Goal: Task Accomplishment & Management: Complete application form

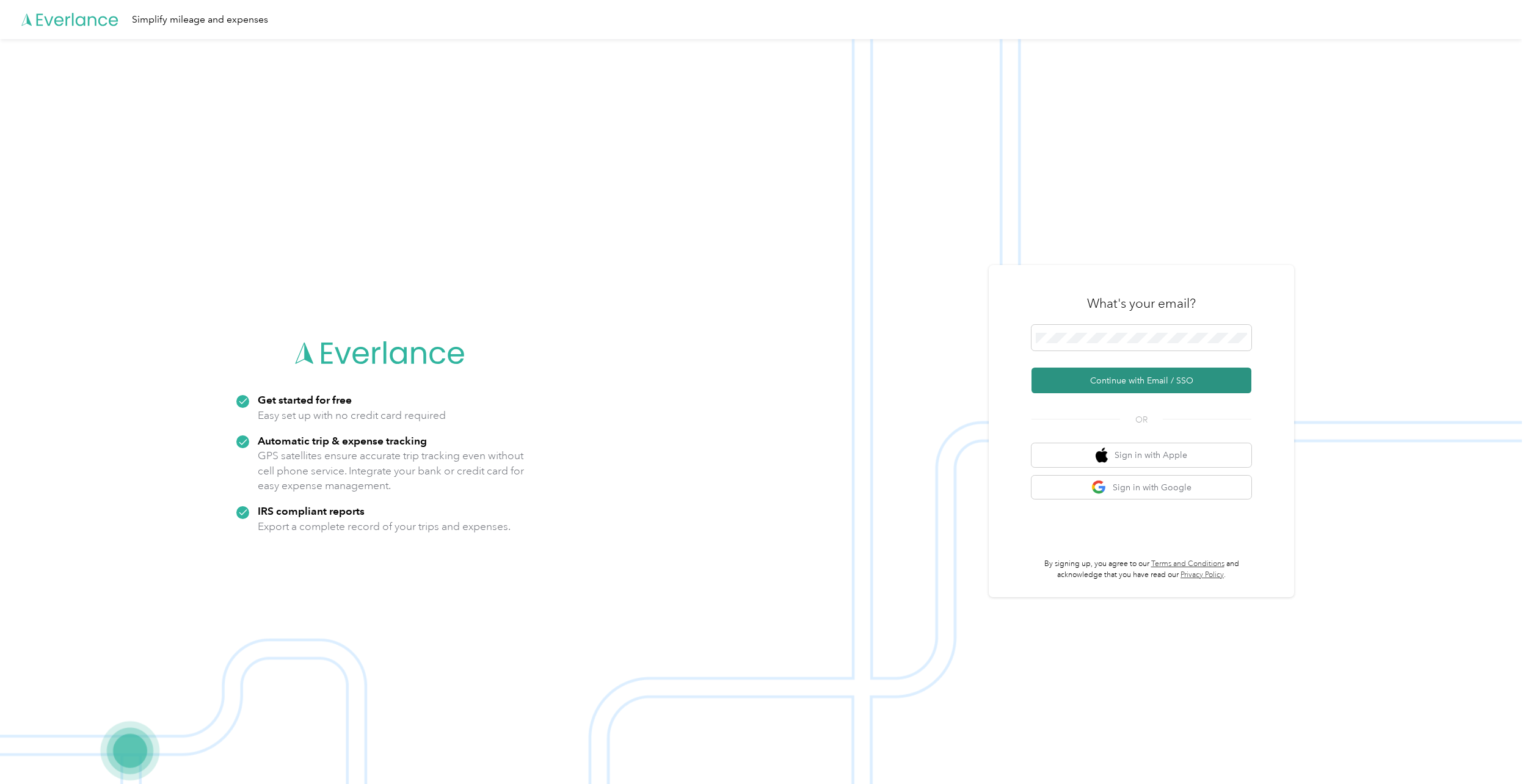
click at [1123, 380] on button "Continue with Email / SSO" at bounding box center [1140, 381] width 220 height 25
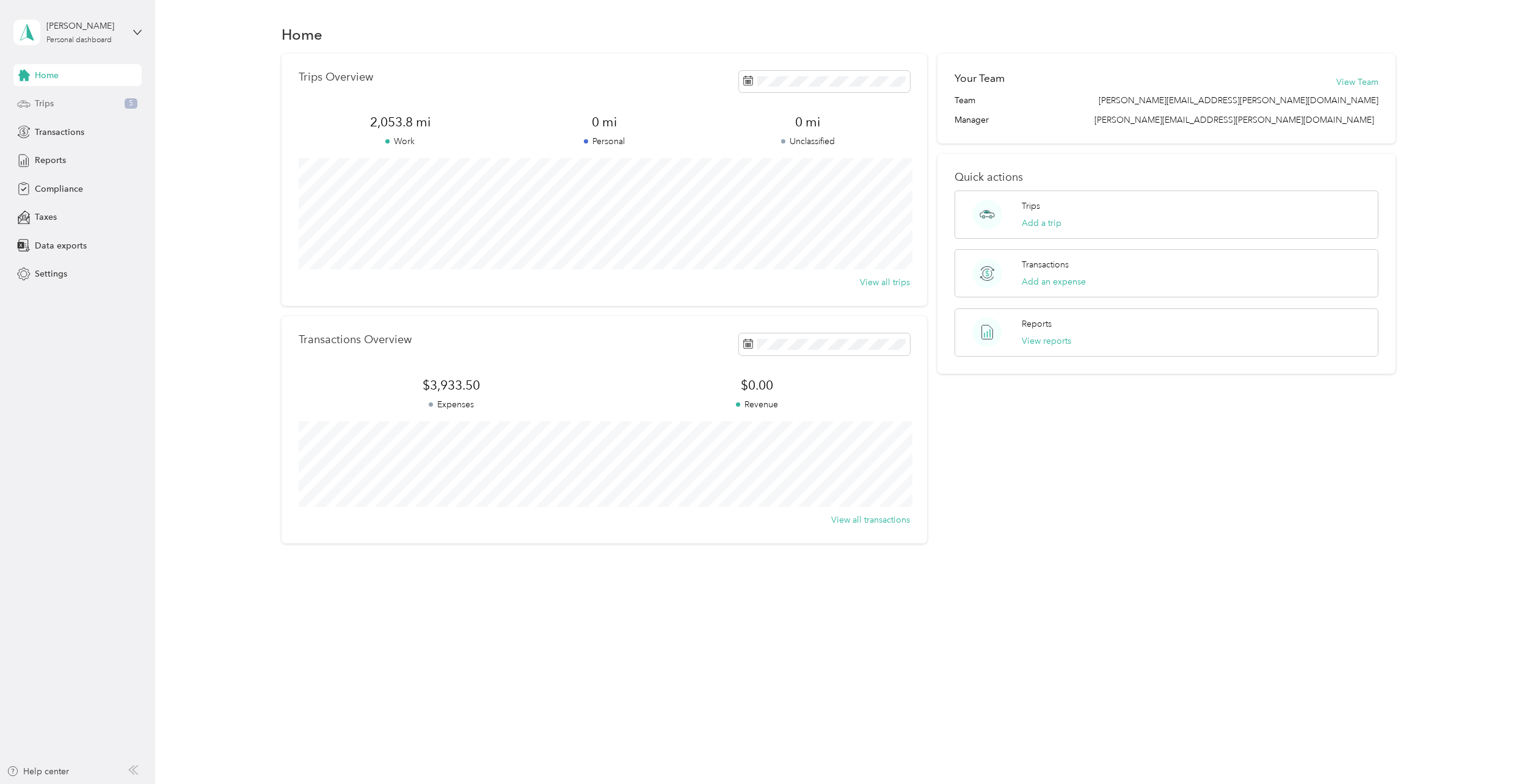
click at [48, 106] on span "Trips" at bounding box center [44, 103] width 19 height 13
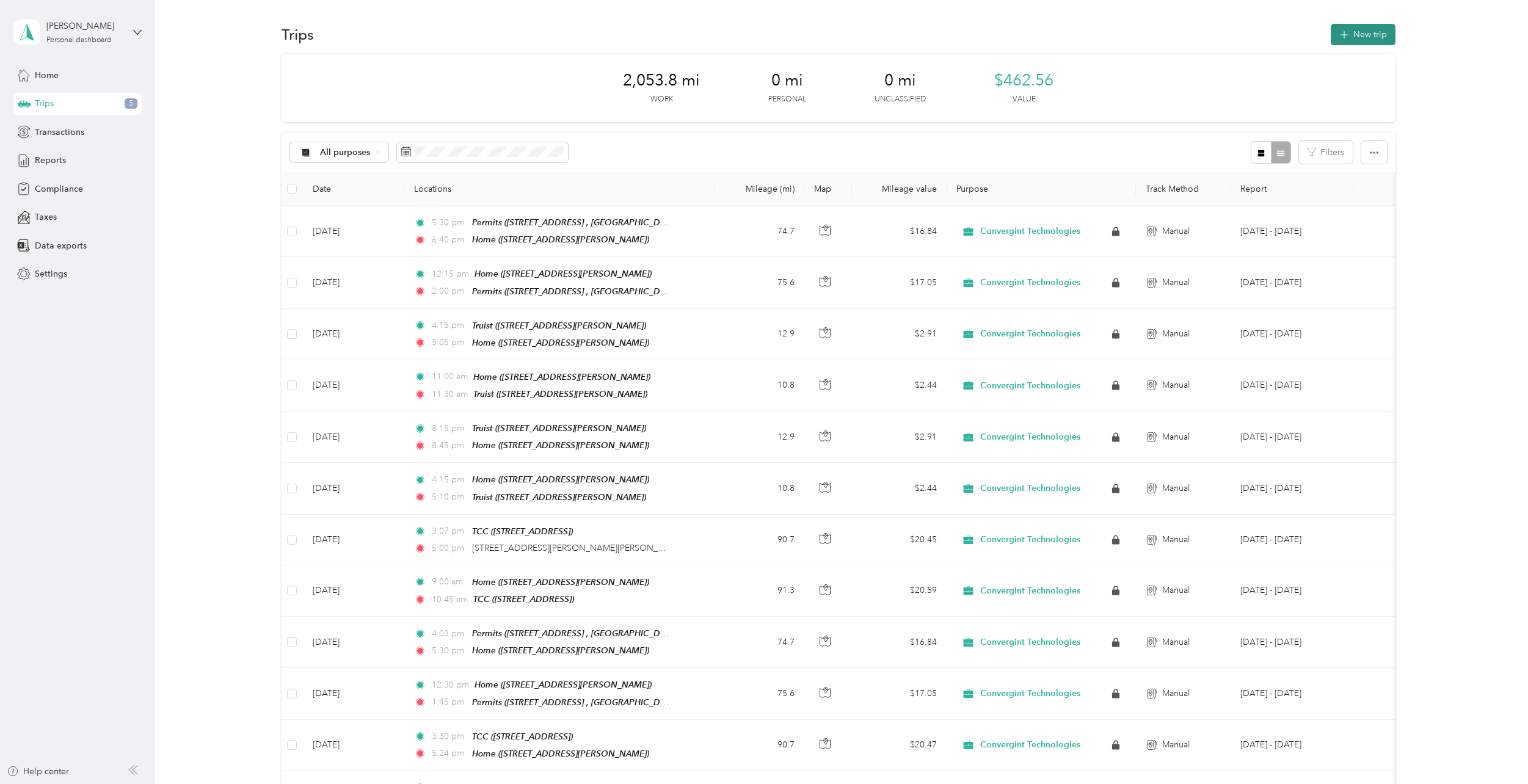
click at [1360, 36] on button "New trip" at bounding box center [1363, 34] width 64 height 21
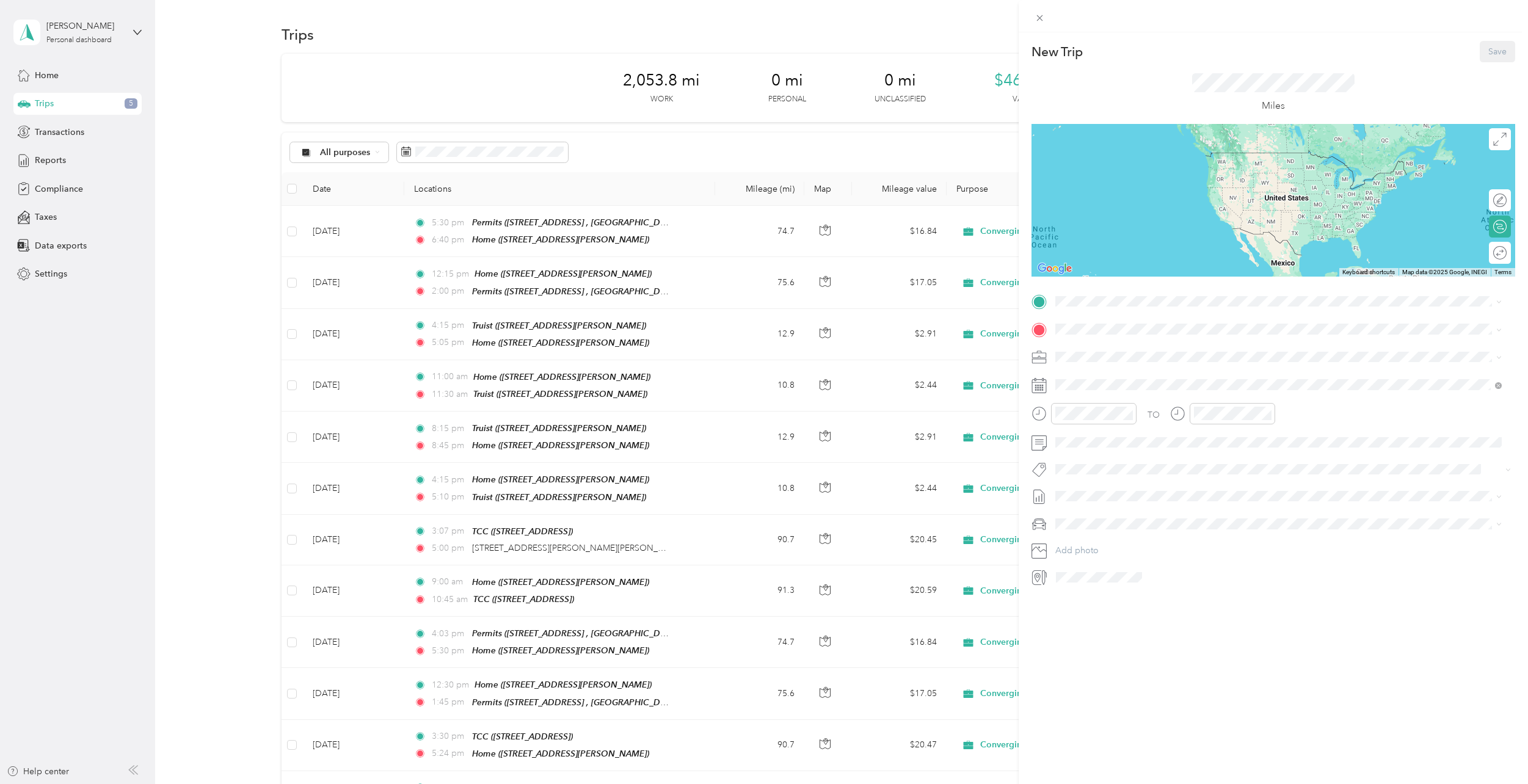
click at [57, 160] on div "New Trip Save This trip cannot be edited because it is either under review, app…" at bounding box center [764, 392] width 1528 height 784
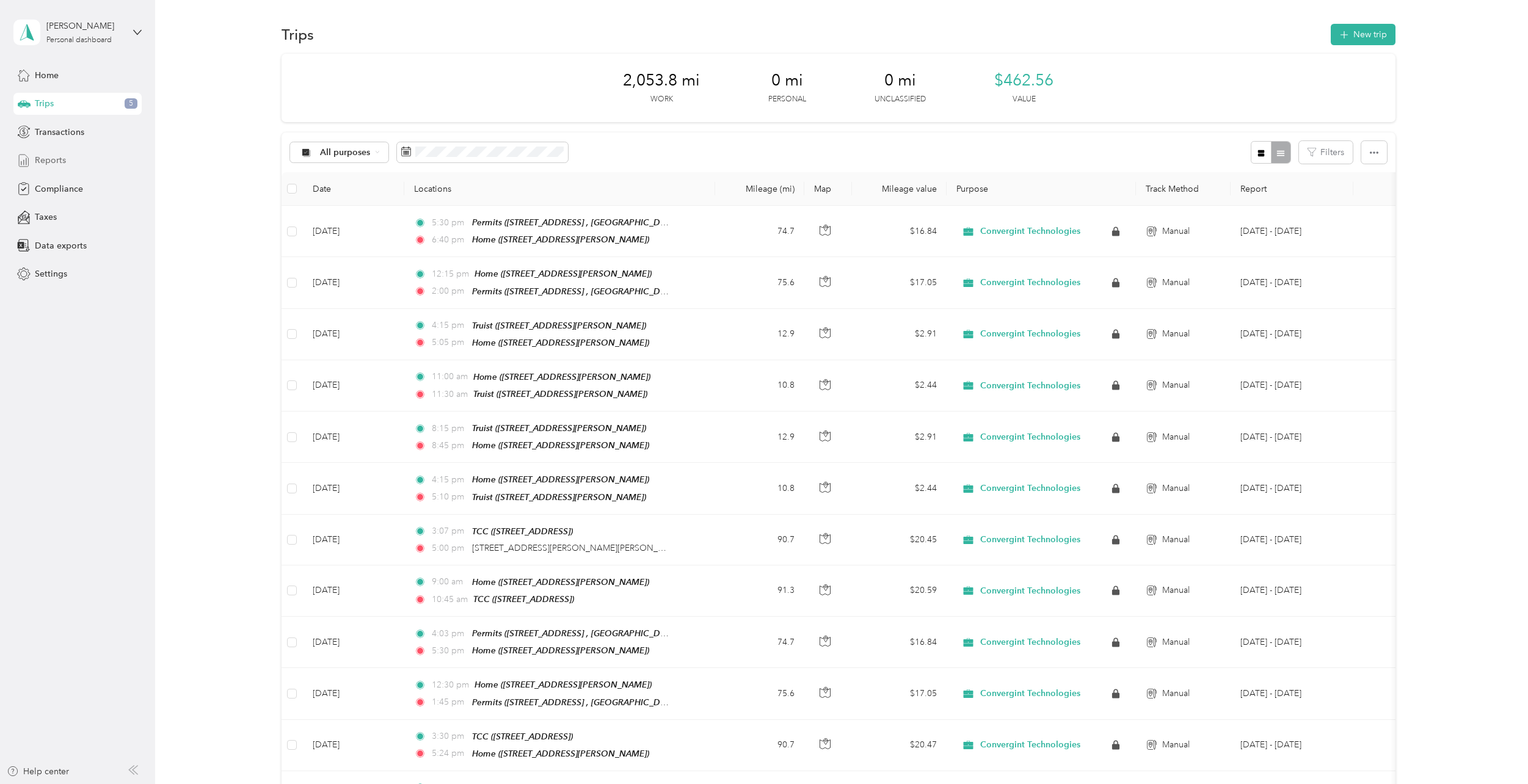
click at [57, 161] on span "Reports" at bounding box center [51, 160] width 31 height 13
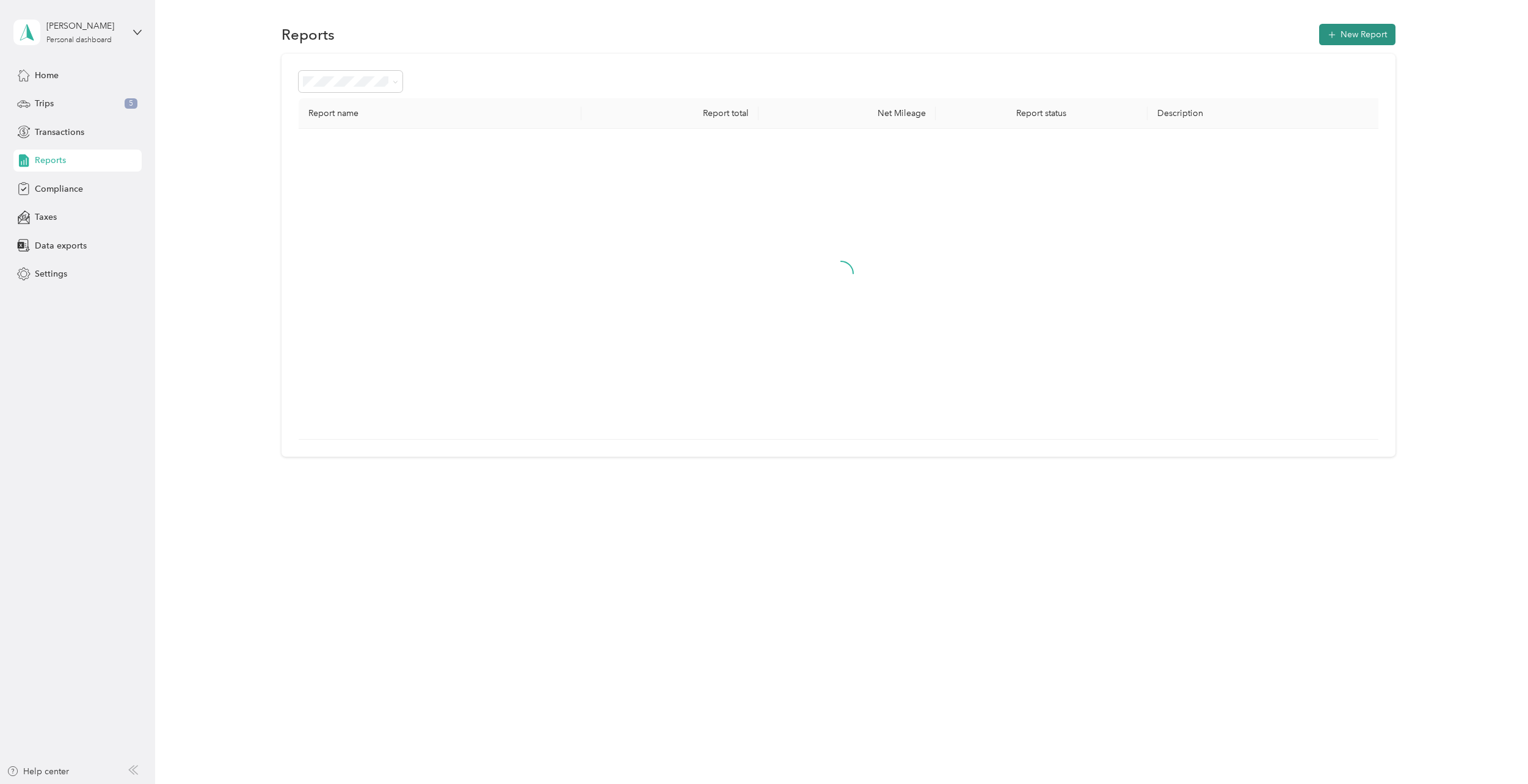
click at [1352, 30] on button "New Report" at bounding box center [1357, 34] width 76 height 21
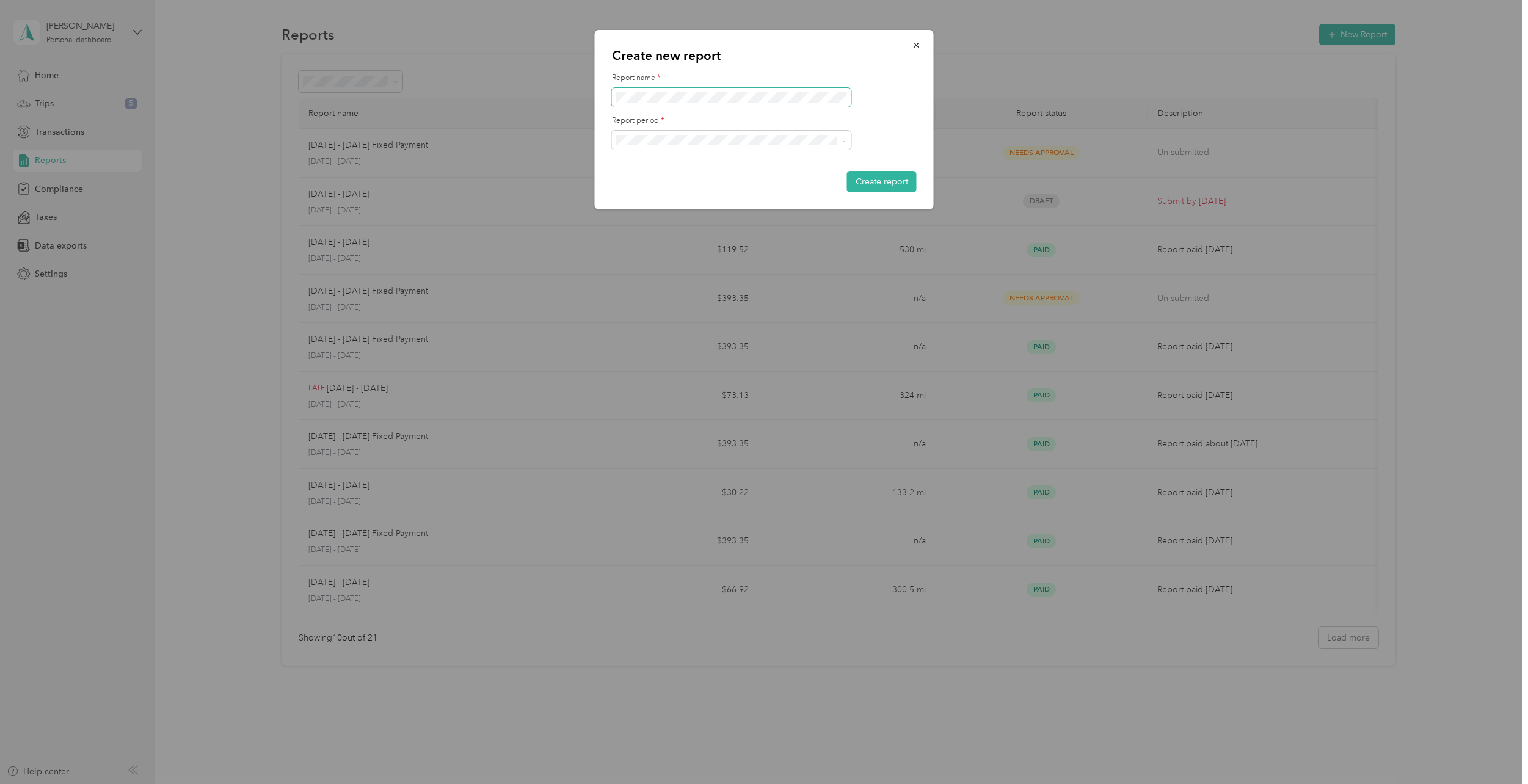
click at [633, 92] on span at bounding box center [731, 98] width 239 height 20
drag, startPoint x: 504, startPoint y: 157, endPoint x: 607, endPoint y: 131, distance: 106.2
click at [505, 155] on div at bounding box center [764, 392] width 1528 height 784
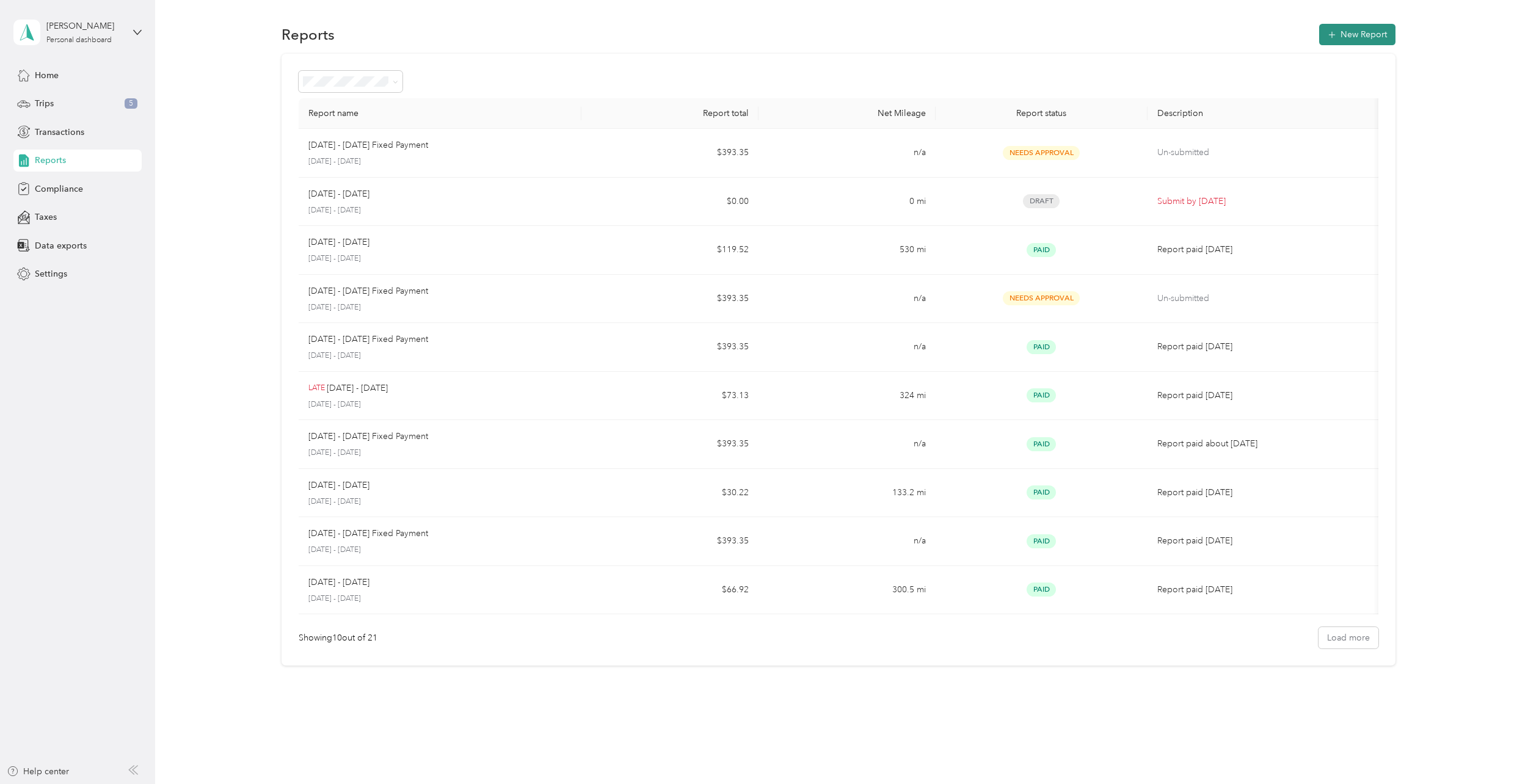
click at [1330, 34] on icon "button" at bounding box center [1332, 35] width 8 height 8
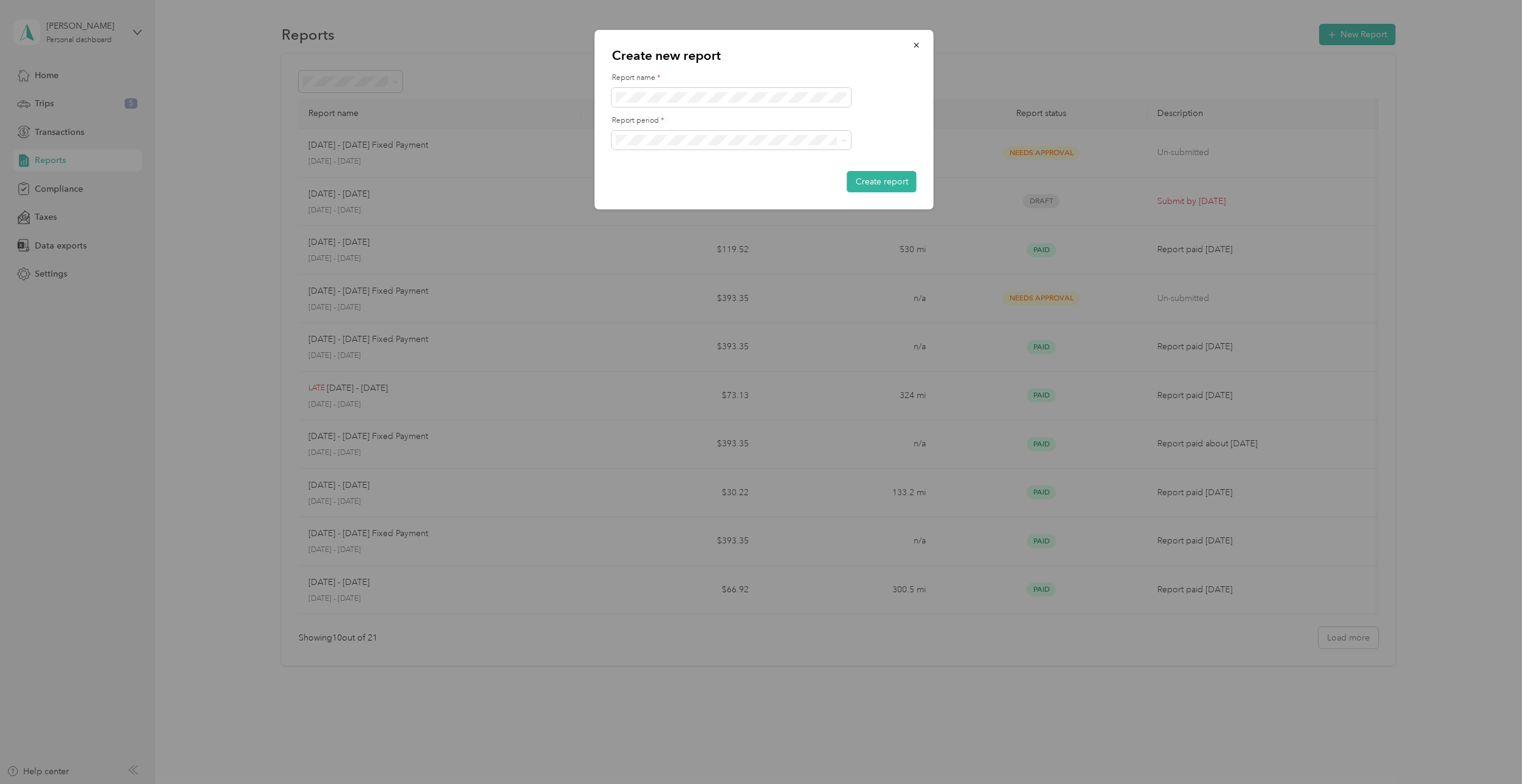
click at [667, 183] on div "[DATE] - [DATE]" at bounding box center [731, 183] width 223 height 13
click at [883, 187] on button "Create report" at bounding box center [881, 182] width 69 height 21
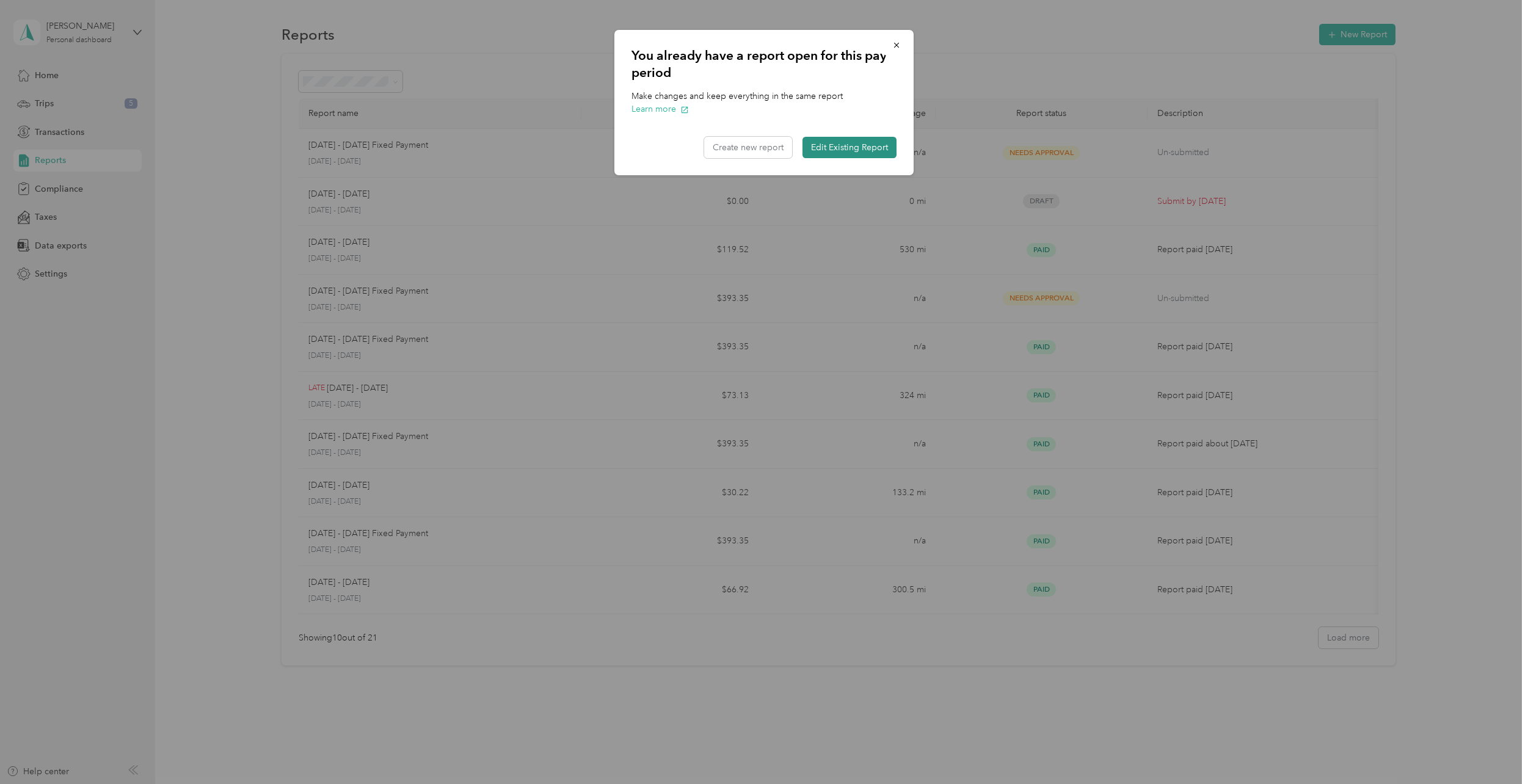
click at [859, 144] on button "Edit Existing Report" at bounding box center [849, 147] width 94 height 21
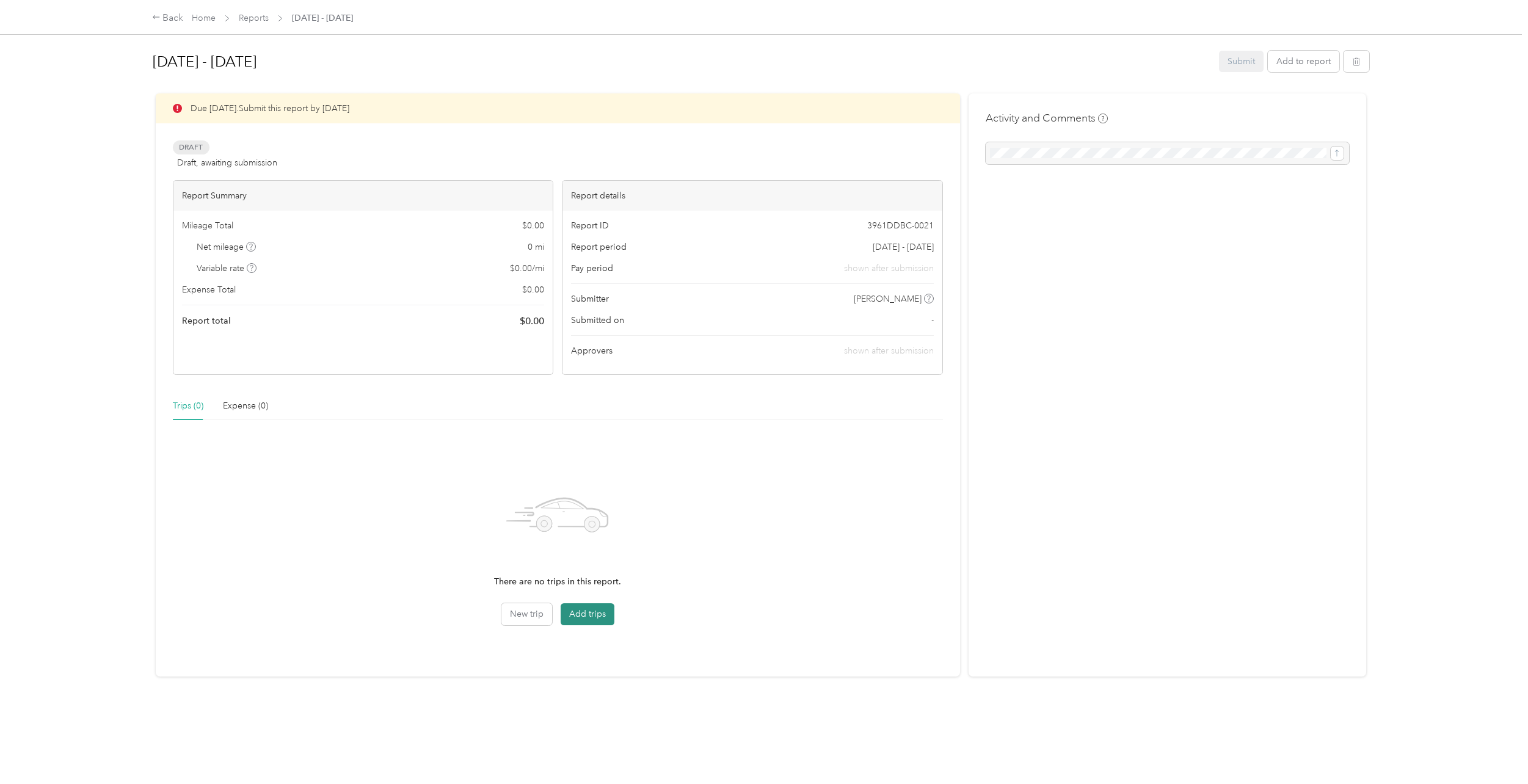
click at [579, 610] on button "Add trips" at bounding box center [587, 614] width 54 height 22
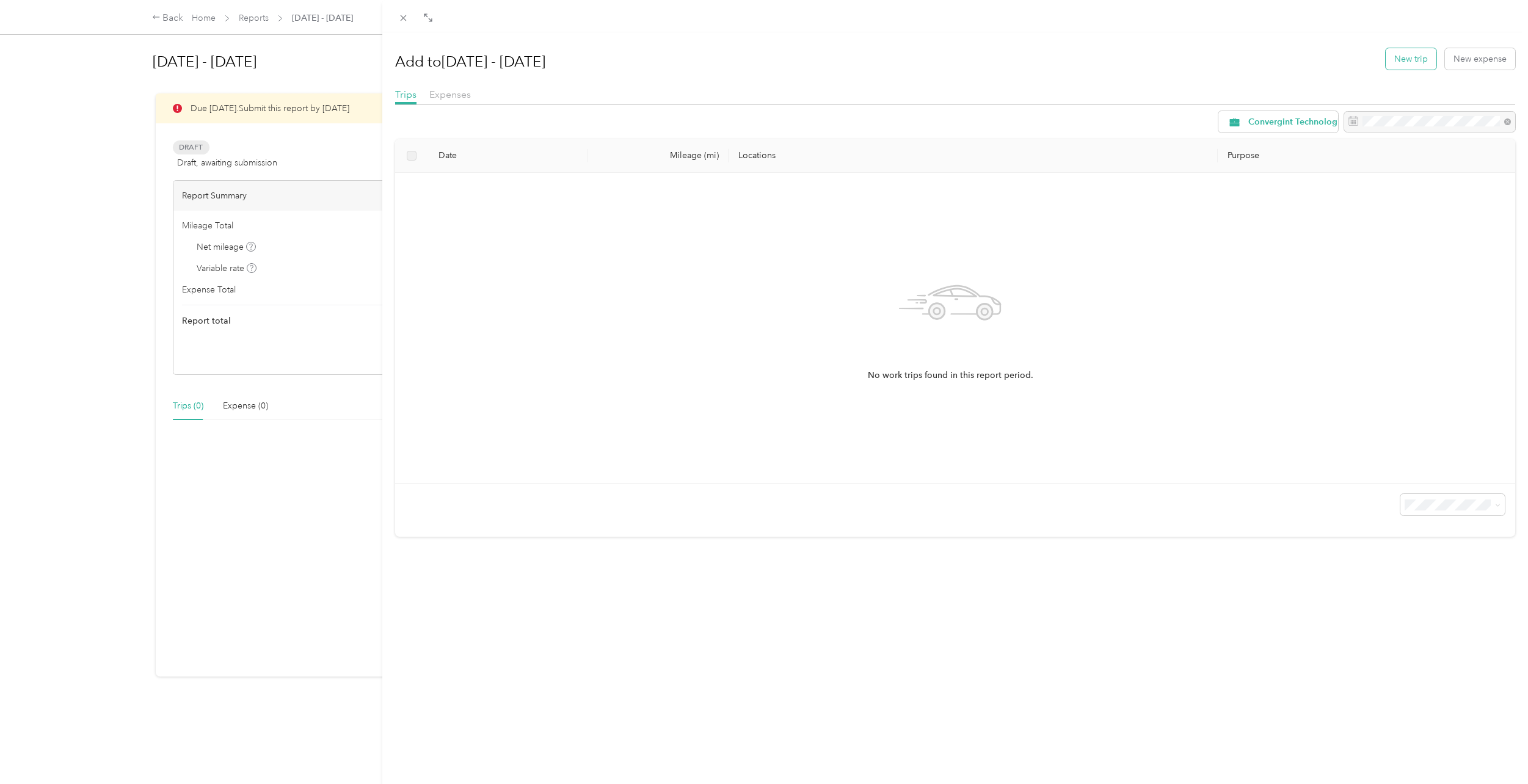
click at [1399, 61] on button "New trip" at bounding box center [1411, 59] width 51 height 21
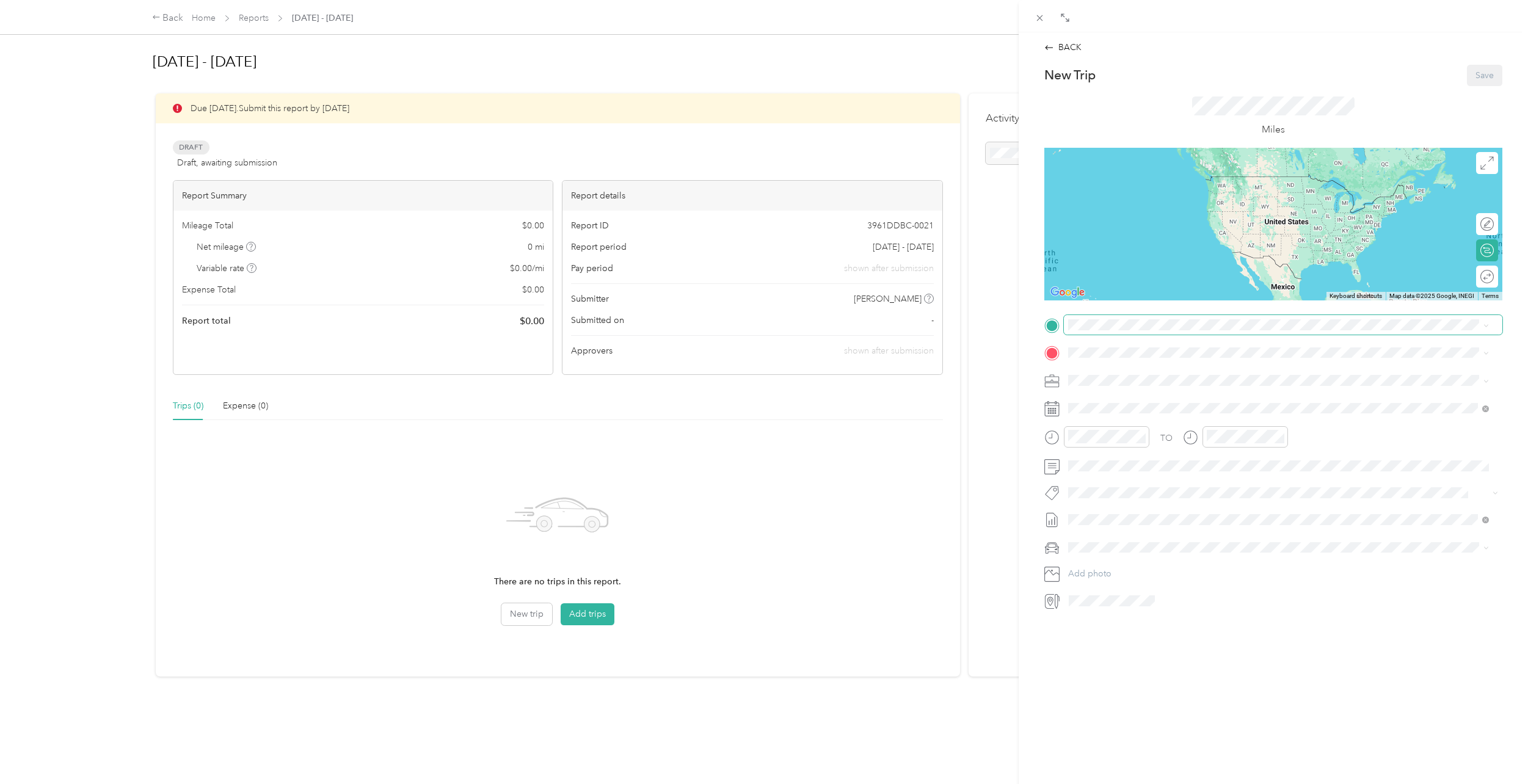
click at [1134, 330] on span at bounding box center [1283, 325] width 438 height 20
click at [1125, 433] on span "[STREET_ADDRESS][PERSON_NAME] , 28216, [GEOGRAPHIC_DATA], [GEOGRAPHIC_DATA], [G…" at bounding box center [1274, 444] width 365 height 23
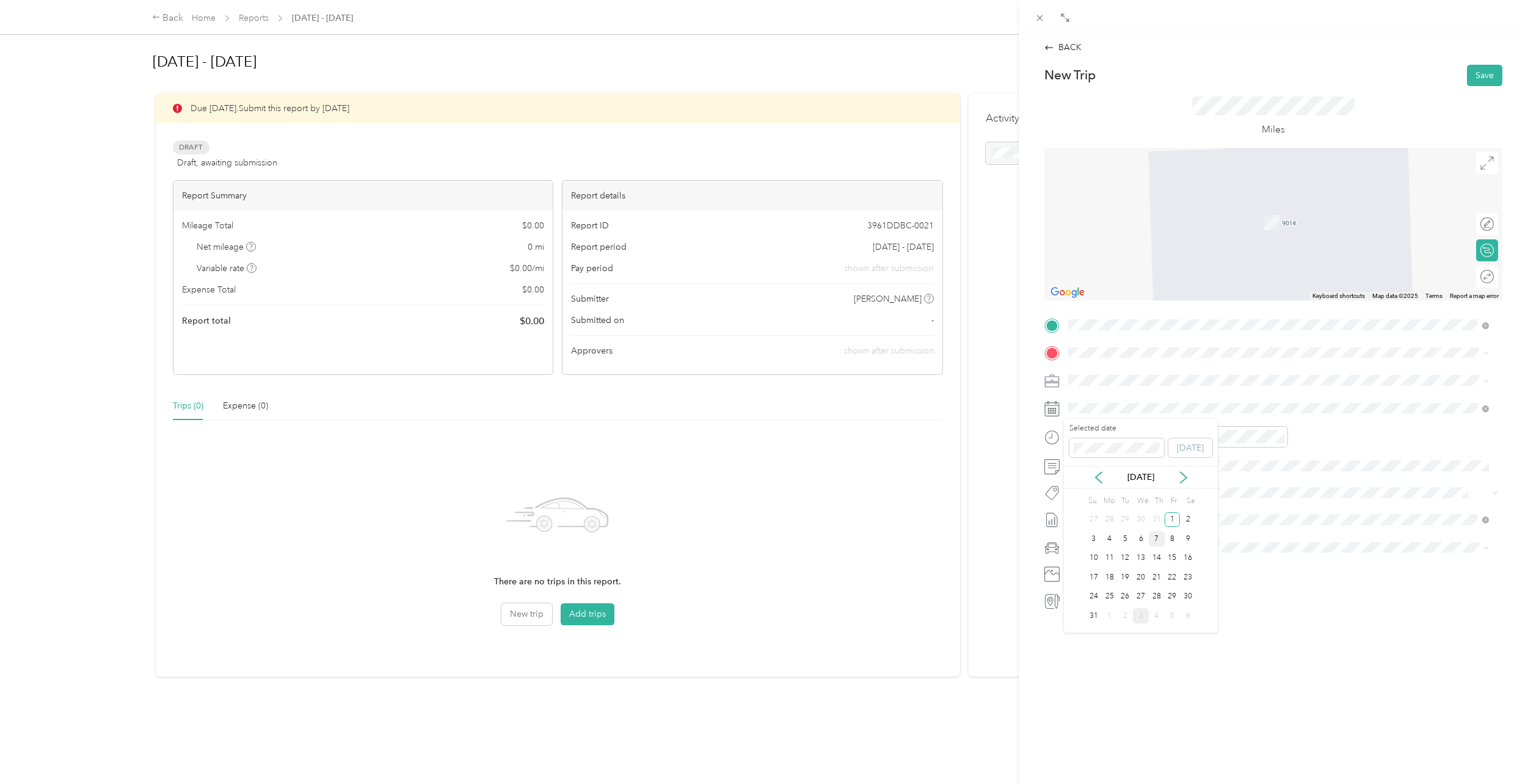
click at [1153, 542] on div "7" at bounding box center [1156, 539] width 16 height 16
click at [1081, 529] on div "08" at bounding box center [1081, 527] width 29 height 18
click at [1116, 463] on div "00" at bounding box center [1116, 464] width 29 height 18
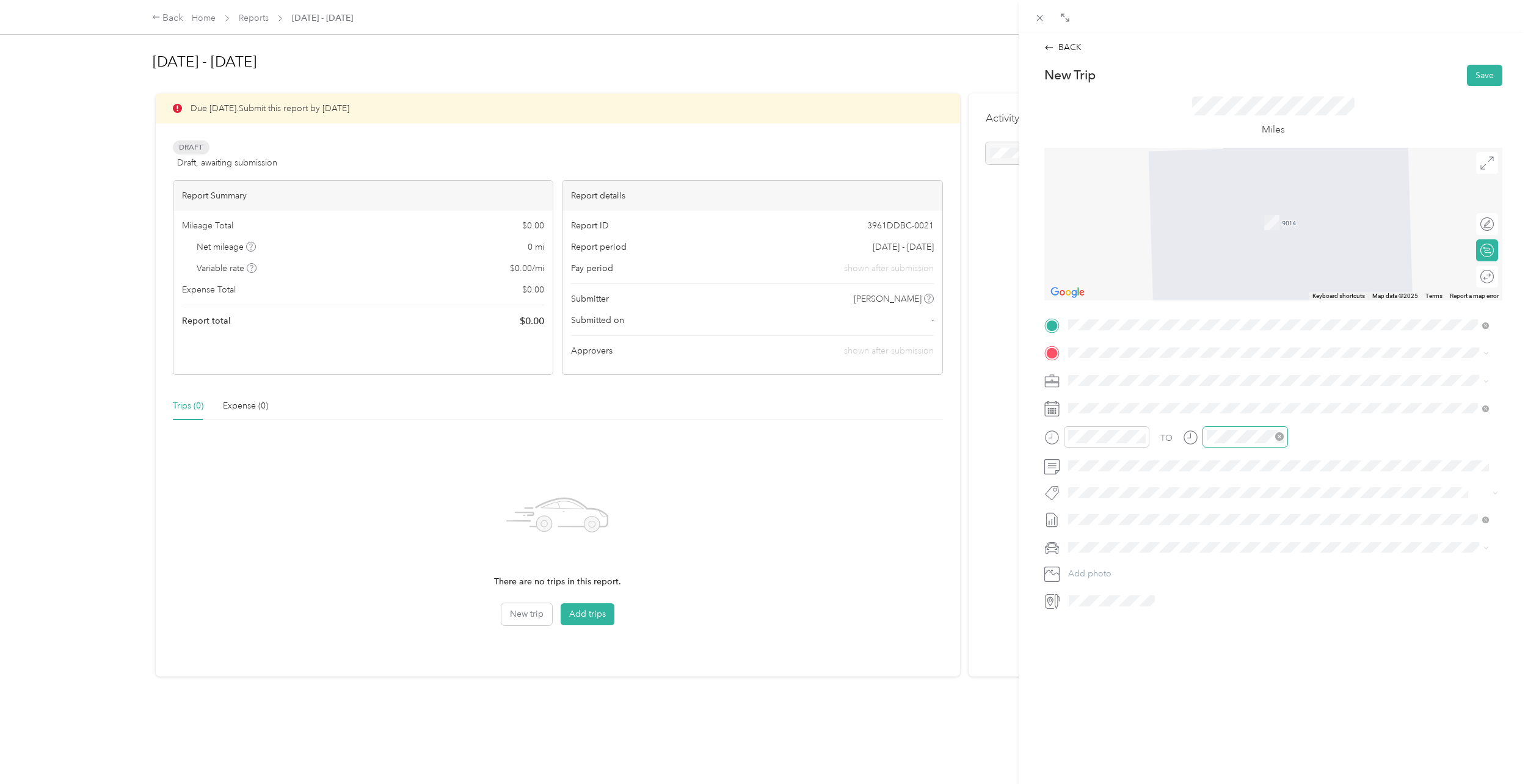
click at [1228, 445] on div at bounding box center [1245, 437] width 86 height 21
click at [1221, 546] on div "09" at bounding box center [1218, 545] width 29 height 18
click at [1251, 568] on div "30" at bounding box center [1254, 569] width 29 height 18
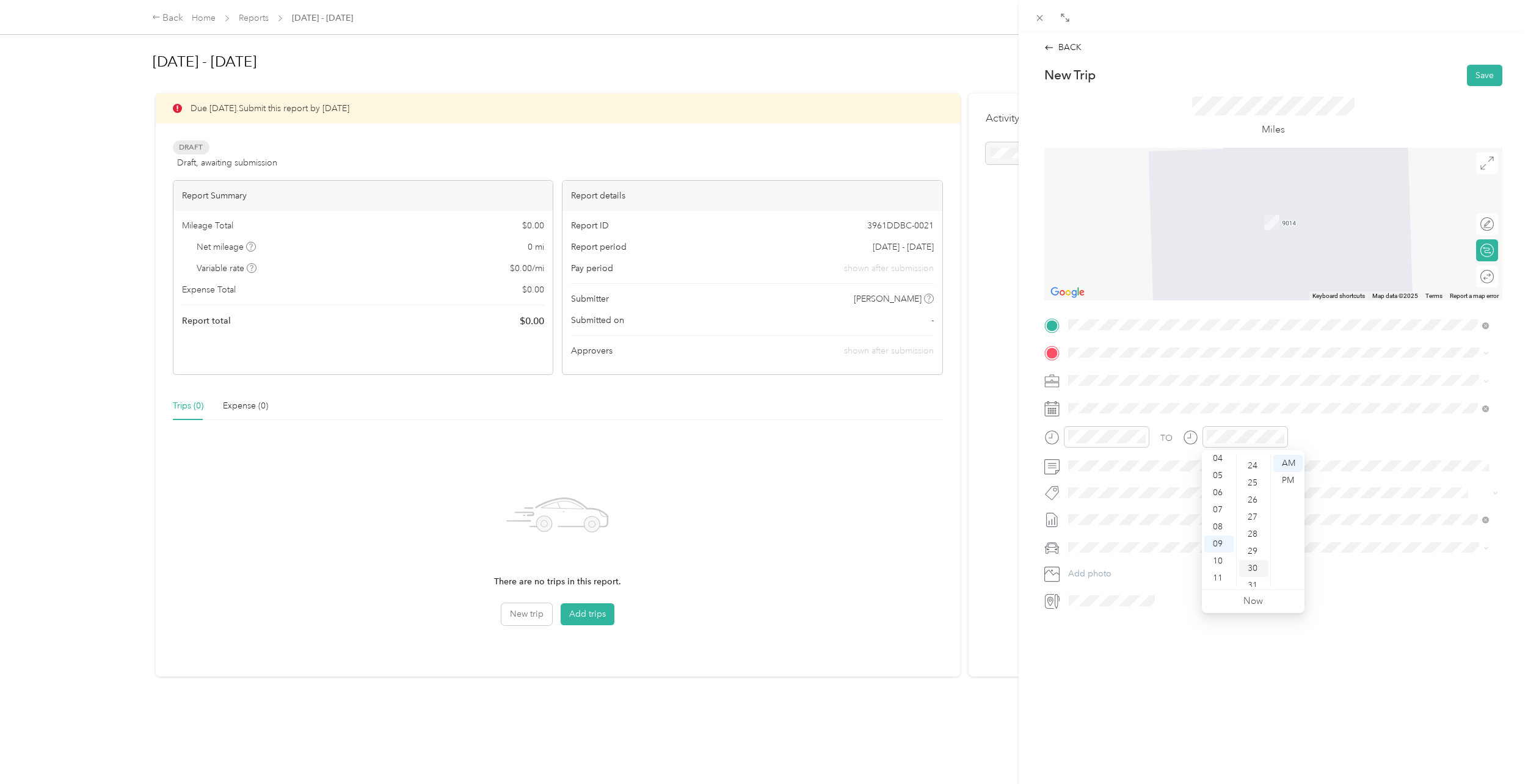
scroll to position [513, 0]
click at [1245, 625] on div "BACK New Trip Save This trip cannot be edited because it is either under review…" at bounding box center [1273, 424] width 510 height 784
click at [1094, 473] on span at bounding box center [1283, 466] width 438 height 20
click at [1109, 568] on div "Lexus LS 500" at bounding box center [1278, 567] width 412 height 13
click at [1111, 574] on button "Add photo" at bounding box center [1283, 574] width 438 height 18
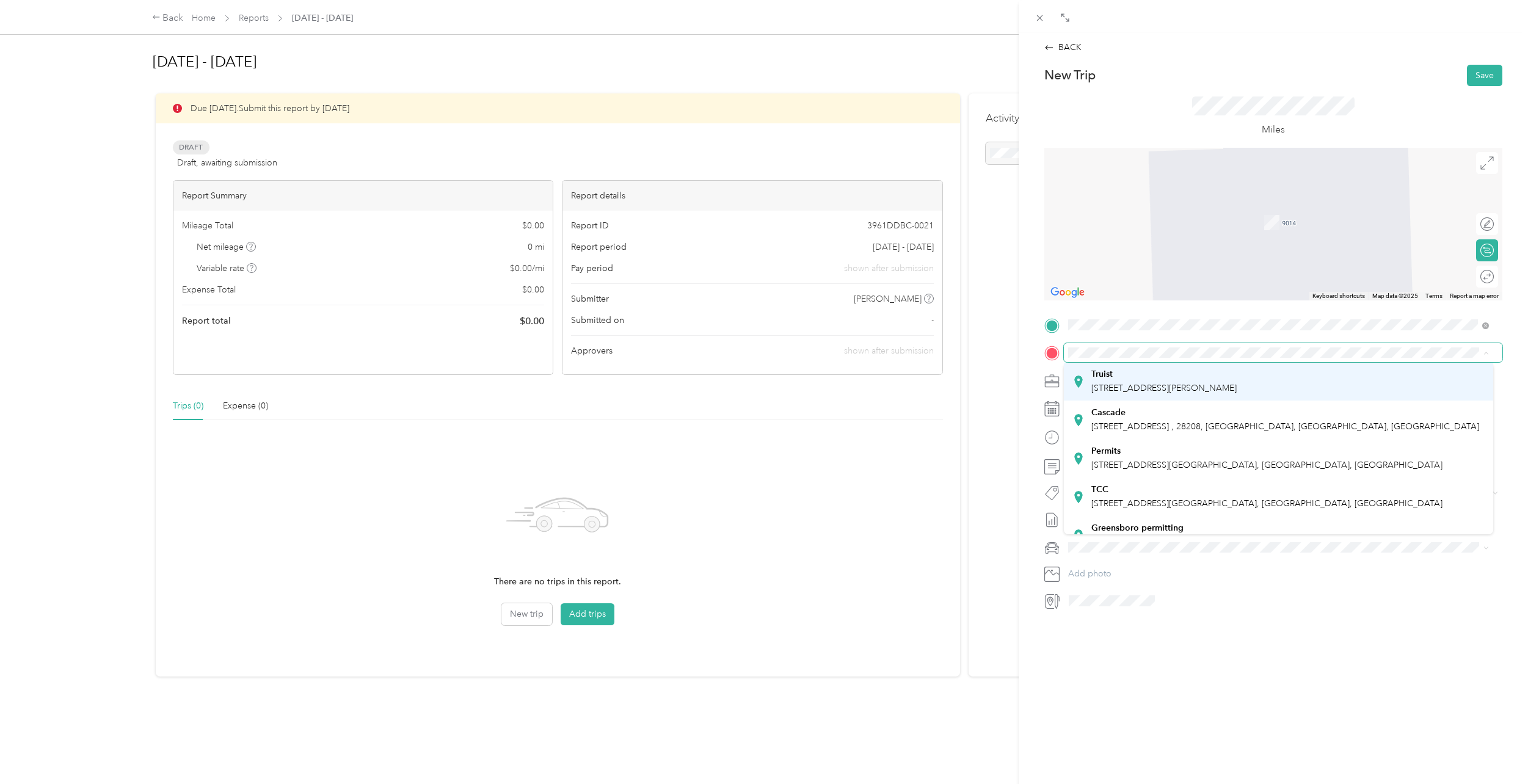
scroll to position [184, 0]
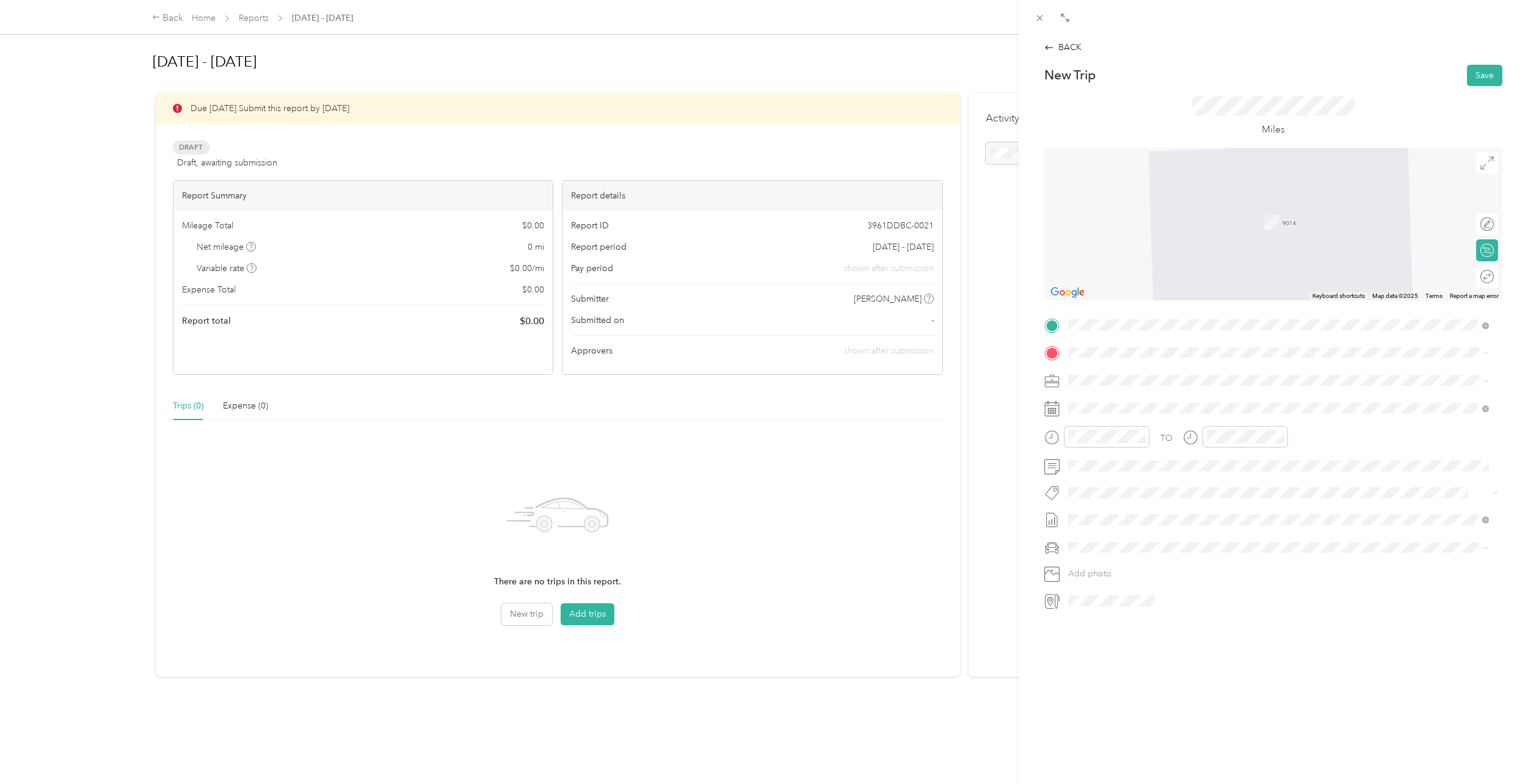
click at [1142, 428] on div "Permits [STREET_ADDRESS]" at bounding box center [1278, 442] width 412 height 30
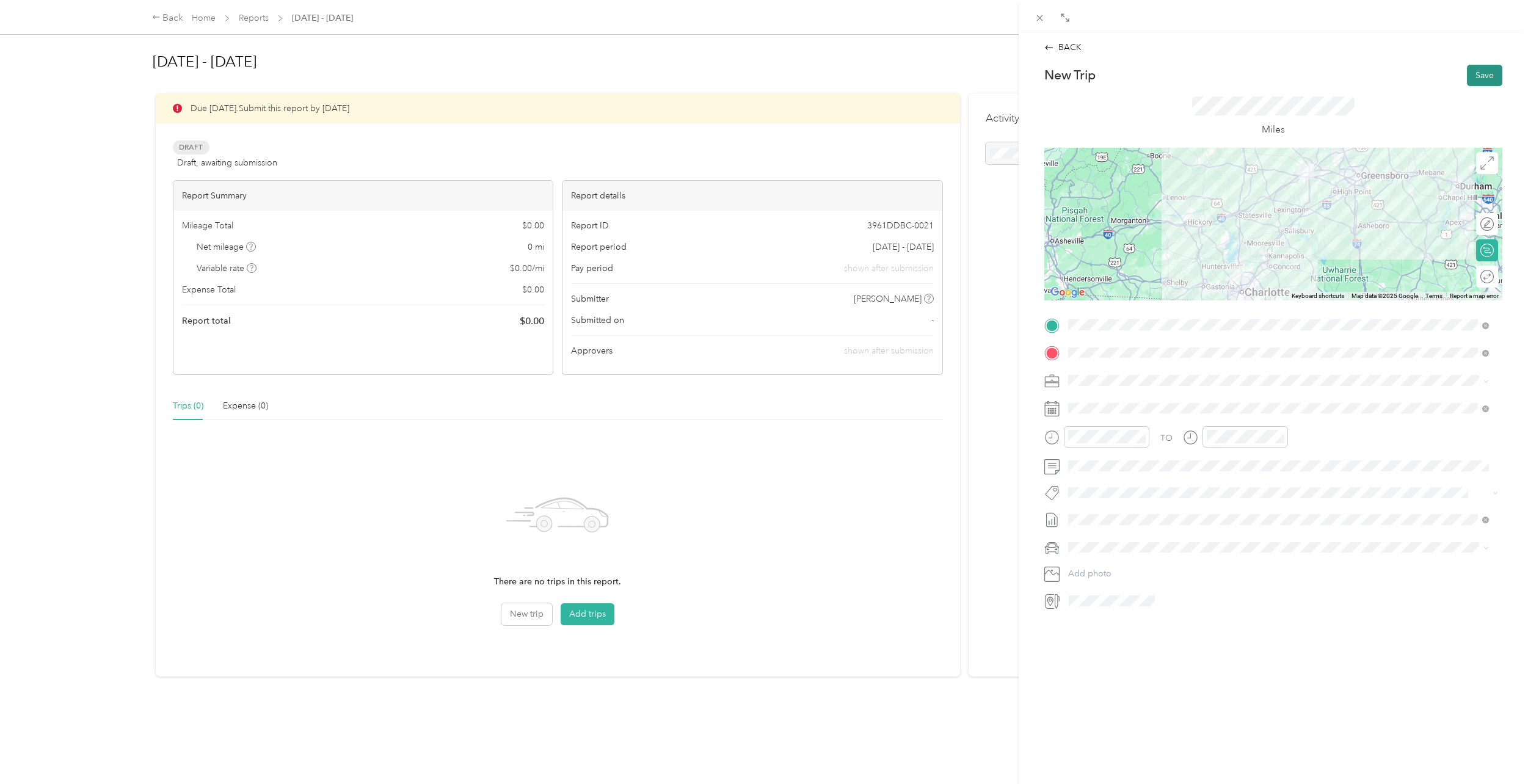
click at [1471, 65] on button "Save" at bounding box center [1484, 75] width 35 height 21
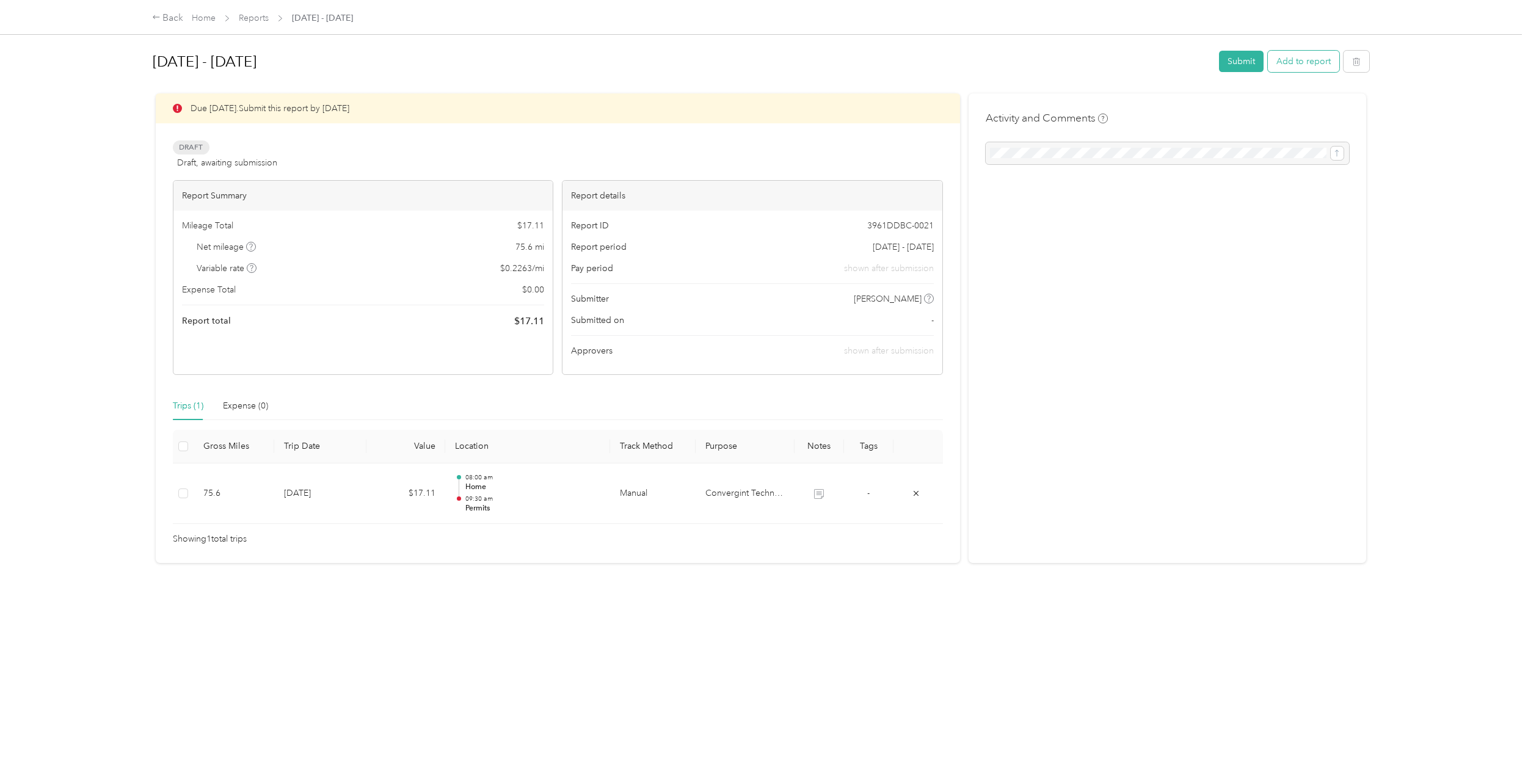
click at [1293, 60] on button "Add to report" at bounding box center [1302, 62] width 71 height 21
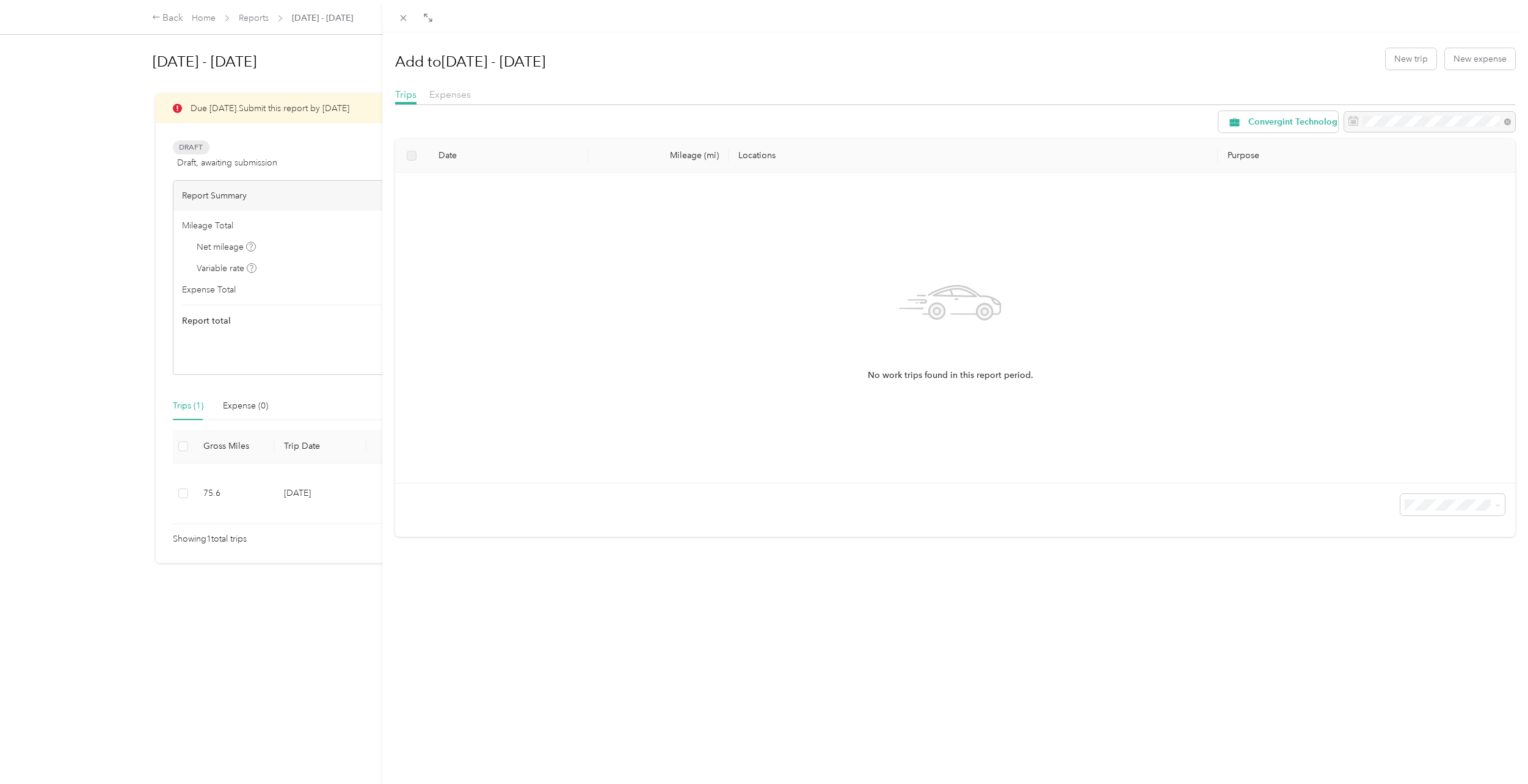
drag, startPoint x: 63, startPoint y: 175, endPoint x: 93, endPoint y: 171, distance: 30.3
click at [66, 175] on div "Add to [DATE] - [DATE] New trip New expense Trips Expenses Convergint Technolog…" at bounding box center [764, 392] width 1528 height 784
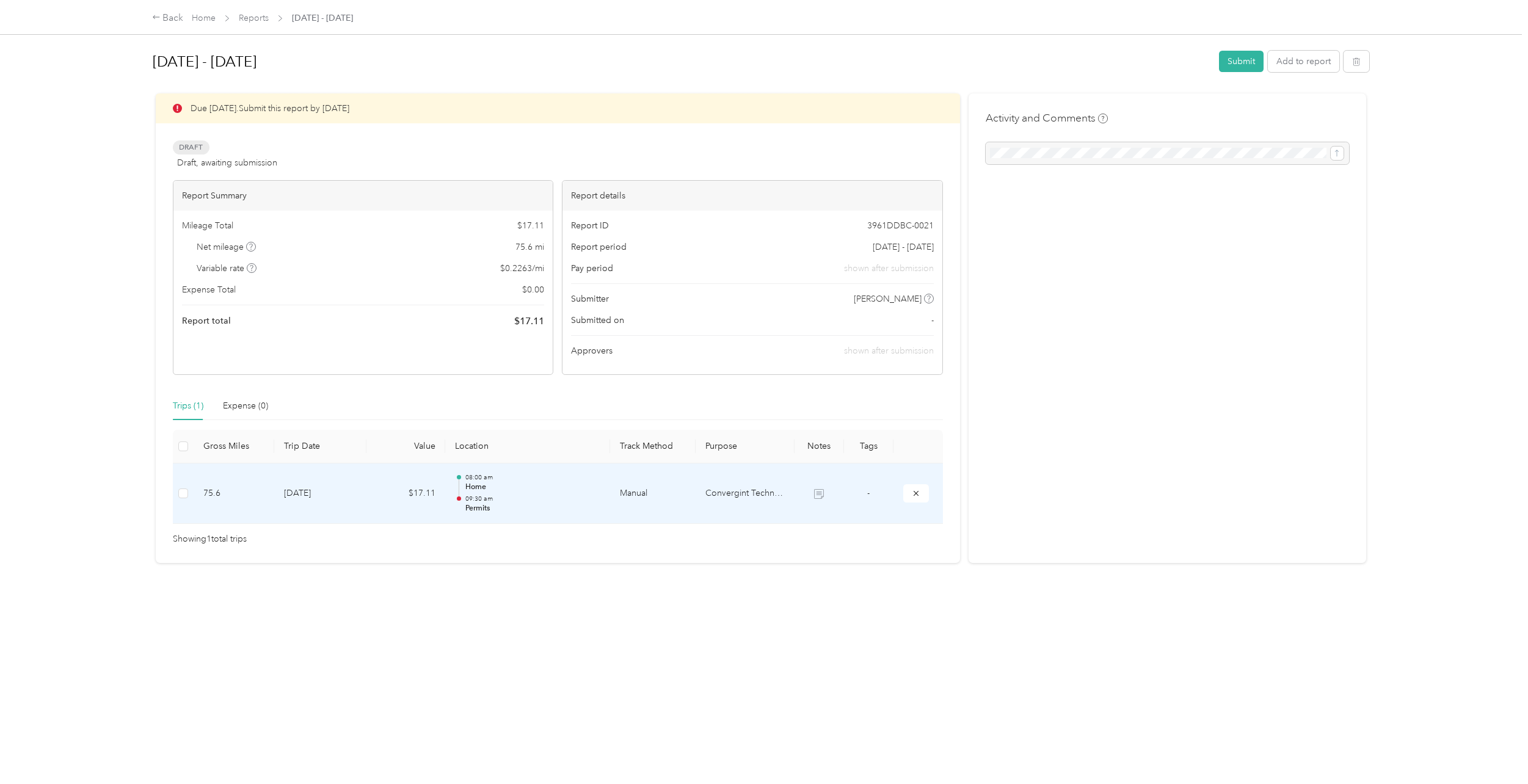
click at [767, 493] on td "Convergint Technologies" at bounding box center [744, 494] width 99 height 62
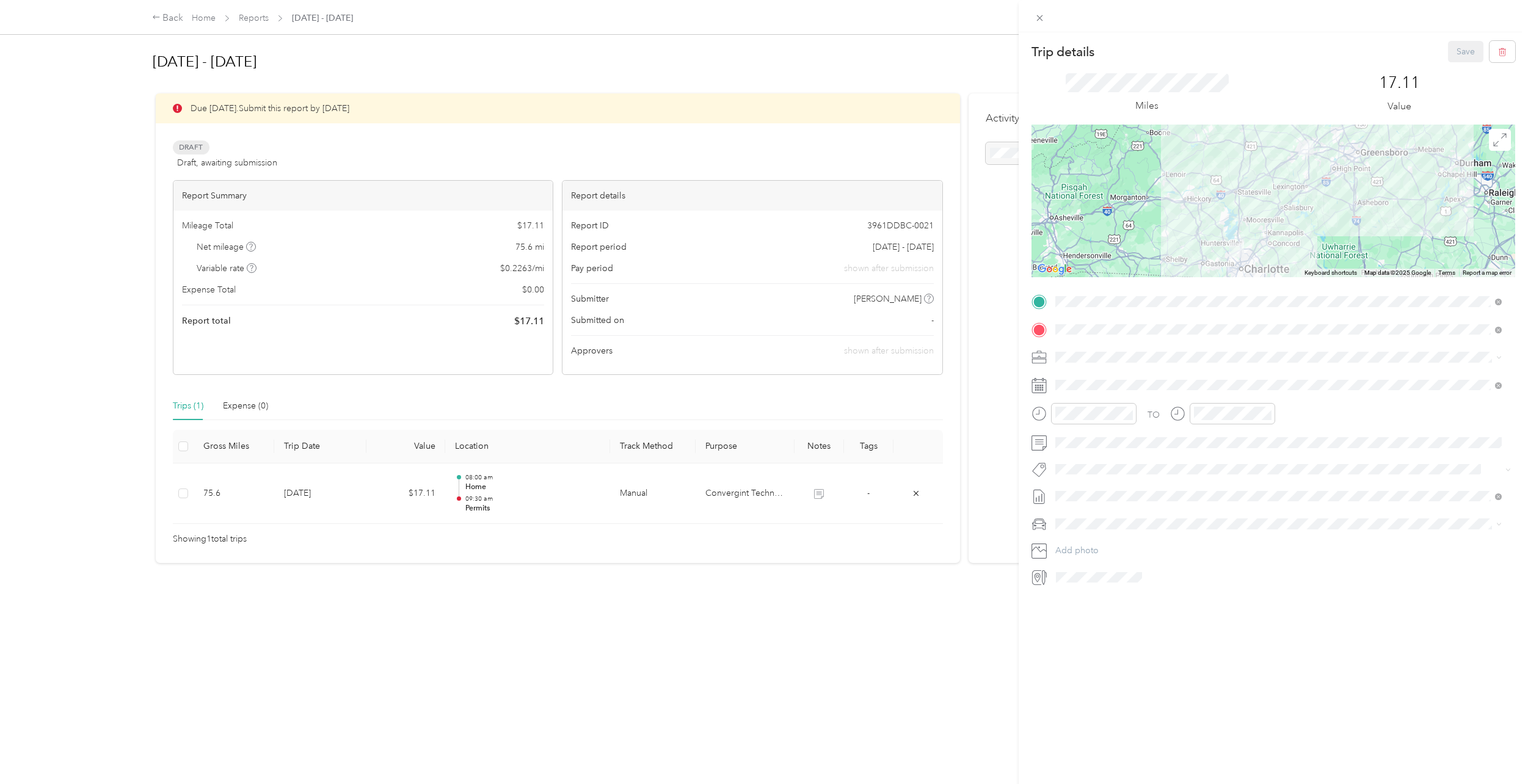
click at [1448, 54] on div "Save" at bounding box center [1481, 52] width 67 height 21
click at [1425, 22] on div at bounding box center [1273, 16] width 510 height 32
drag, startPoint x: 654, startPoint y: 53, endPoint x: 683, endPoint y: 38, distance: 32.6
click at [654, 50] on div "Trip details Save This trip cannot be edited because it is either under review,…" at bounding box center [764, 392] width 1528 height 784
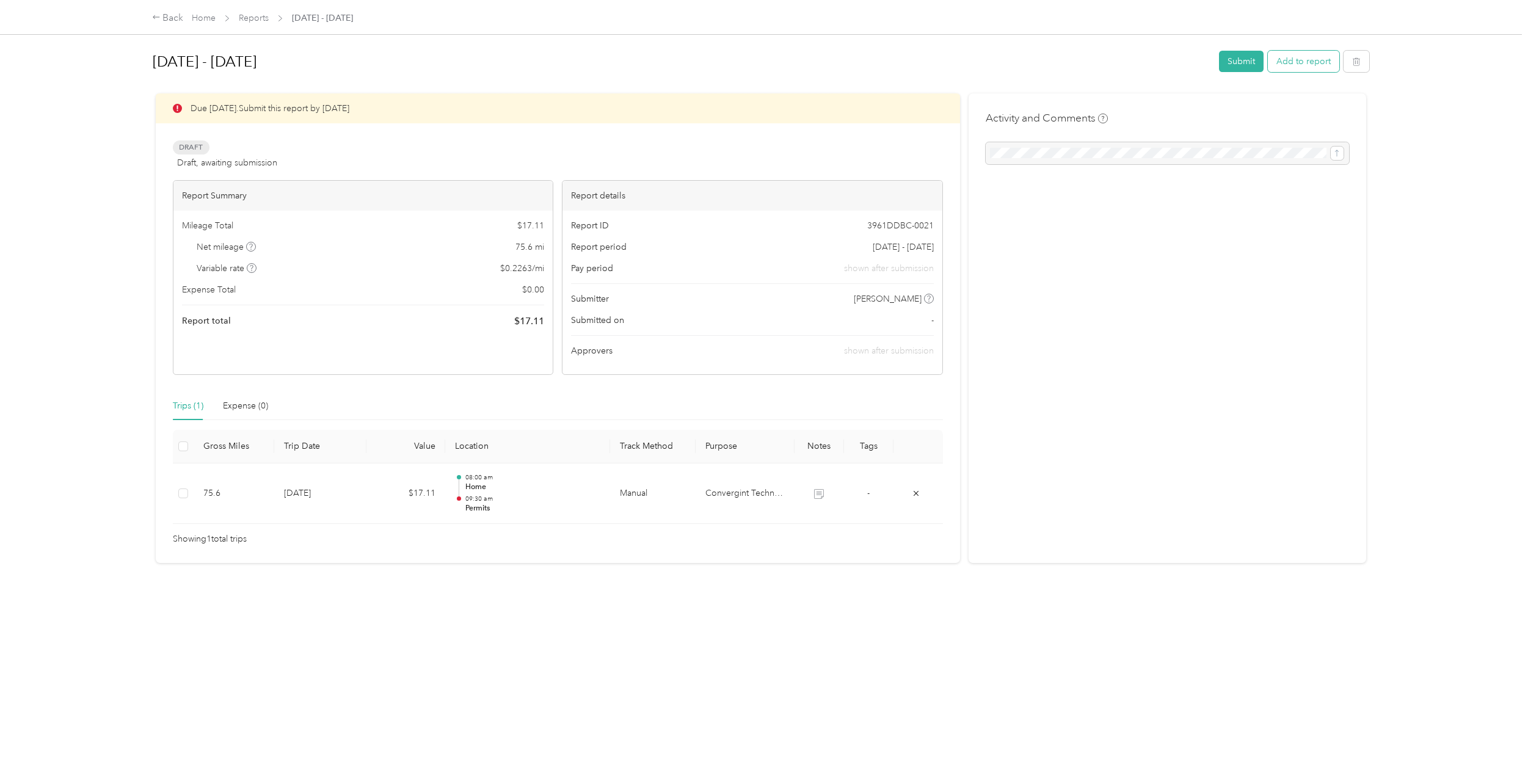
click at [1284, 62] on button "Add to report" at bounding box center [1302, 62] width 71 height 21
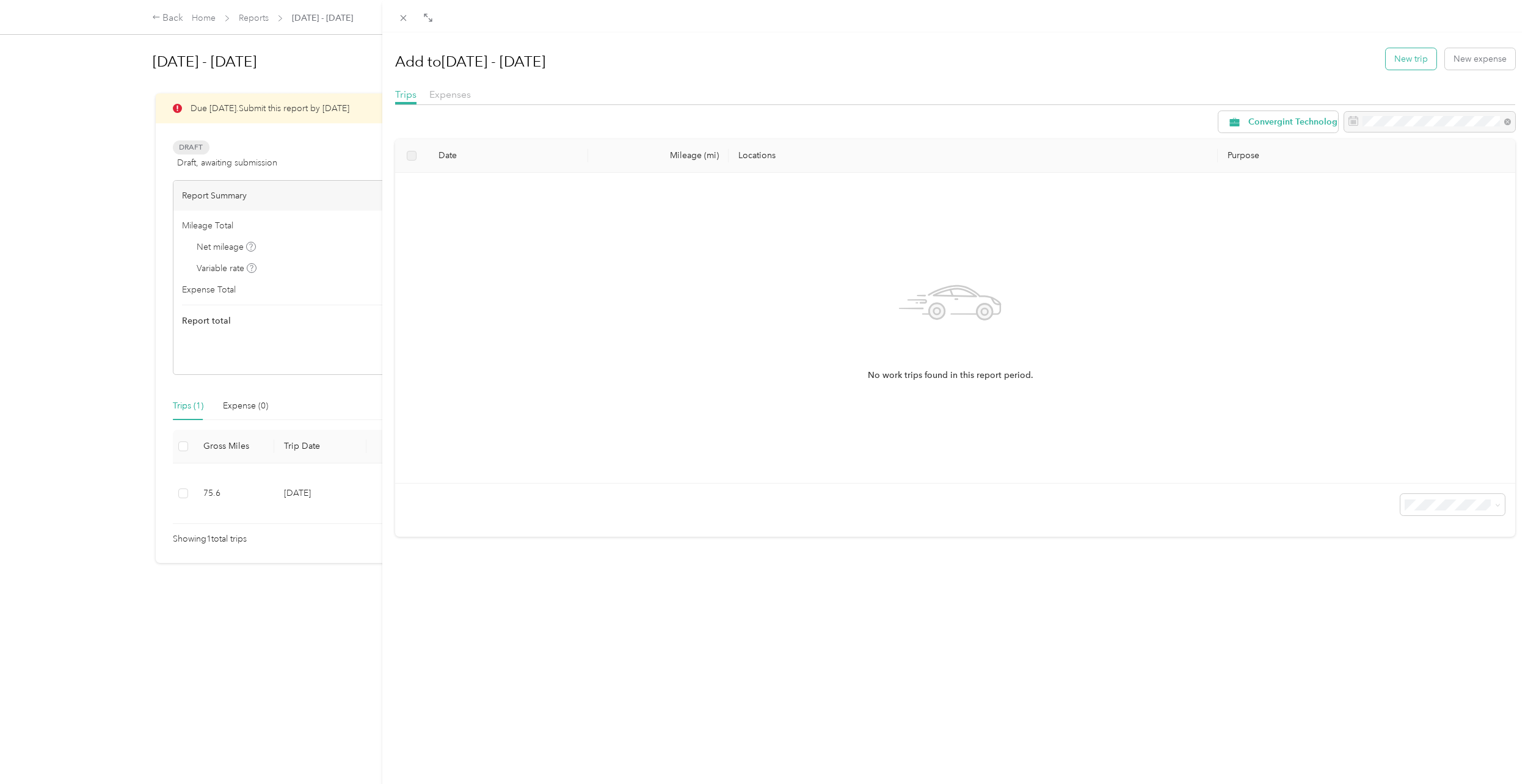
click at [1409, 55] on button "New trip" at bounding box center [1411, 59] width 51 height 21
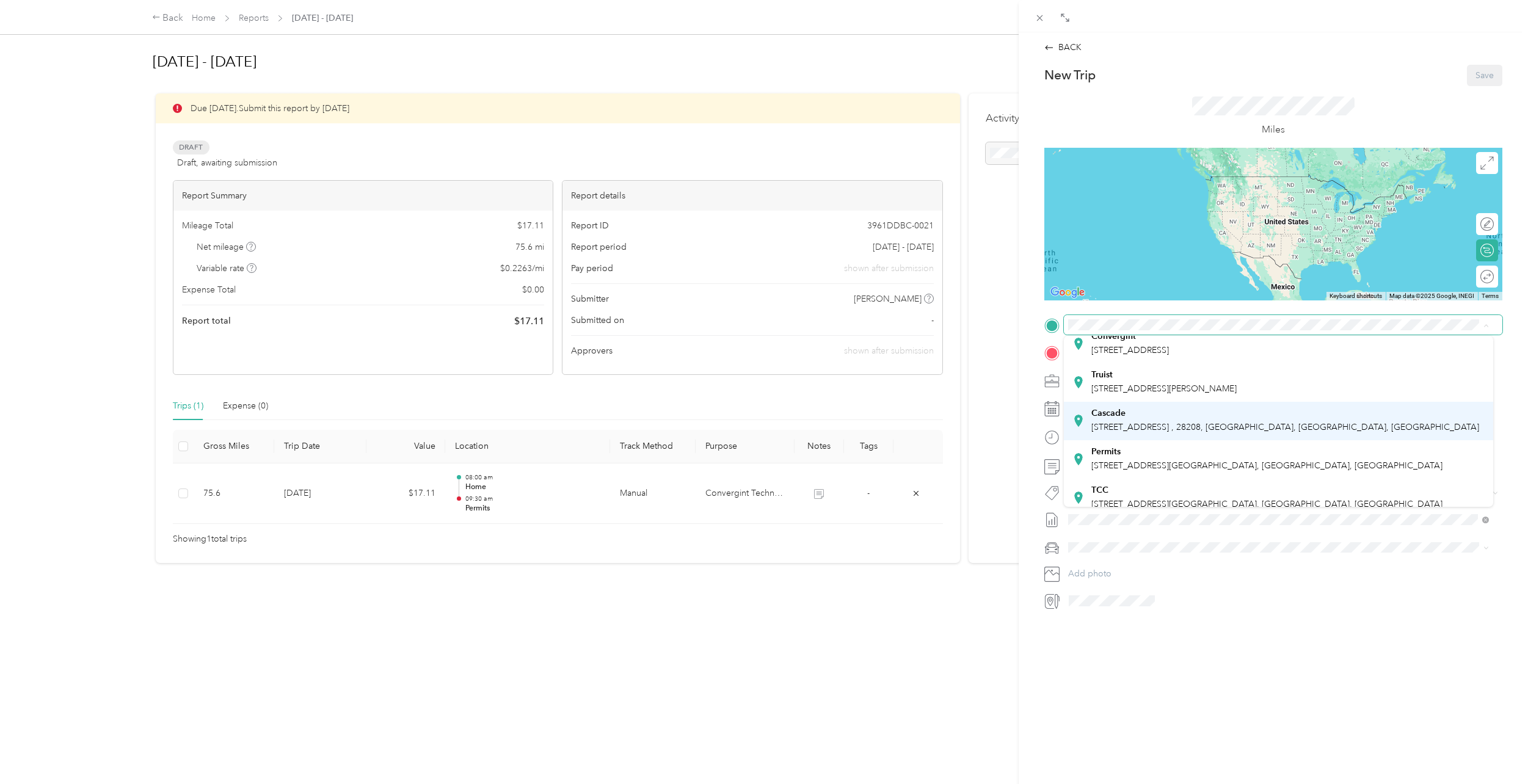
scroll to position [184, 0]
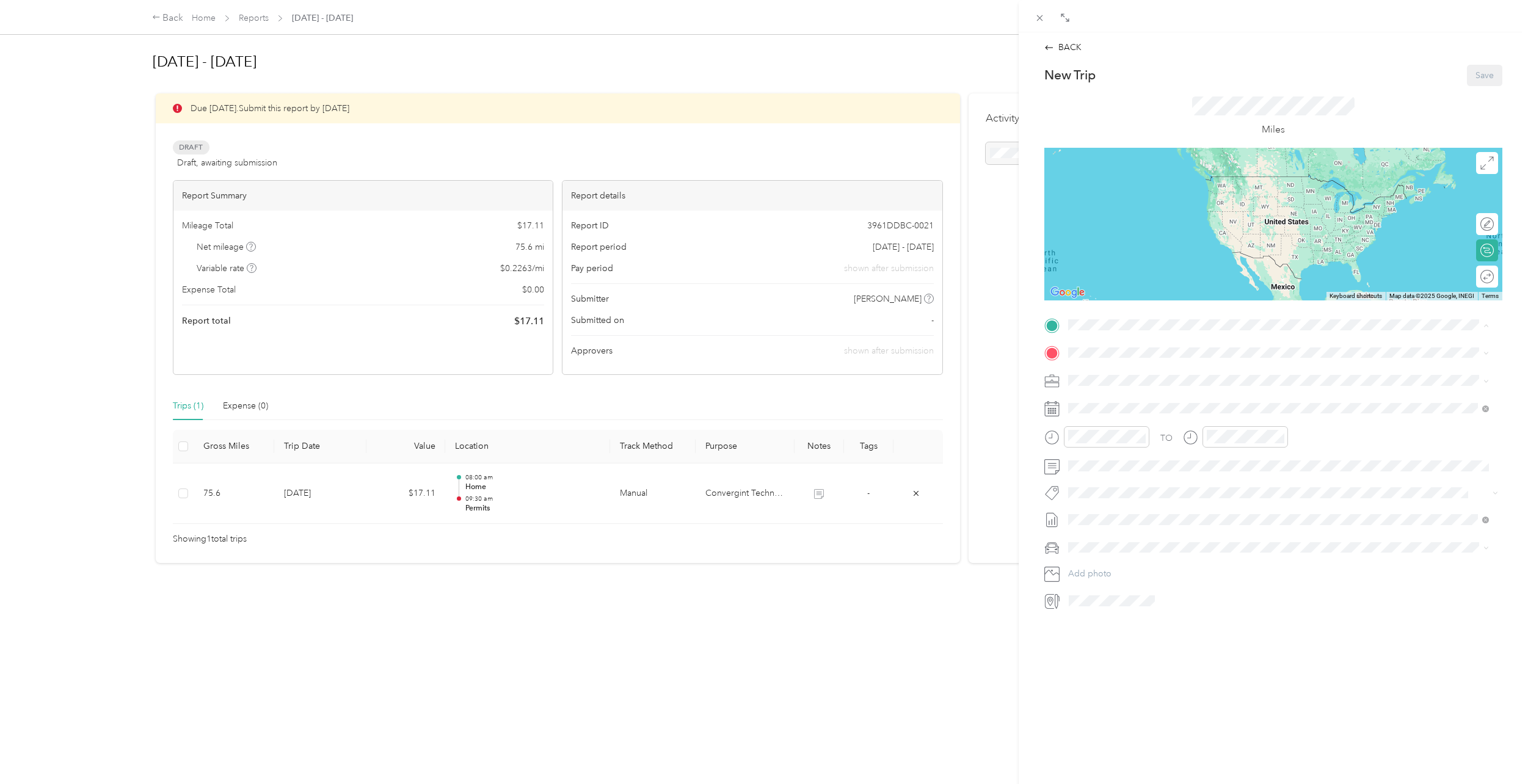
click at [1148, 417] on span "[STREET_ADDRESS][GEOGRAPHIC_DATA], [GEOGRAPHIC_DATA], [GEOGRAPHIC_DATA]" at bounding box center [1267, 422] width 351 height 11
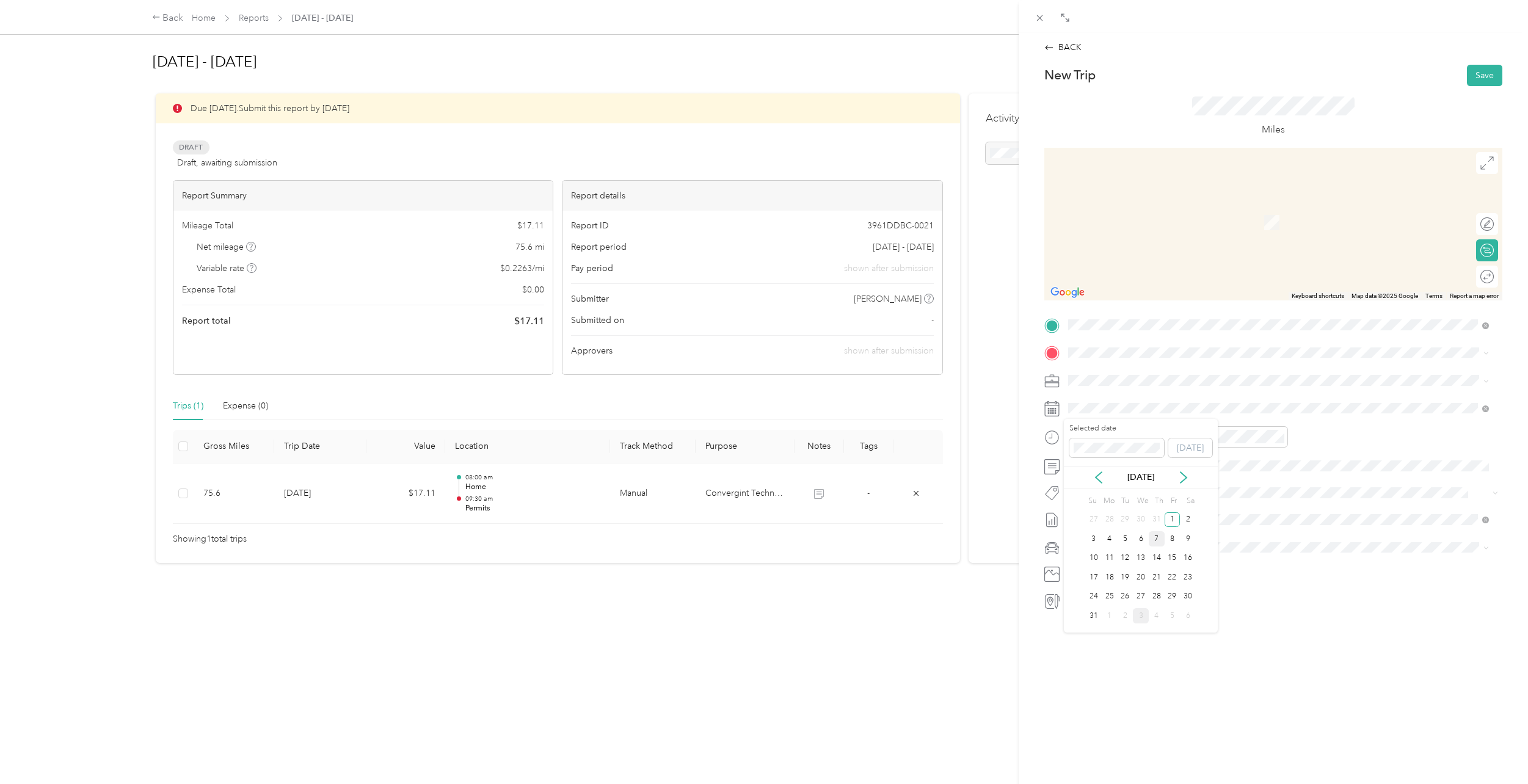
click at [1162, 537] on div "7" at bounding box center [1156, 539] width 16 height 16
click at [1055, 433] on div at bounding box center [1096, 437] width 105 height 21
click at [1089, 576] on div "11" at bounding box center [1081, 579] width 29 height 18
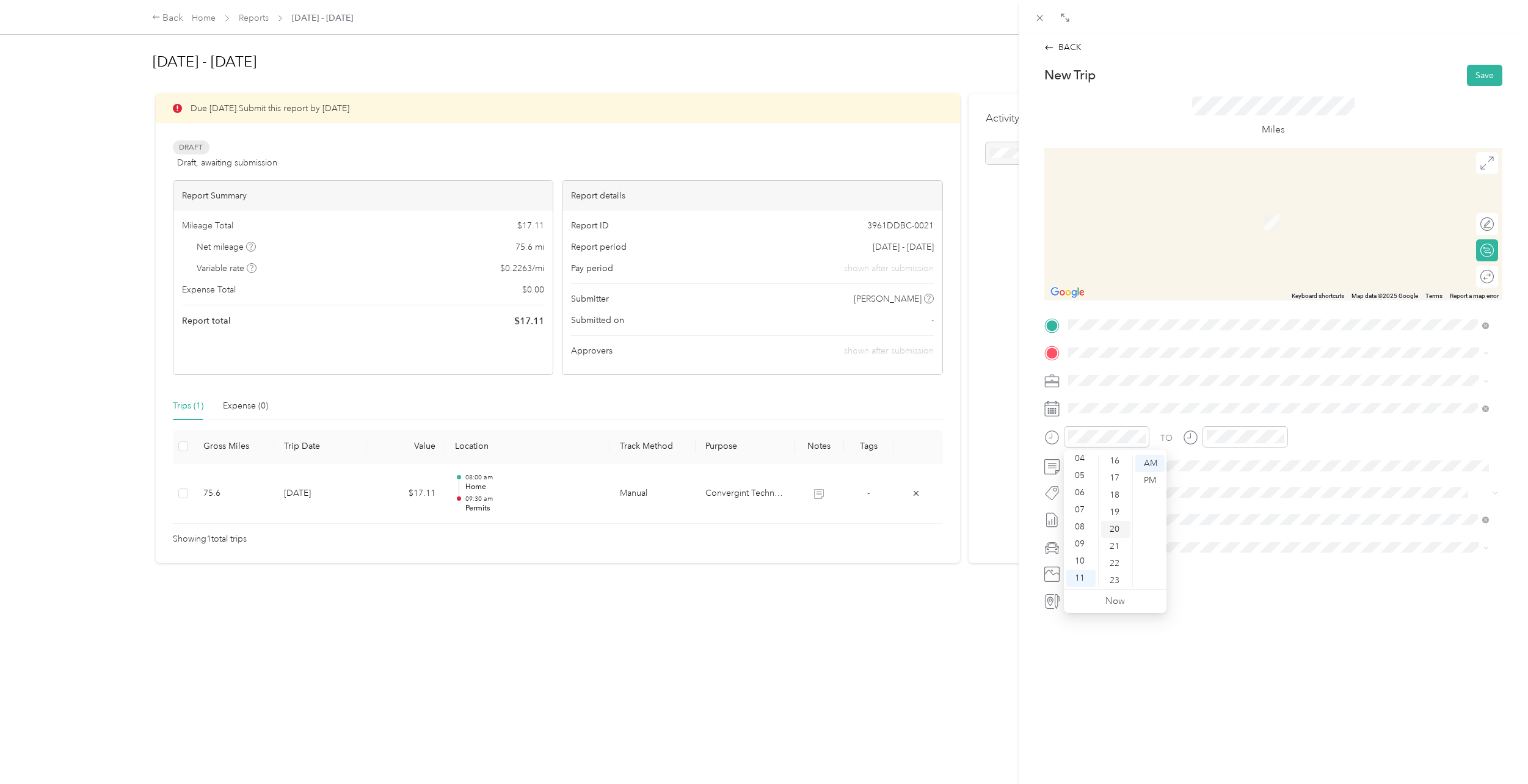
click at [1121, 530] on div "20" at bounding box center [1116, 529] width 29 height 18
click at [1217, 466] on div "12" at bounding box center [1218, 464] width 29 height 18
click at [1290, 478] on div "PM" at bounding box center [1288, 480] width 29 height 18
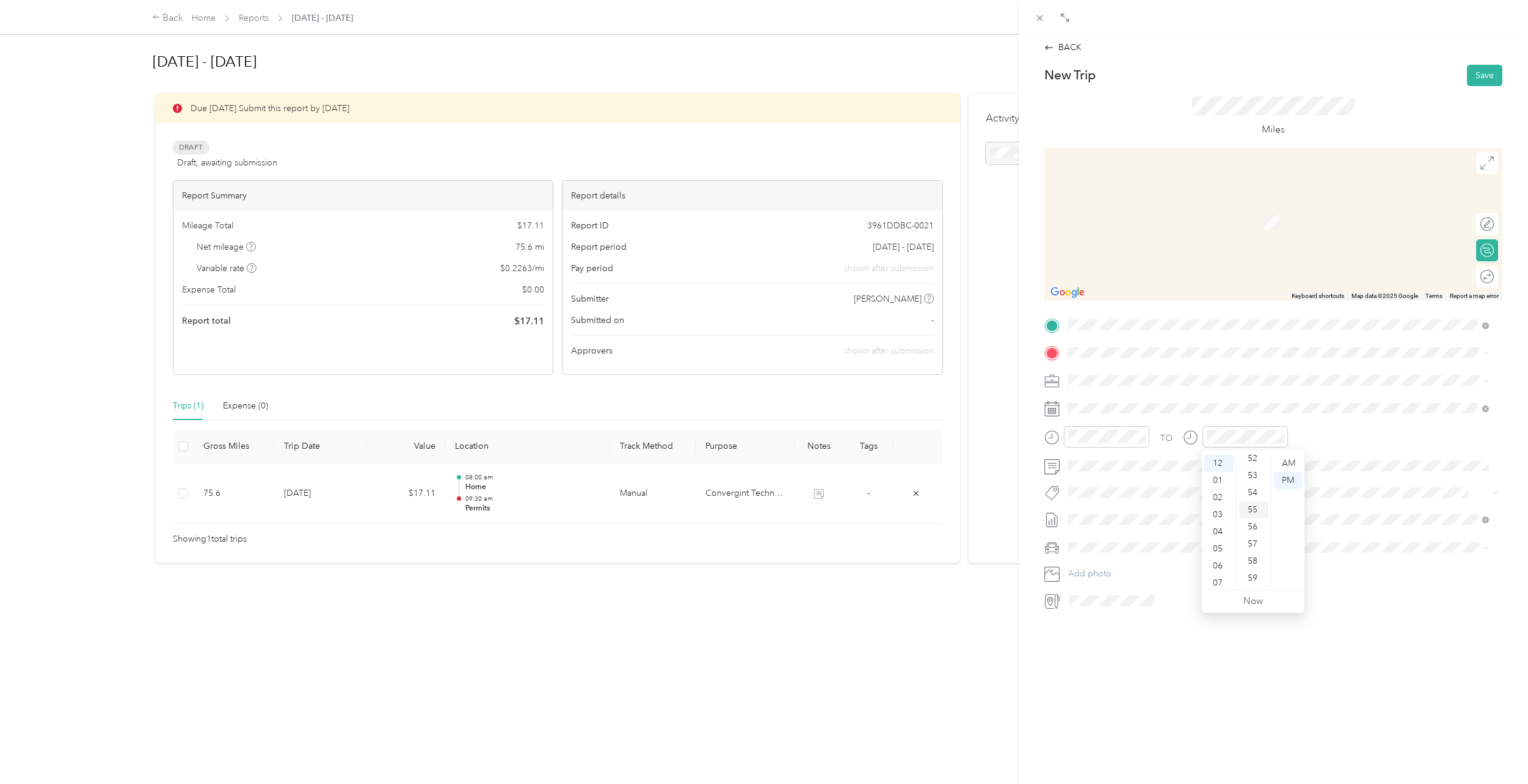
click at [1259, 507] on div "55" at bounding box center [1254, 510] width 29 height 18
drag, startPoint x: 1256, startPoint y: 588, endPoint x: 1256, endPoint y: 575, distance: 13.0
click at [1256, 586] on div "TO Add photo" at bounding box center [1272, 463] width 458 height 295
click at [1114, 456] on li "Home [STREET_ADDRESS][PERSON_NAME]" at bounding box center [1279, 466] width 430 height 52
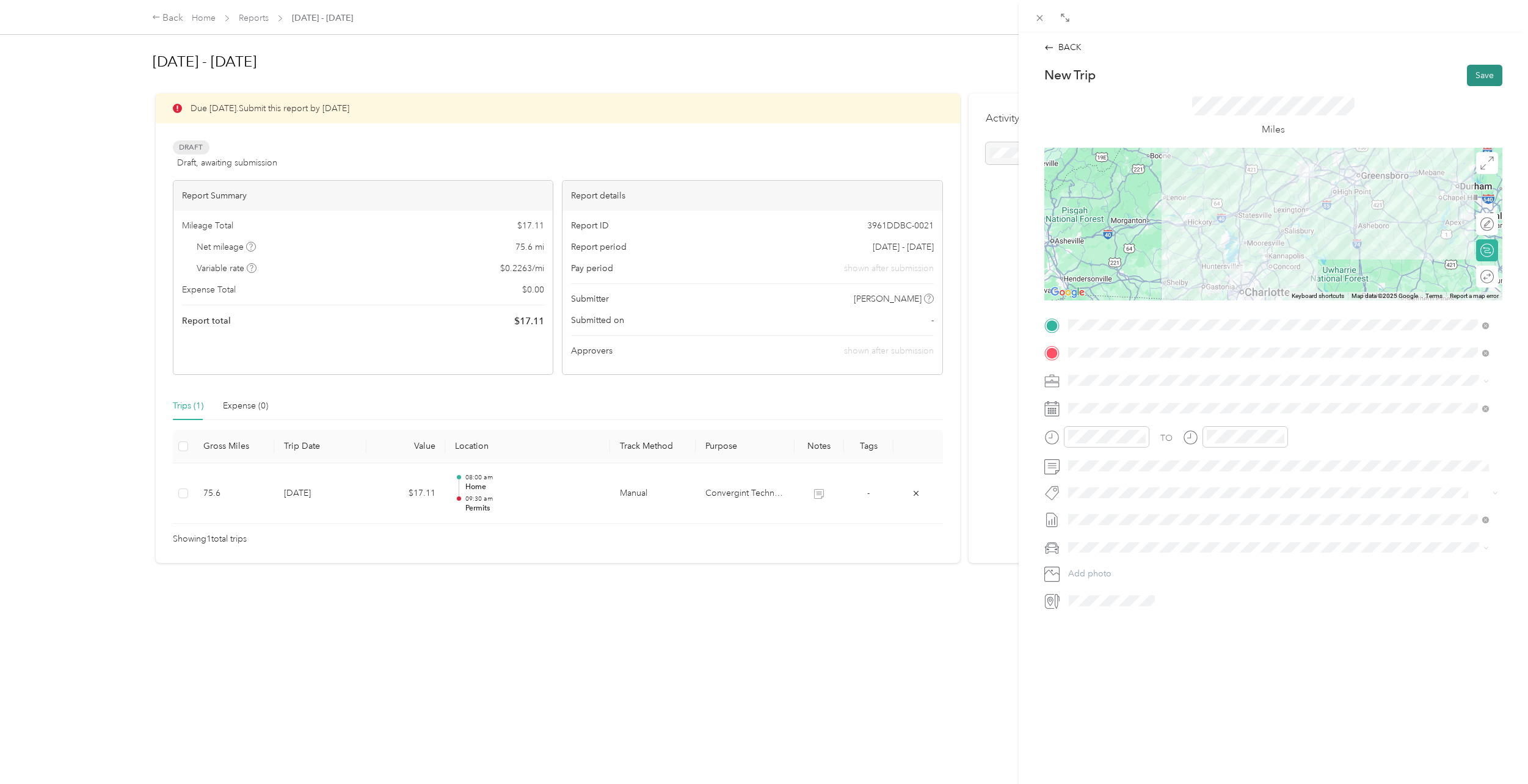
click at [1466, 68] on button "Save" at bounding box center [1484, 75] width 35 height 21
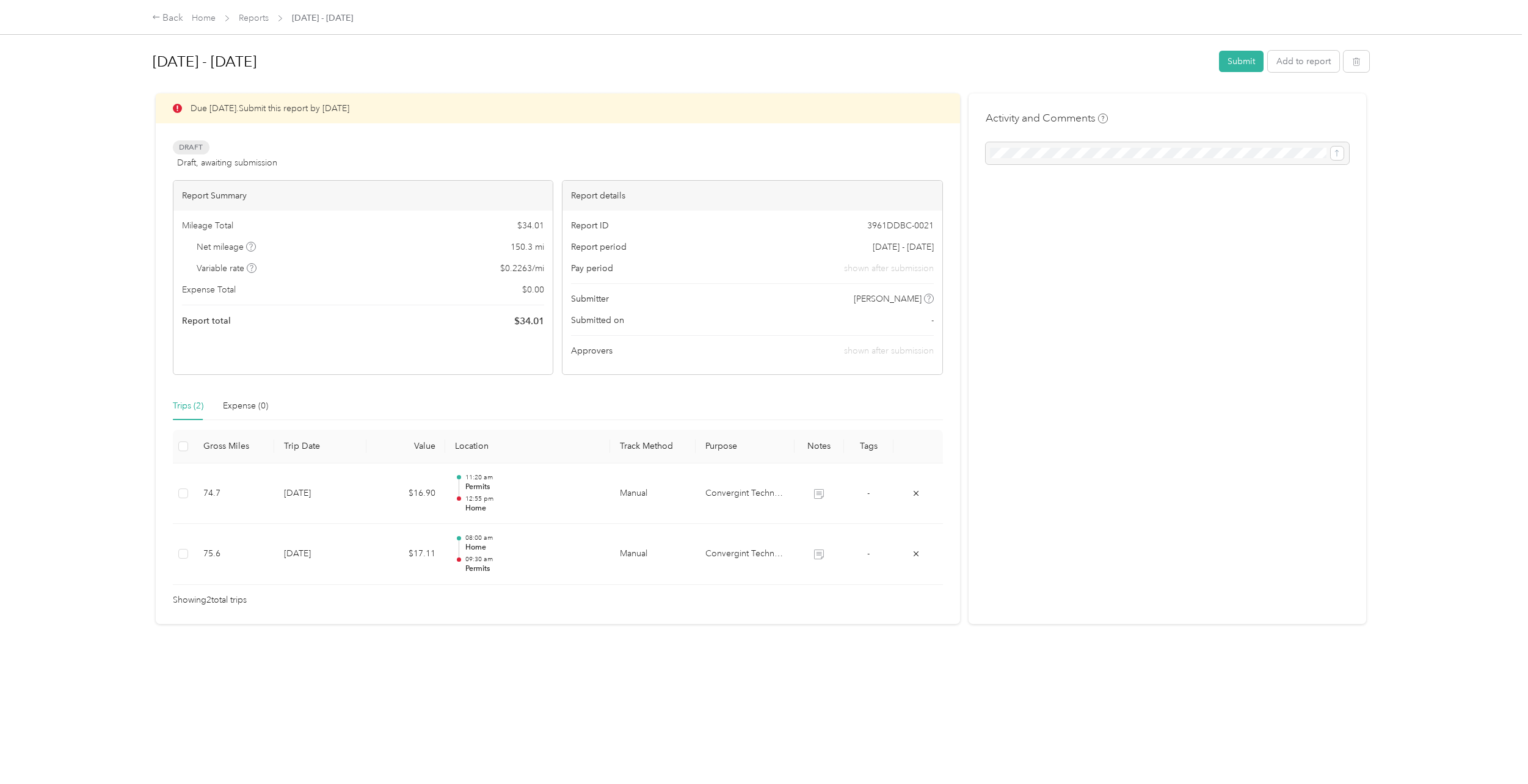
click at [1044, 253] on div "Activity and Comments" at bounding box center [1168, 359] width 398 height 531
click at [1301, 62] on button "Add to report" at bounding box center [1302, 62] width 71 height 21
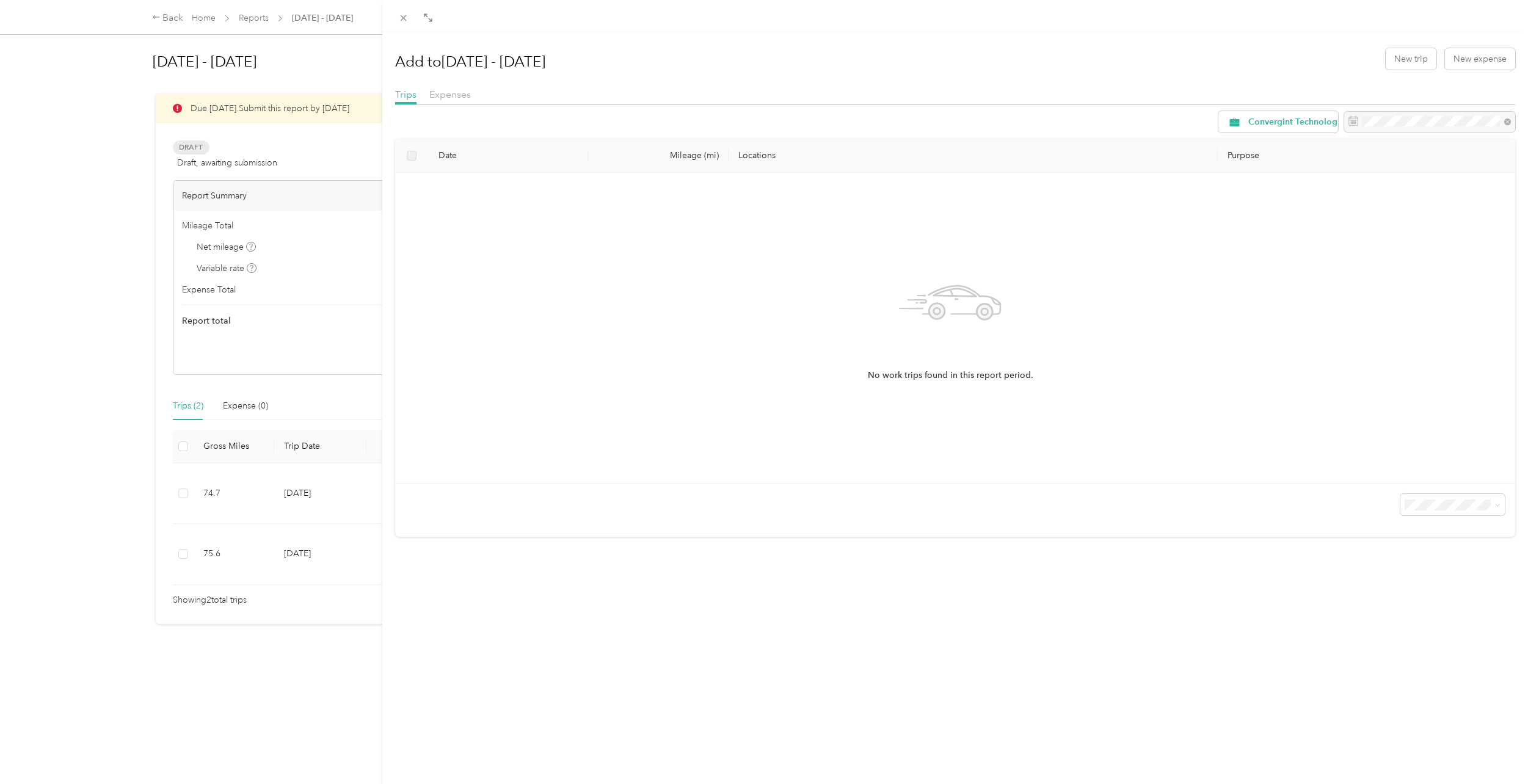
click at [10, 141] on div "Add to [DATE] - [DATE] New trip New expense Trips Expenses Convergint Technolog…" at bounding box center [764, 392] width 1528 height 784
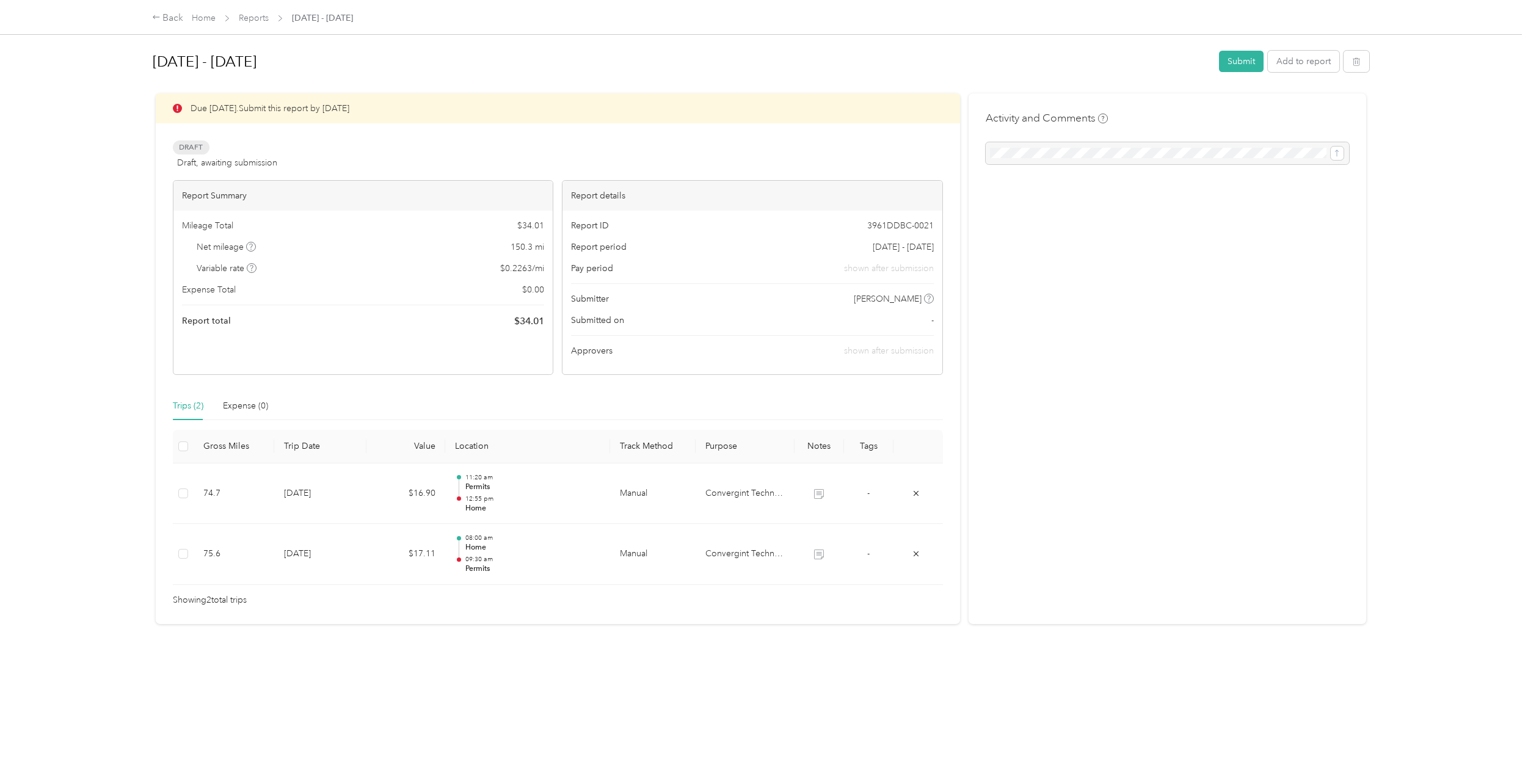
click at [1218, 96] on div "Activity and Comments" at bounding box center [1168, 359] width 398 height 531
click at [1152, 74] on h1 "[DATE] - [DATE]" at bounding box center [681, 62] width 1058 height 29
click at [1289, 255] on div "Activity and Comments" at bounding box center [1168, 359] width 398 height 531
click at [1300, 61] on button "Add to report" at bounding box center [1302, 62] width 71 height 21
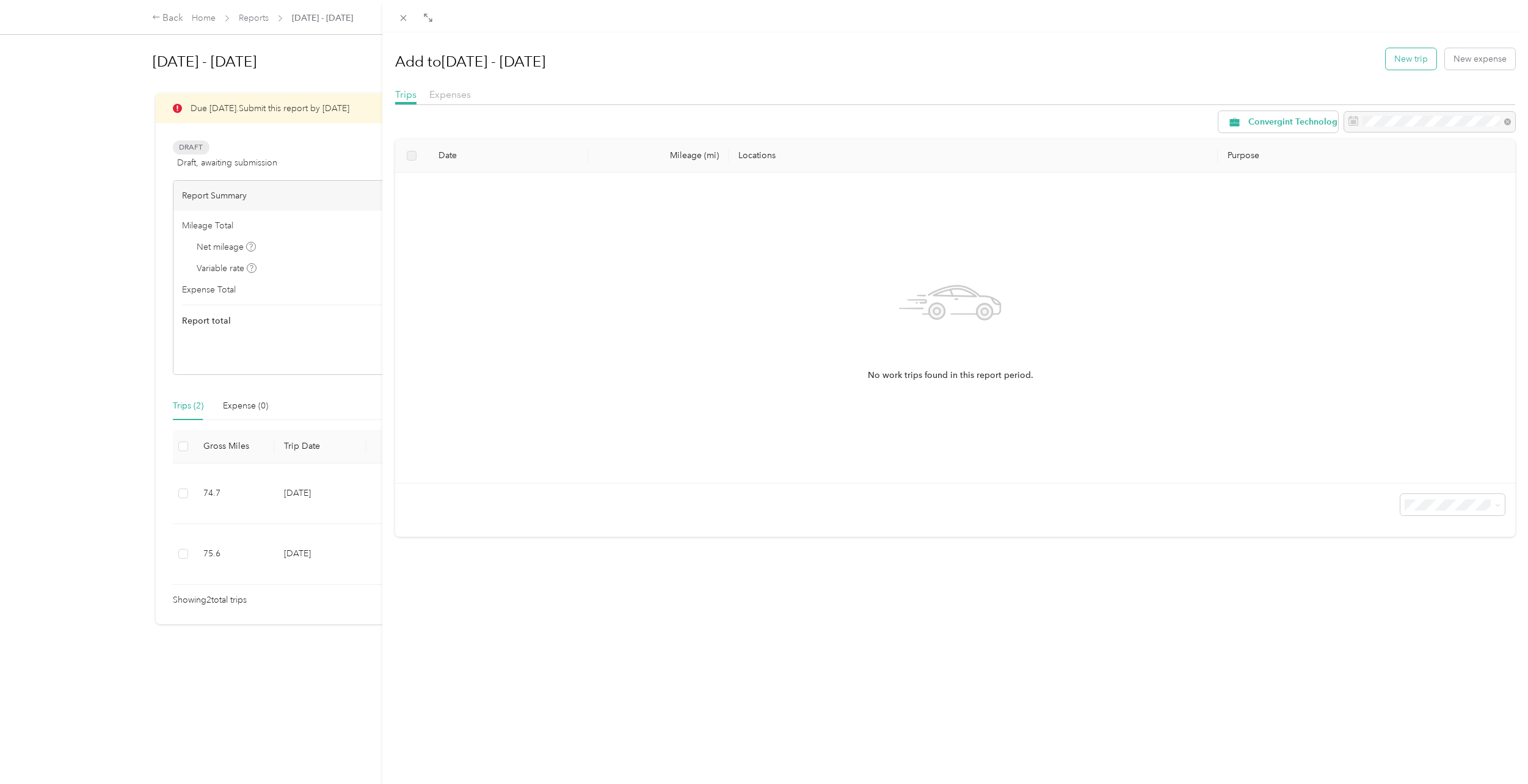
click at [1411, 57] on button "New trip" at bounding box center [1411, 59] width 51 height 21
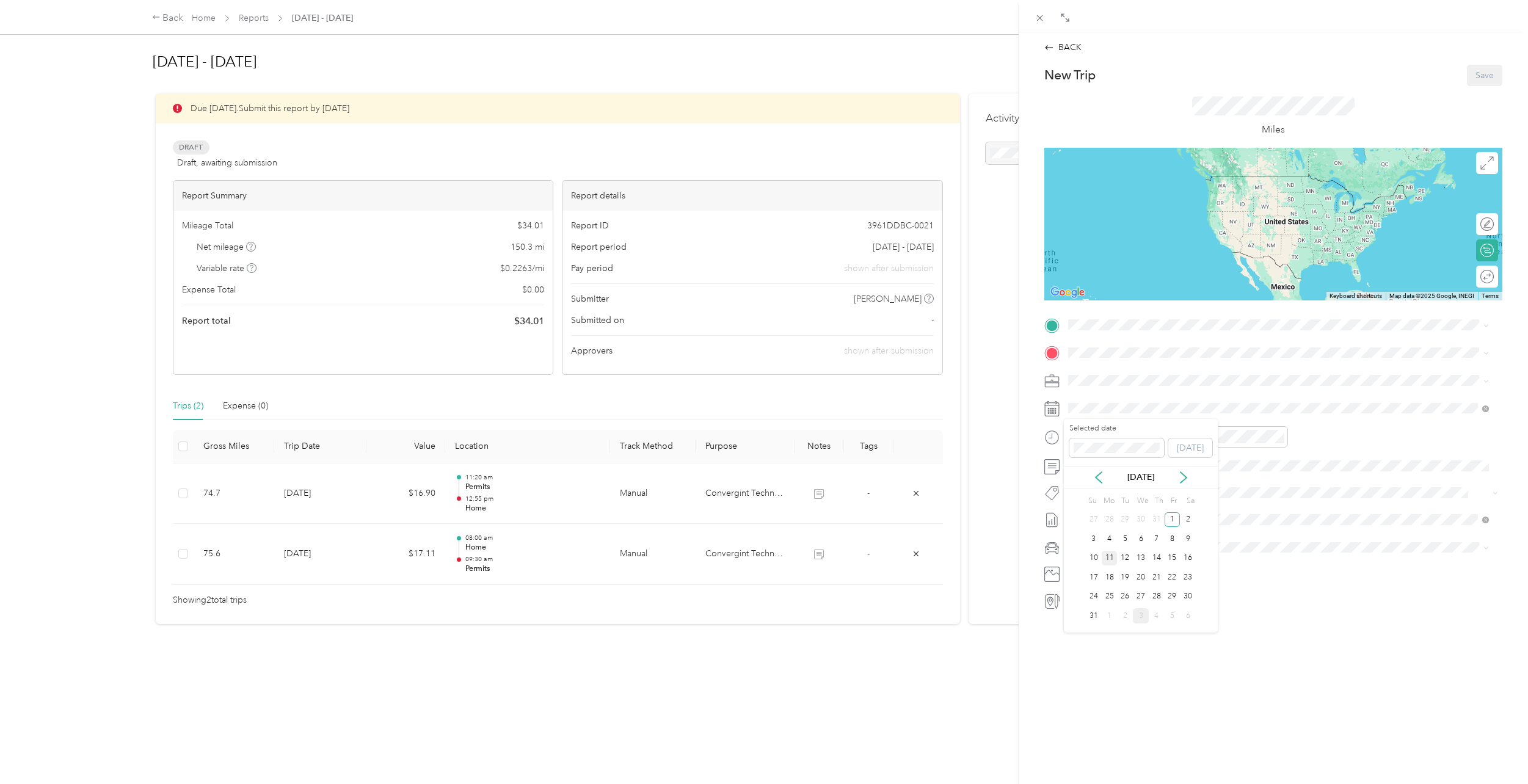
click at [1110, 556] on div "11" at bounding box center [1109, 558] width 16 height 16
drag, startPoint x: 1084, startPoint y: 524, endPoint x: 1096, endPoint y: 518, distance: 13.4
click at [1084, 523] on div "08" at bounding box center [1081, 527] width 29 height 18
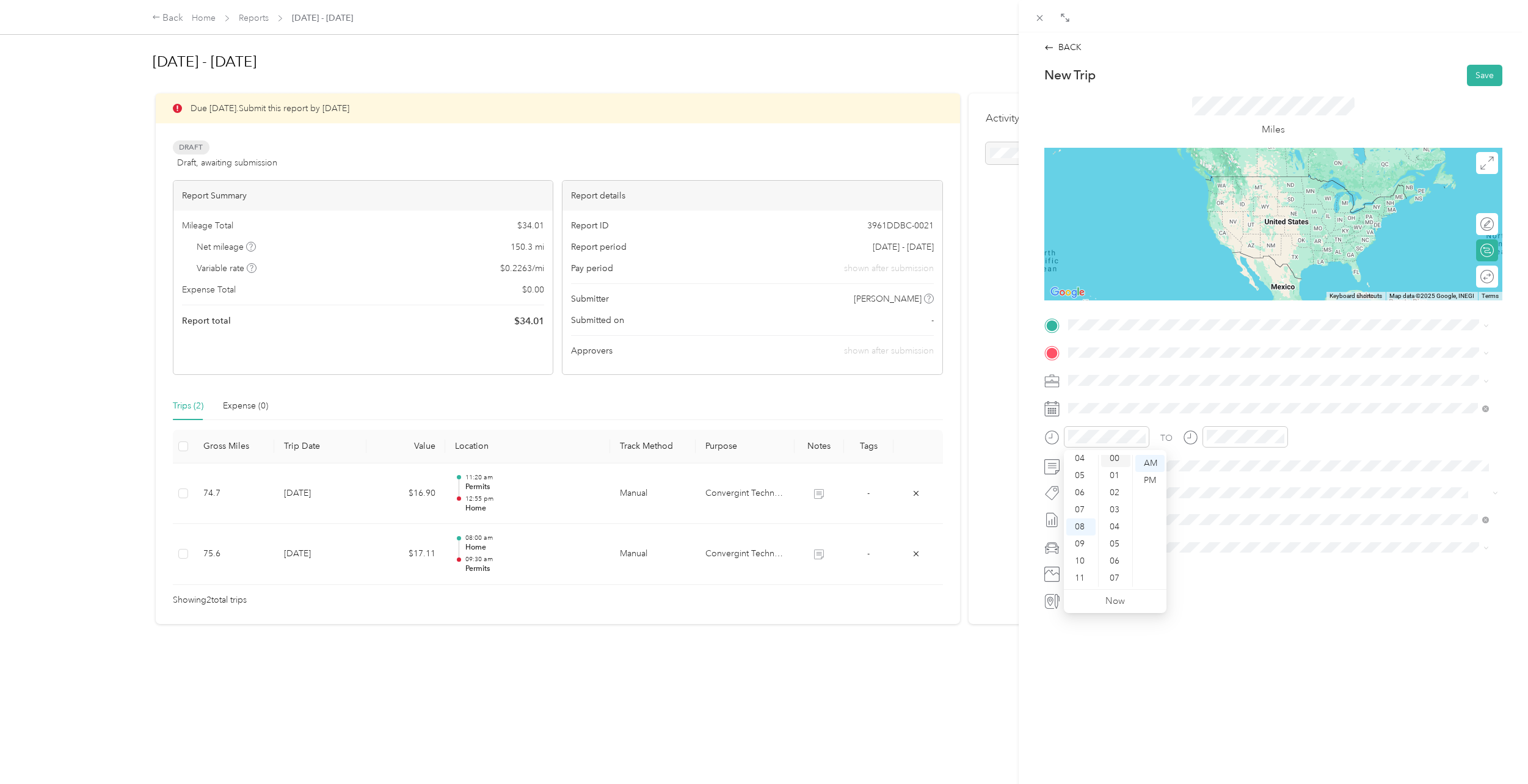
click at [1115, 463] on div "00" at bounding box center [1116, 459] width 29 height 18
click at [1218, 539] on div "09" at bounding box center [1218, 545] width 29 height 18
click at [1217, 547] on div "09" at bounding box center [1218, 545] width 29 height 18
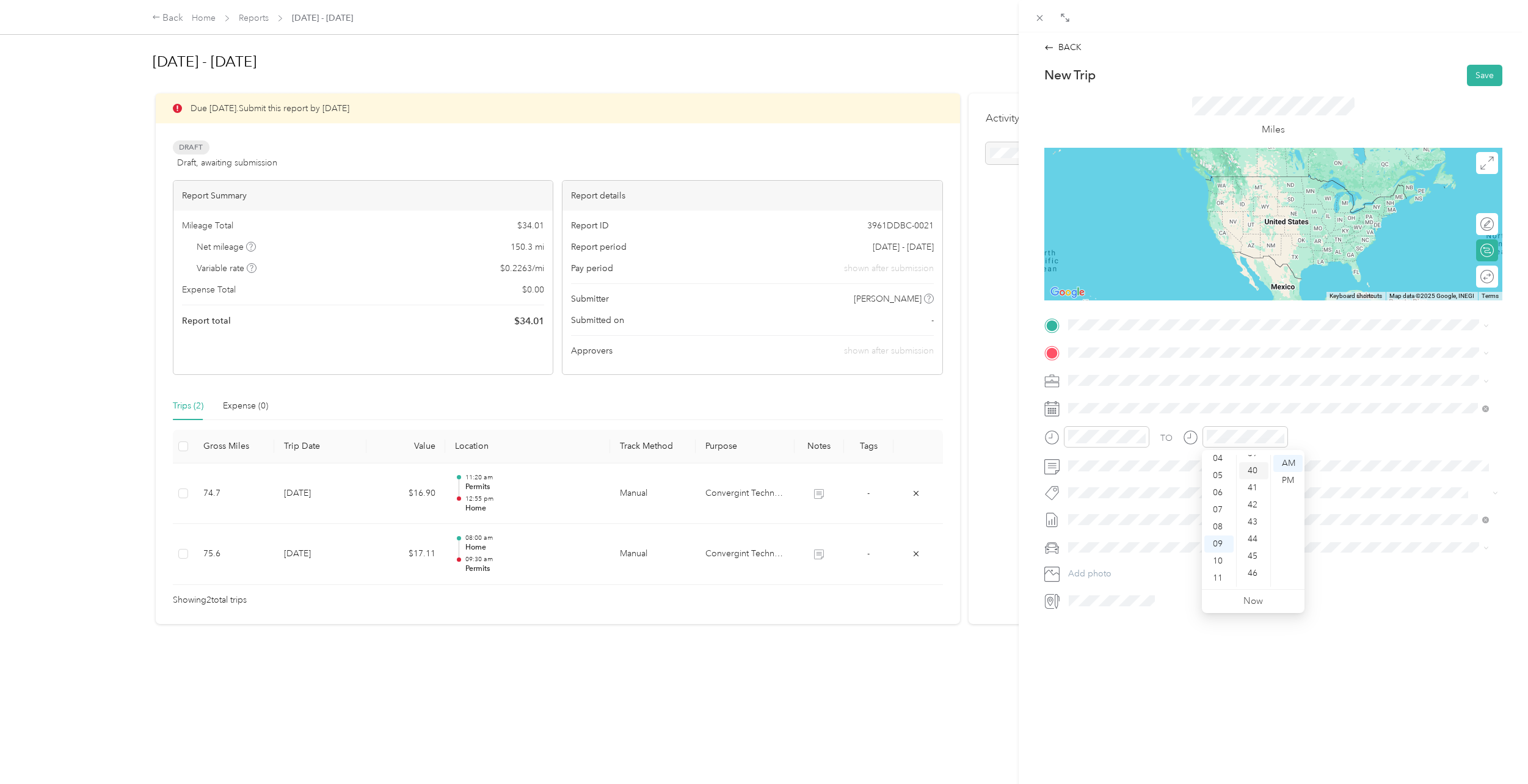
click at [1249, 474] on div "40" at bounding box center [1254, 471] width 29 height 18
click at [1369, 437] on div "TO" at bounding box center [1272, 441] width 458 height 30
click at [1100, 471] on span at bounding box center [1283, 466] width 438 height 20
click at [1133, 332] on span at bounding box center [1283, 325] width 438 height 20
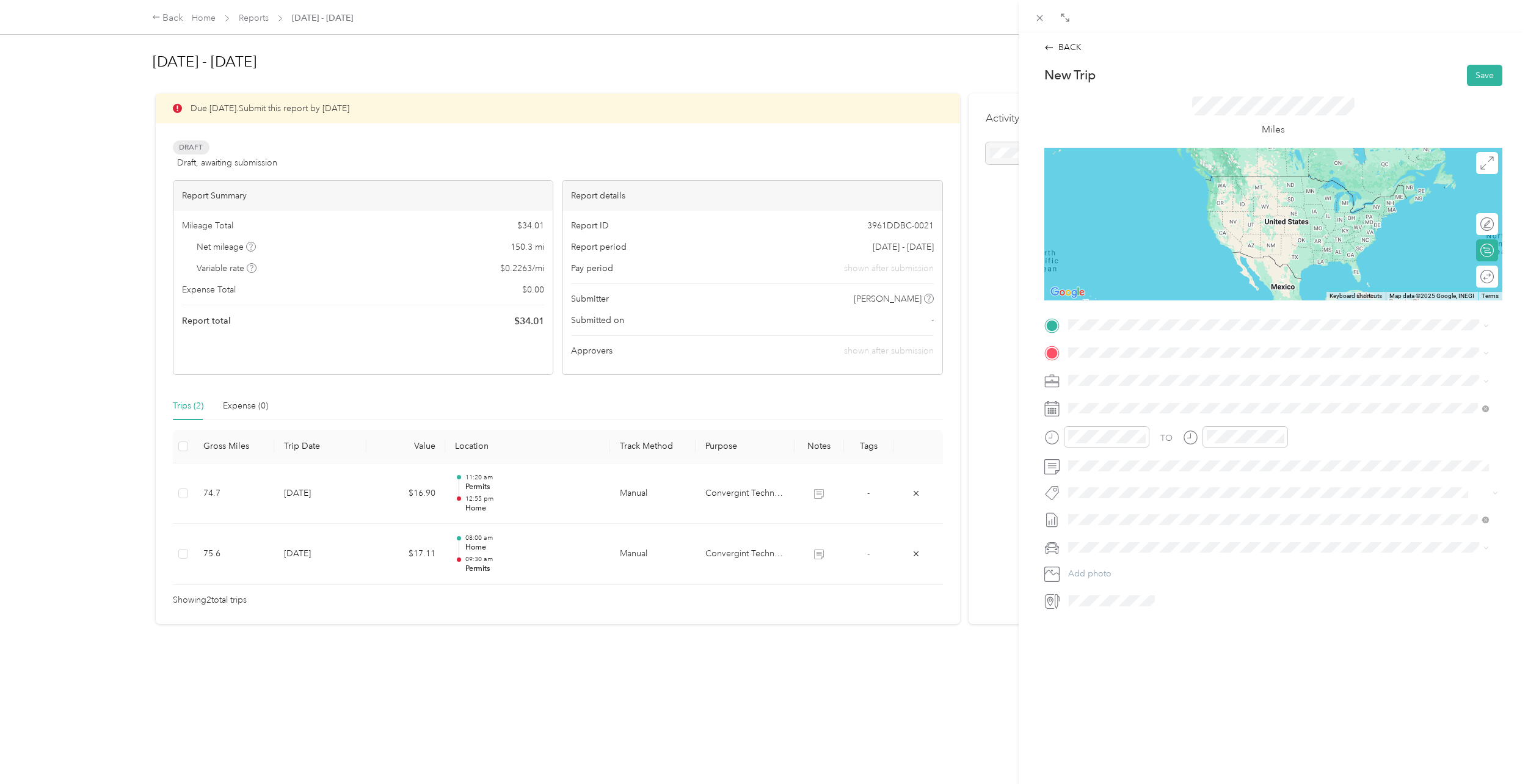
click at [1170, 424] on div "Home [STREET_ADDRESS][PERSON_NAME]" at bounding box center [1288, 433] width 393 height 38
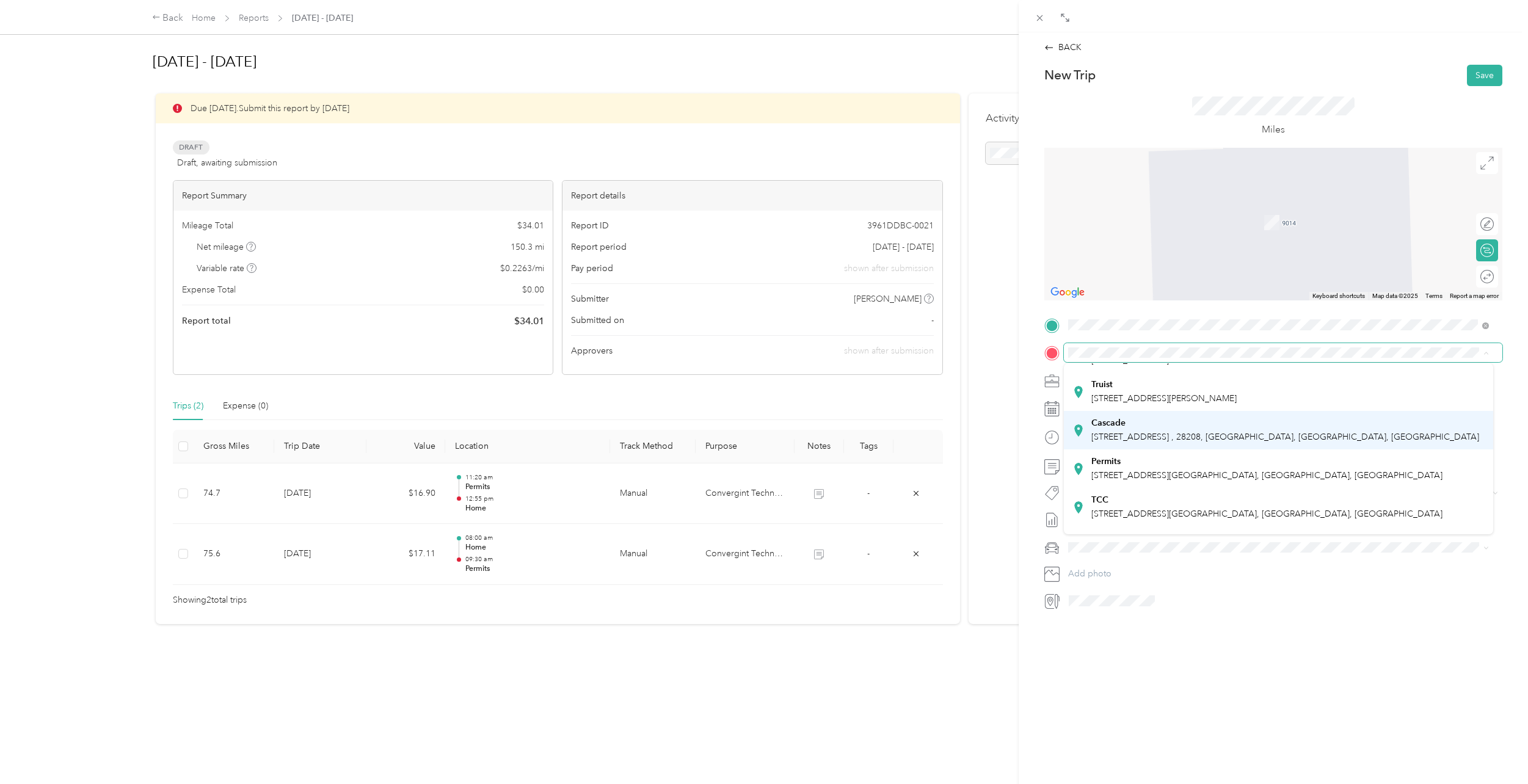
scroll to position [200, 0]
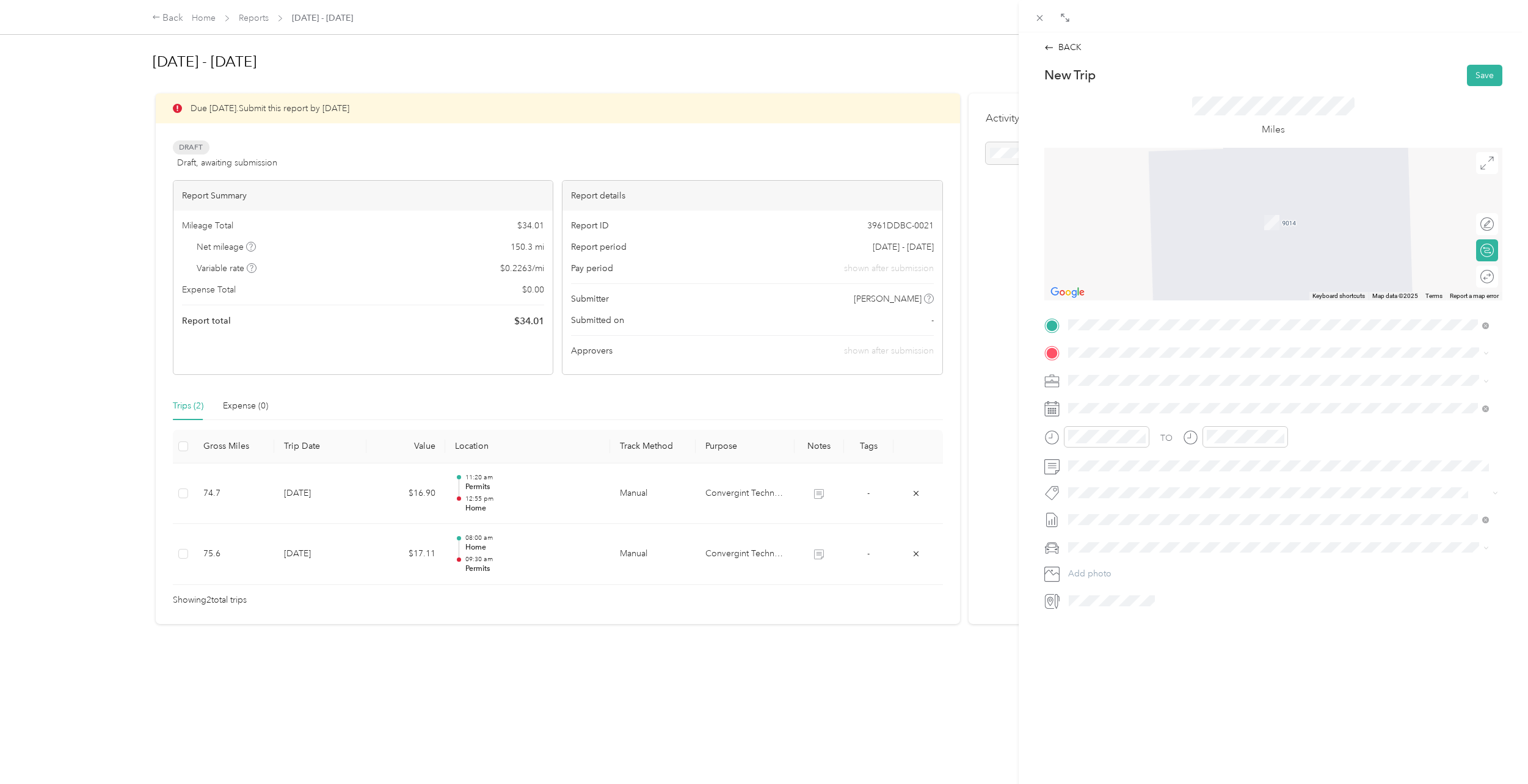
click at [1177, 446] on div "TCC [STREET_ADDRESS]" at bounding box center [1267, 459] width 351 height 25
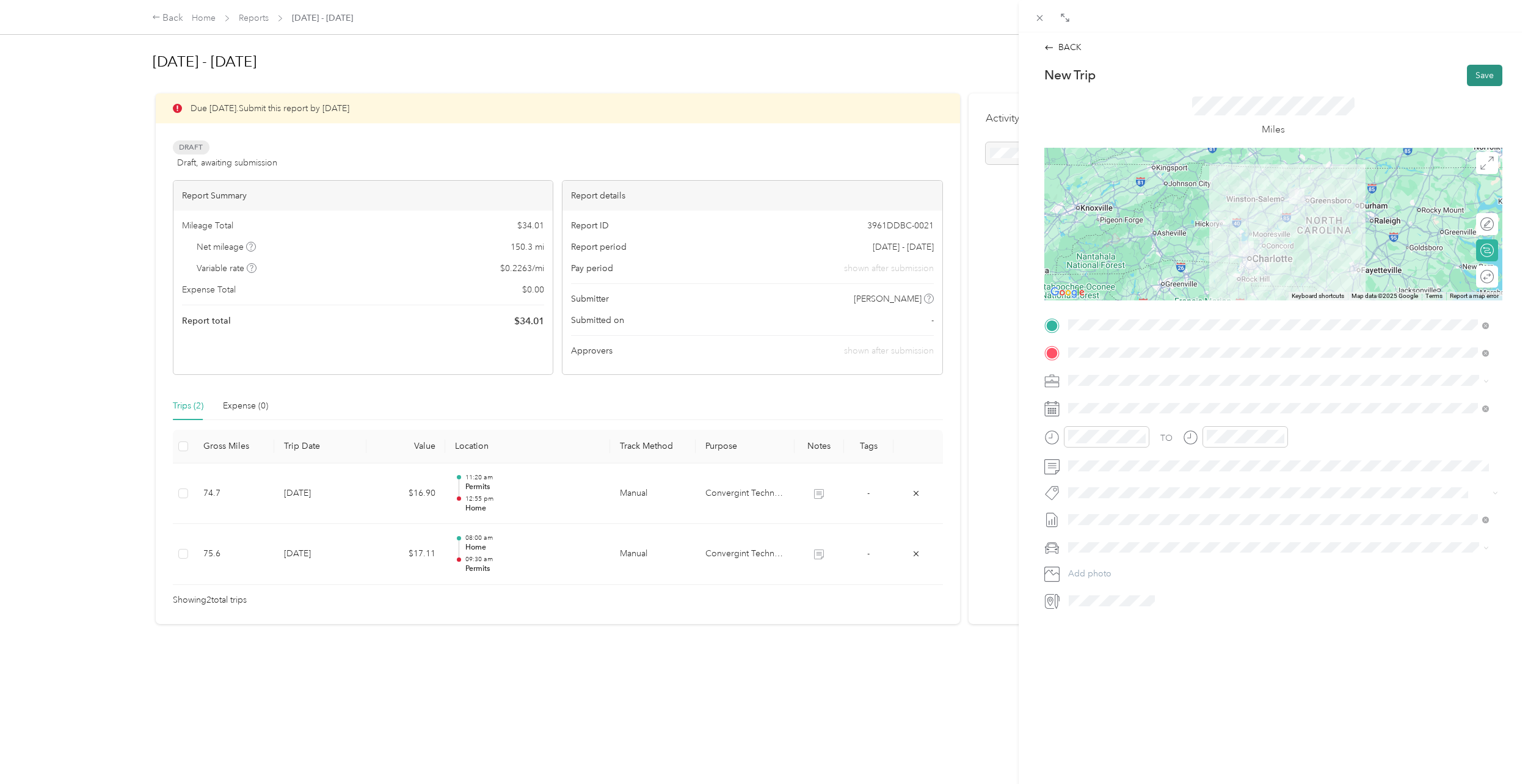
click at [1482, 71] on button "Save" at bounding box center [1484, 75] width 35 height 21
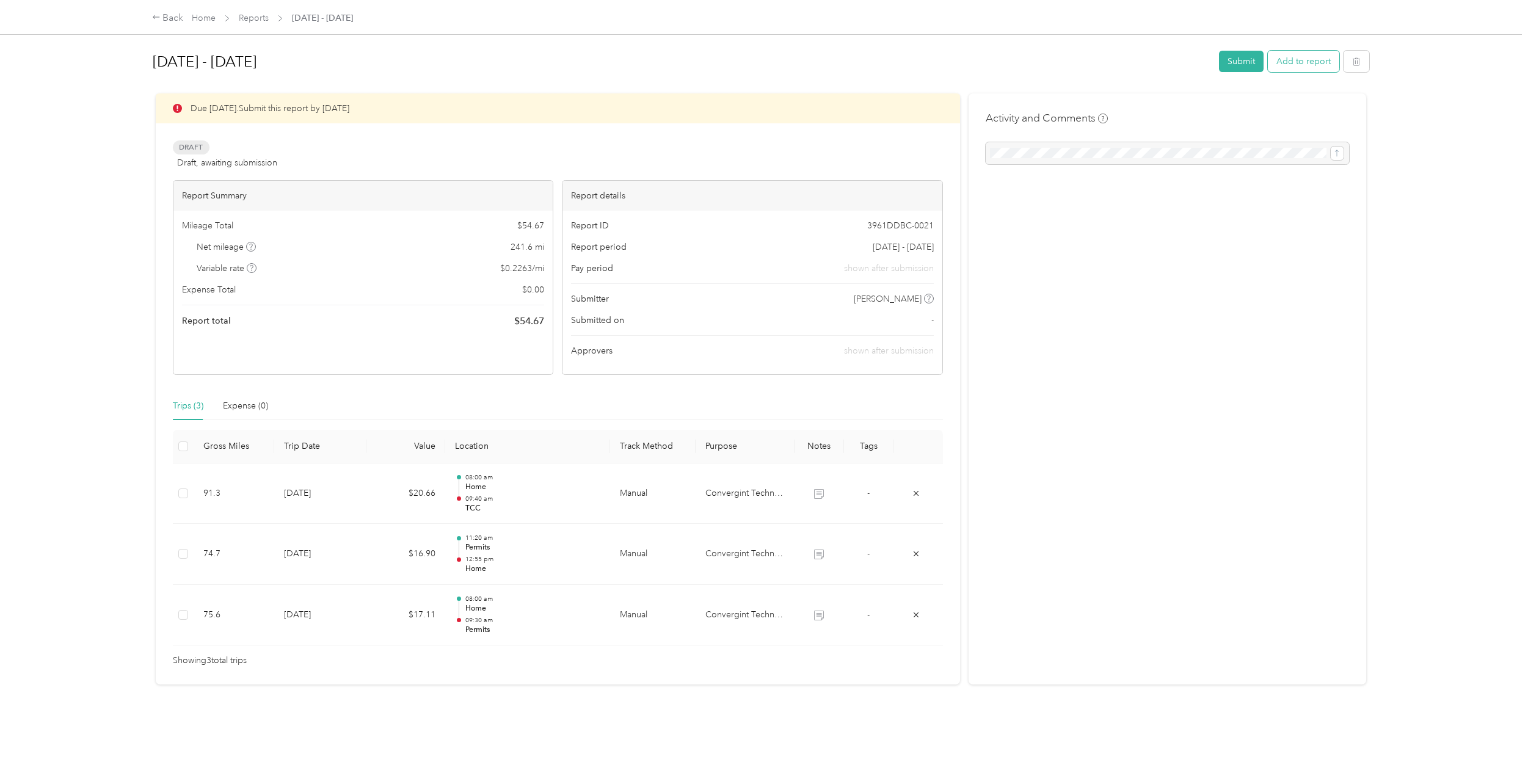
click at [1288, 63] on button "Add to report" at bounding box center [1302, 62] width 71 height 21
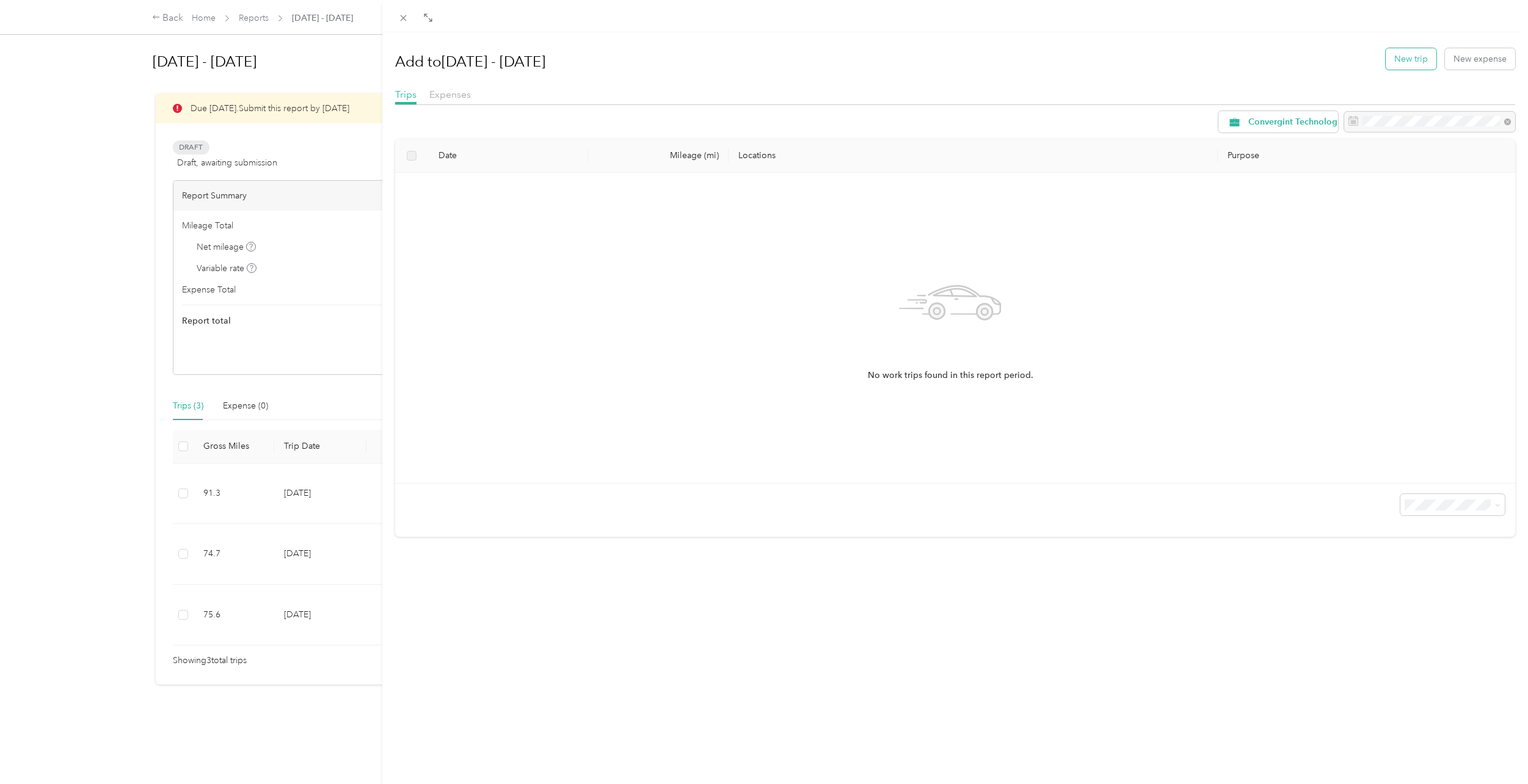
click at [1407, 55] on button "New trip" at bounding box center [1411, 59] width 51 height 21
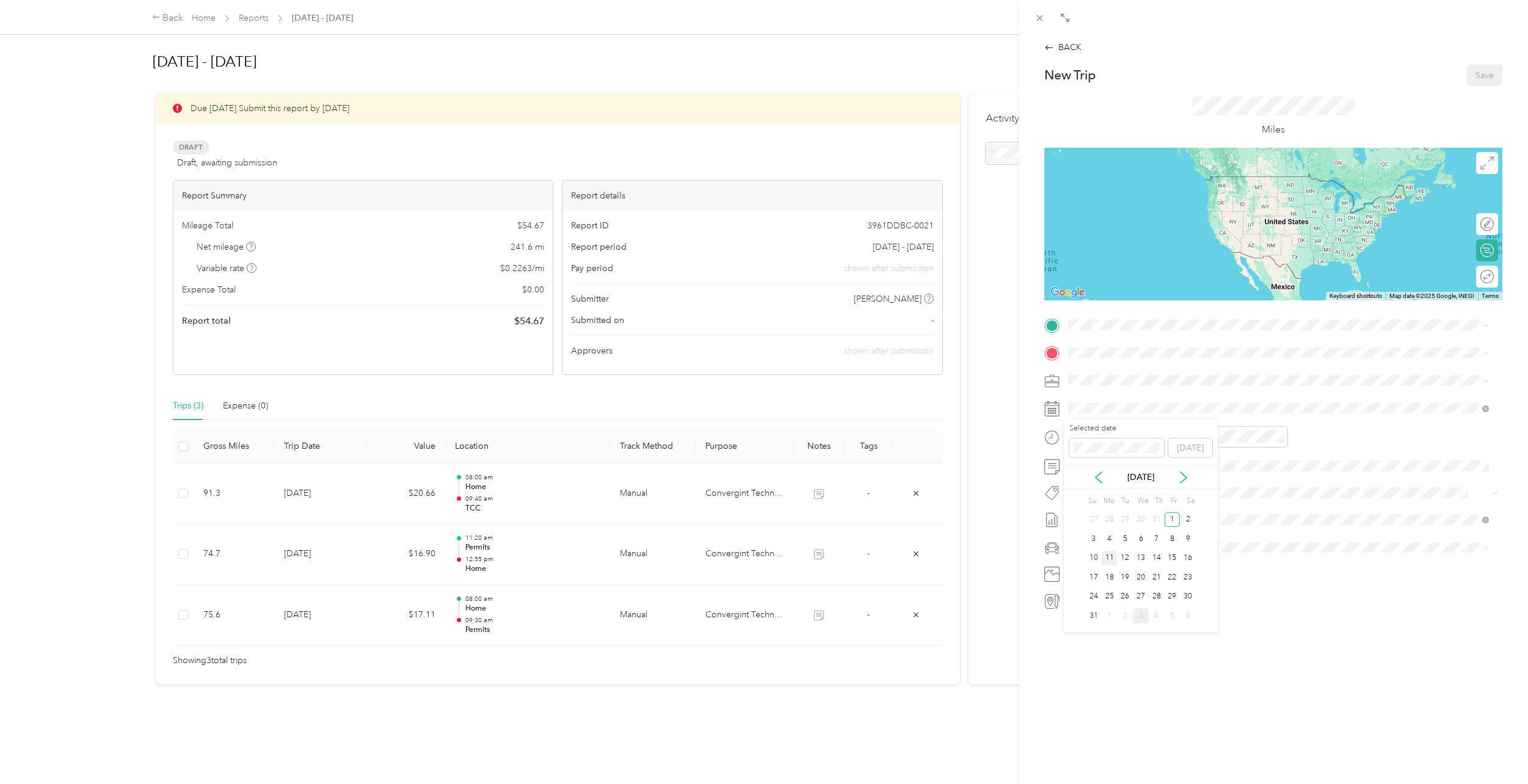
click at [1110, 558] on div "11" at bounding box center [1109, 558] width 16 height 16
click at [1081, 468] on div "01" at bounding box center [1081, 469] width 29 height 18
click at [1112, 497] on div "15" at bounding box center [1116, 498] width 29 height 18
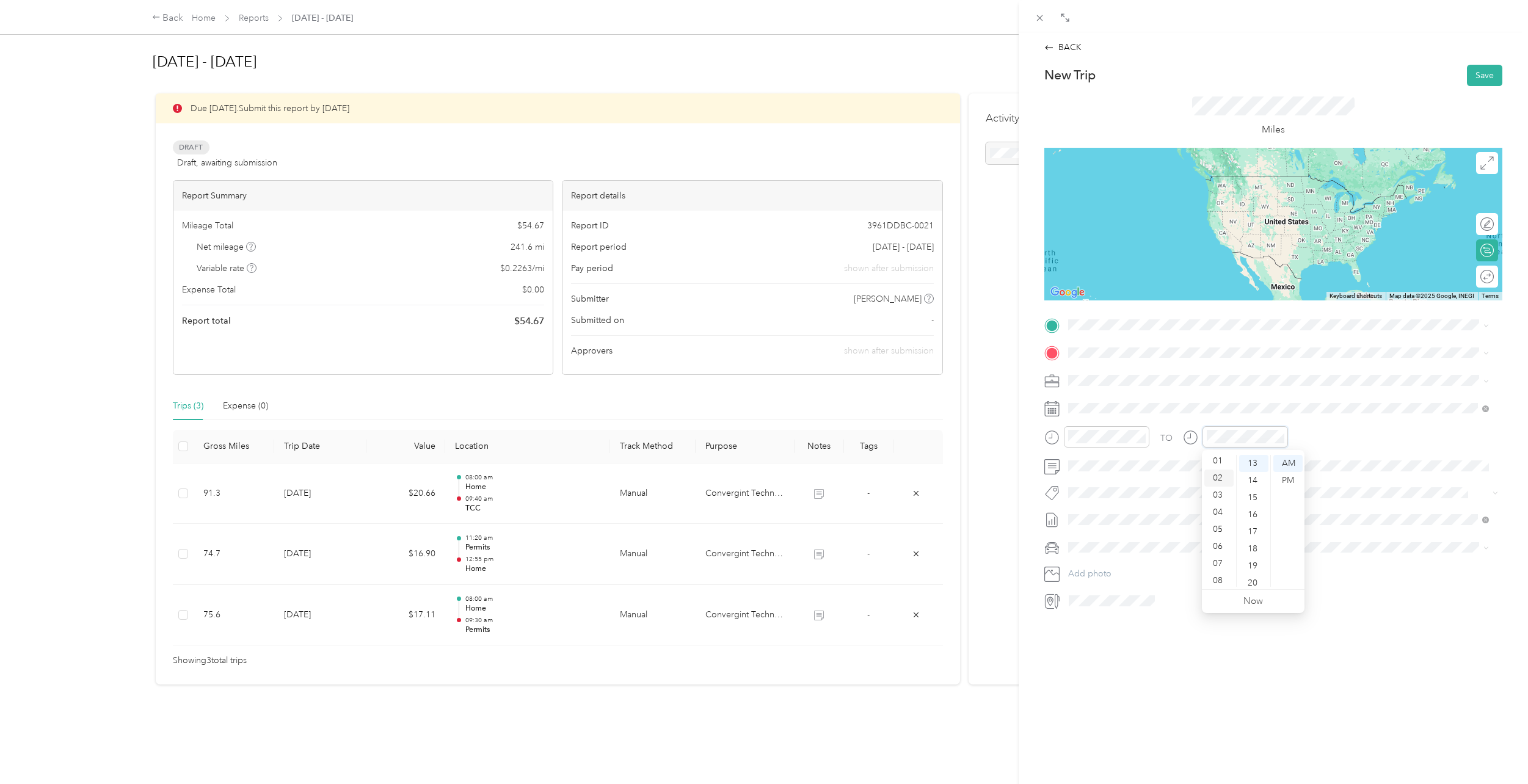
scroll to position [13, 0]
click at [1216, 486] on div "02" at bounding box center [1218, 485] width 29 height 18
drag, startPoint x: 1252, startPoint y: 583, endPoint x: 1257, endPoint y: 578, distance: 7.1
click at [1252, 582] on div "45" at bounding box center [1254, 584] width 29 height 18
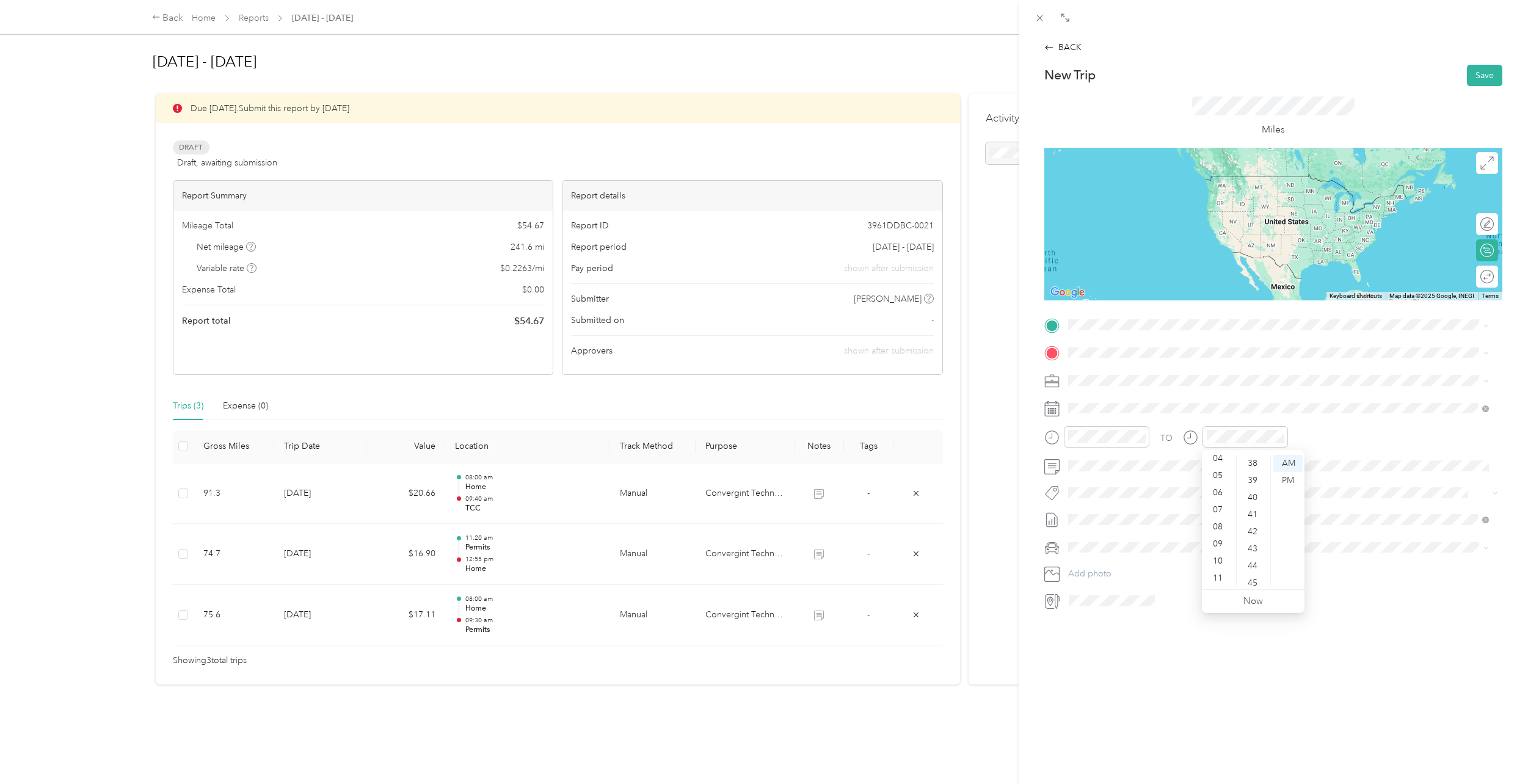
scroll to position [769, 0]
drag, startPoint x: 1151, startPoint y: 645, endPoint x: 1154, endPoint y: 606, distance: 39.1
click at [1150, 640] on div "BACK New Trip Save This trip cannot be edited because it is either under review…" at bounding box center [1273, 424] width 510 height 784
click at [1086, 569] on li "Lexus LS 500" at bounding box center [1279, 567] width 430 height 21
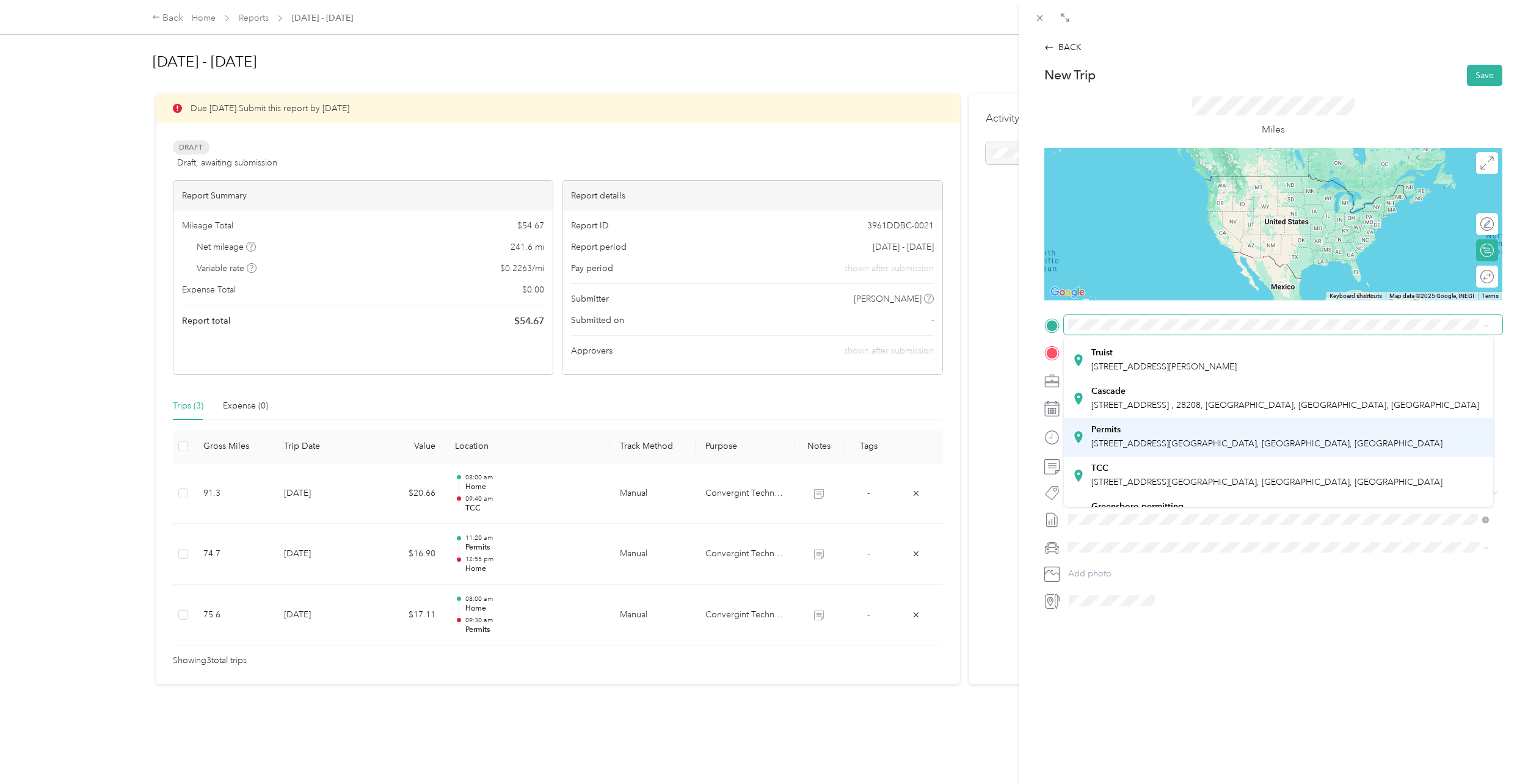
scroll to position [184, 0]
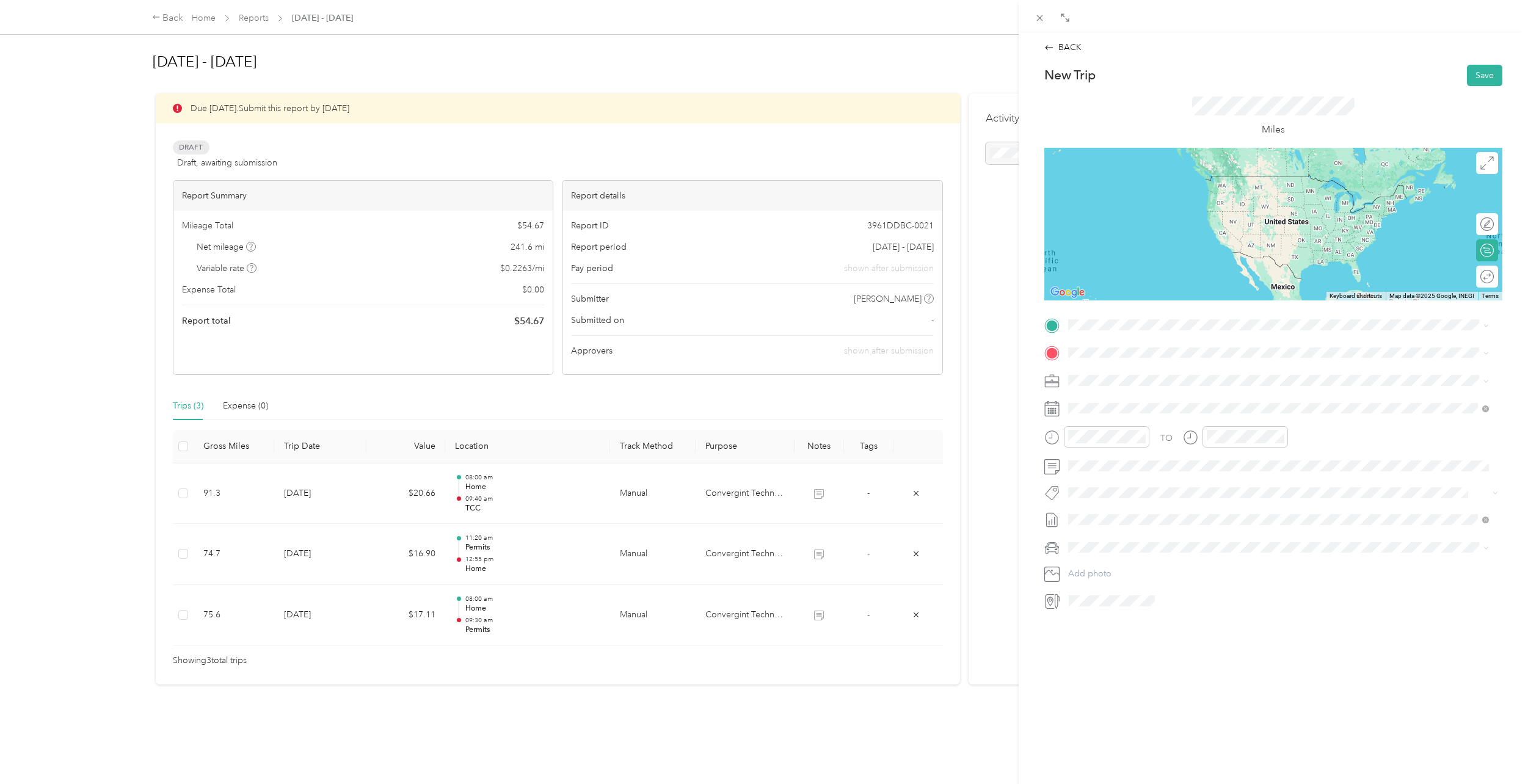
click at [1138, 440] on div "TCC" at bounding box center [1267, 445] width 351 height 11
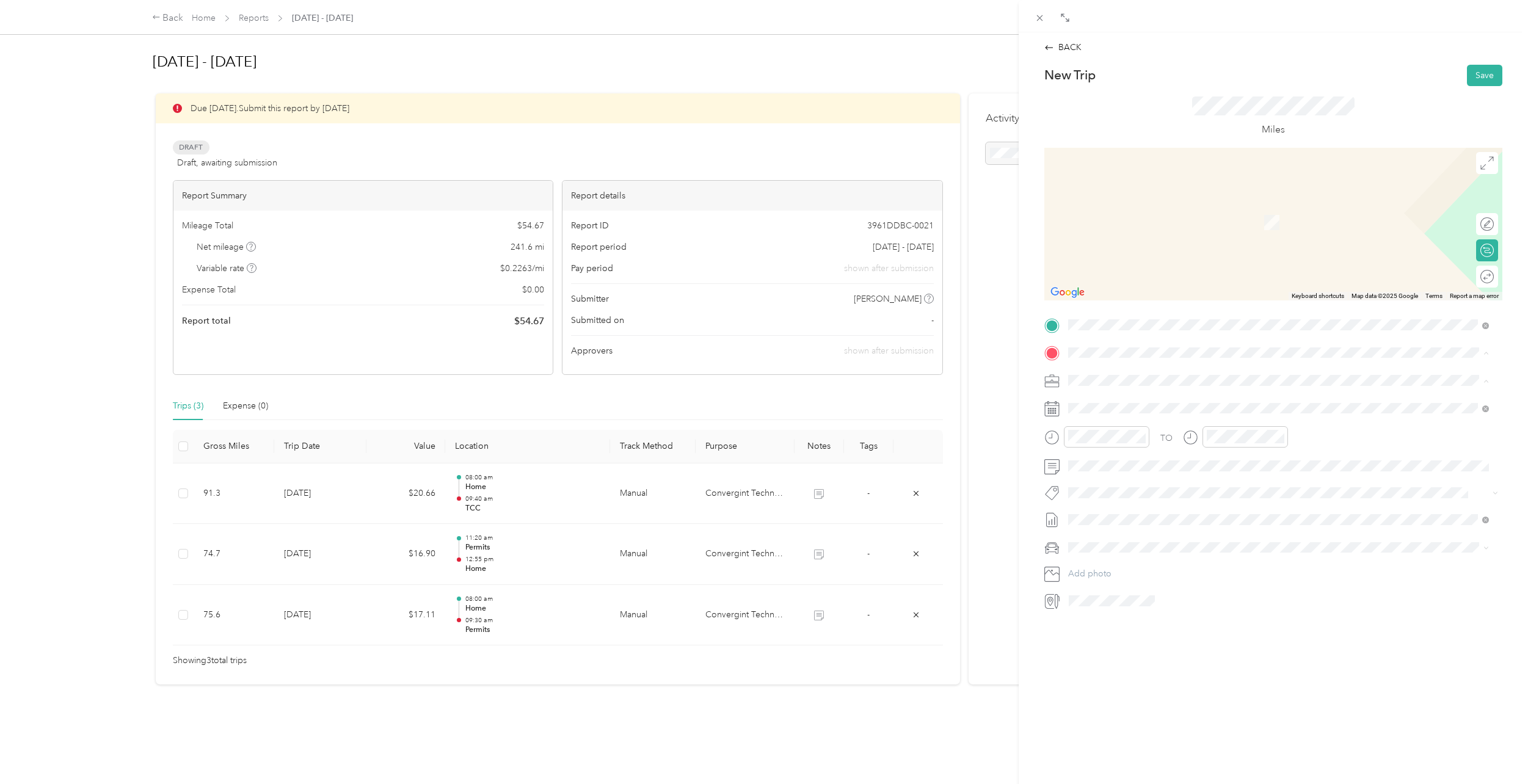
click at [1108, 444] on div "Home [STREET_ADDRESS][PERSON_NAME]" at bounding box center [1278, 466] width 412 height 43
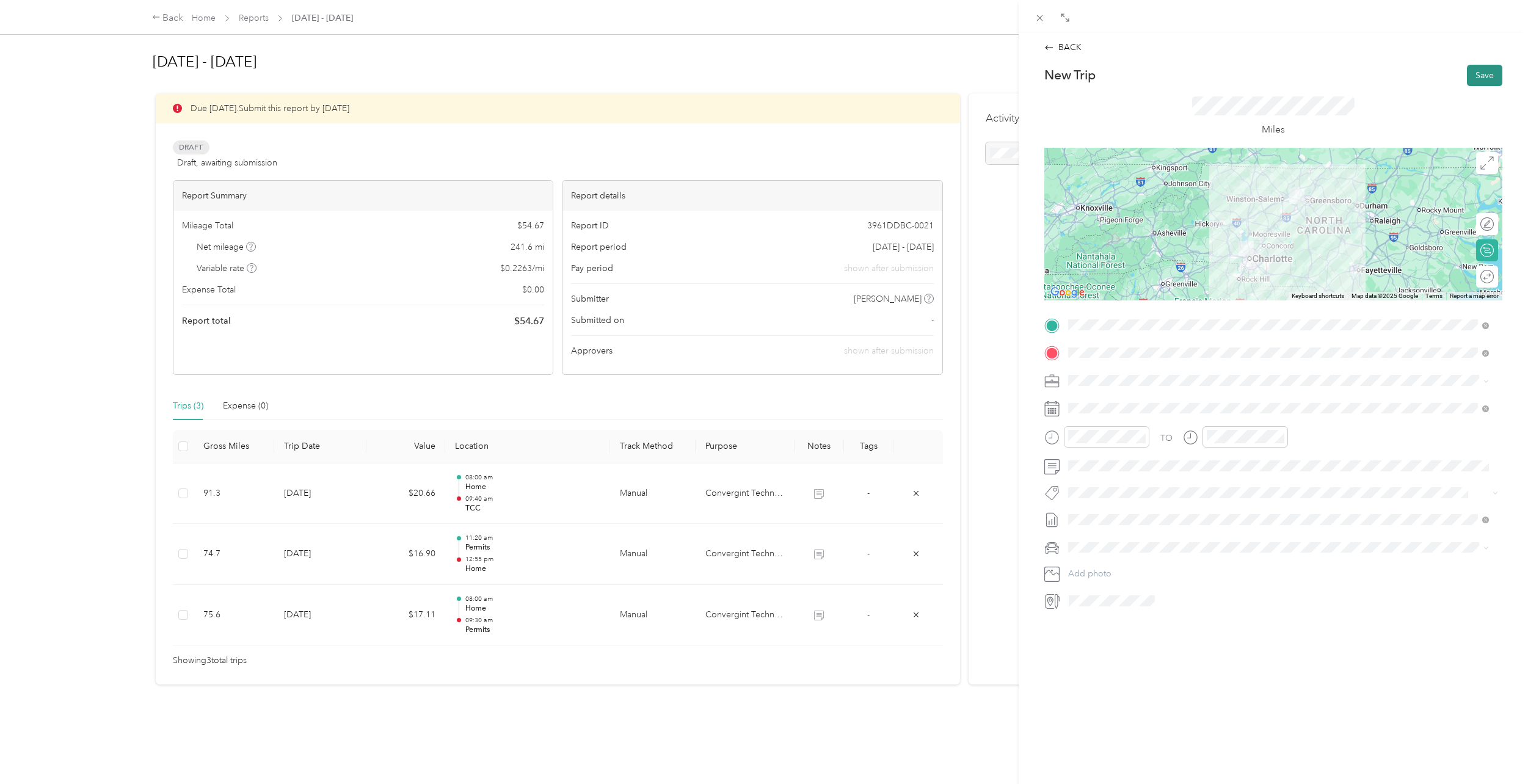
click at [1466, 66] on button "Save" at bounding box center [1484, 75] width 35 height 21
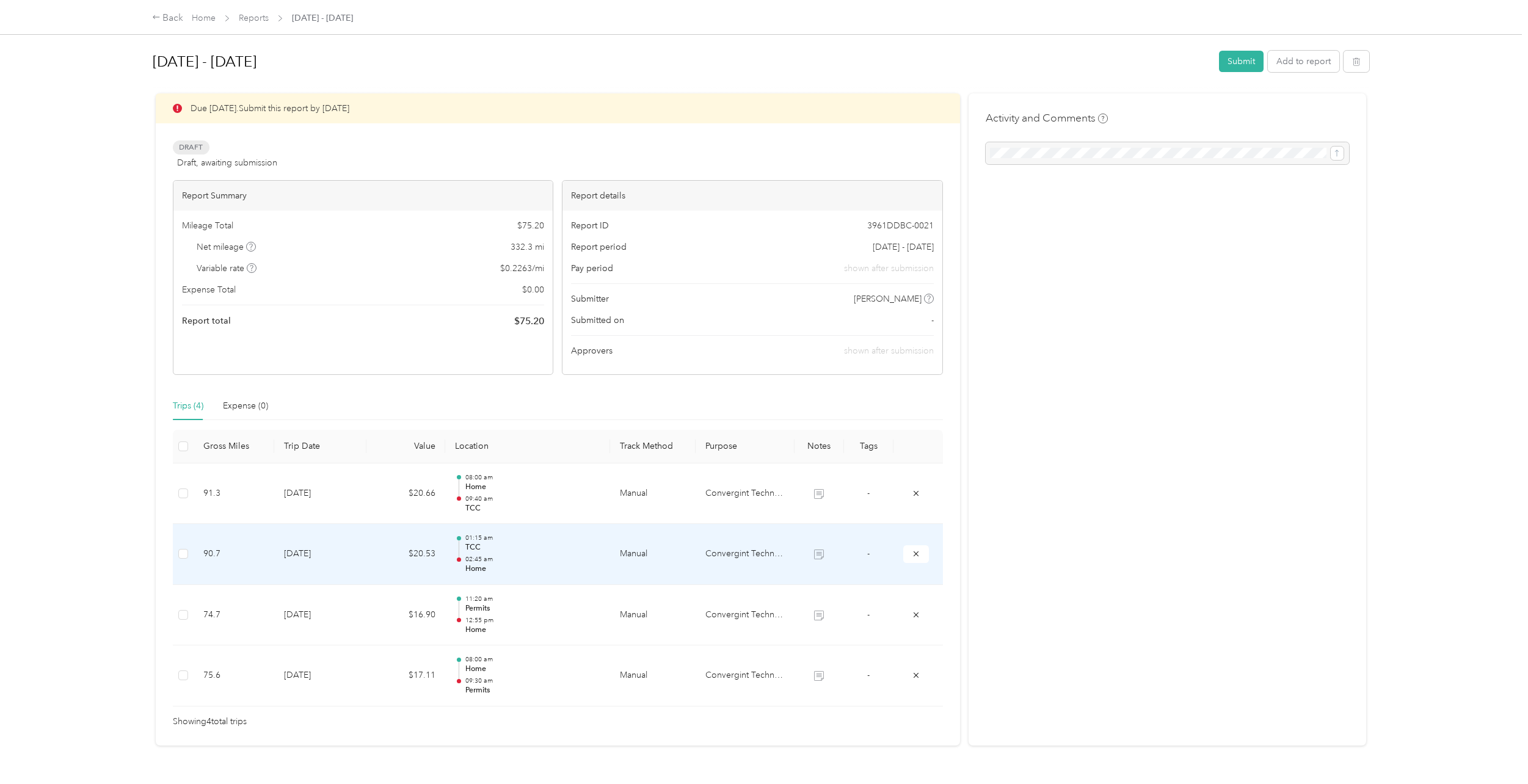
click at [414, 558] on td "$20.53" at bounding box center [405, 555] width 79 height 62
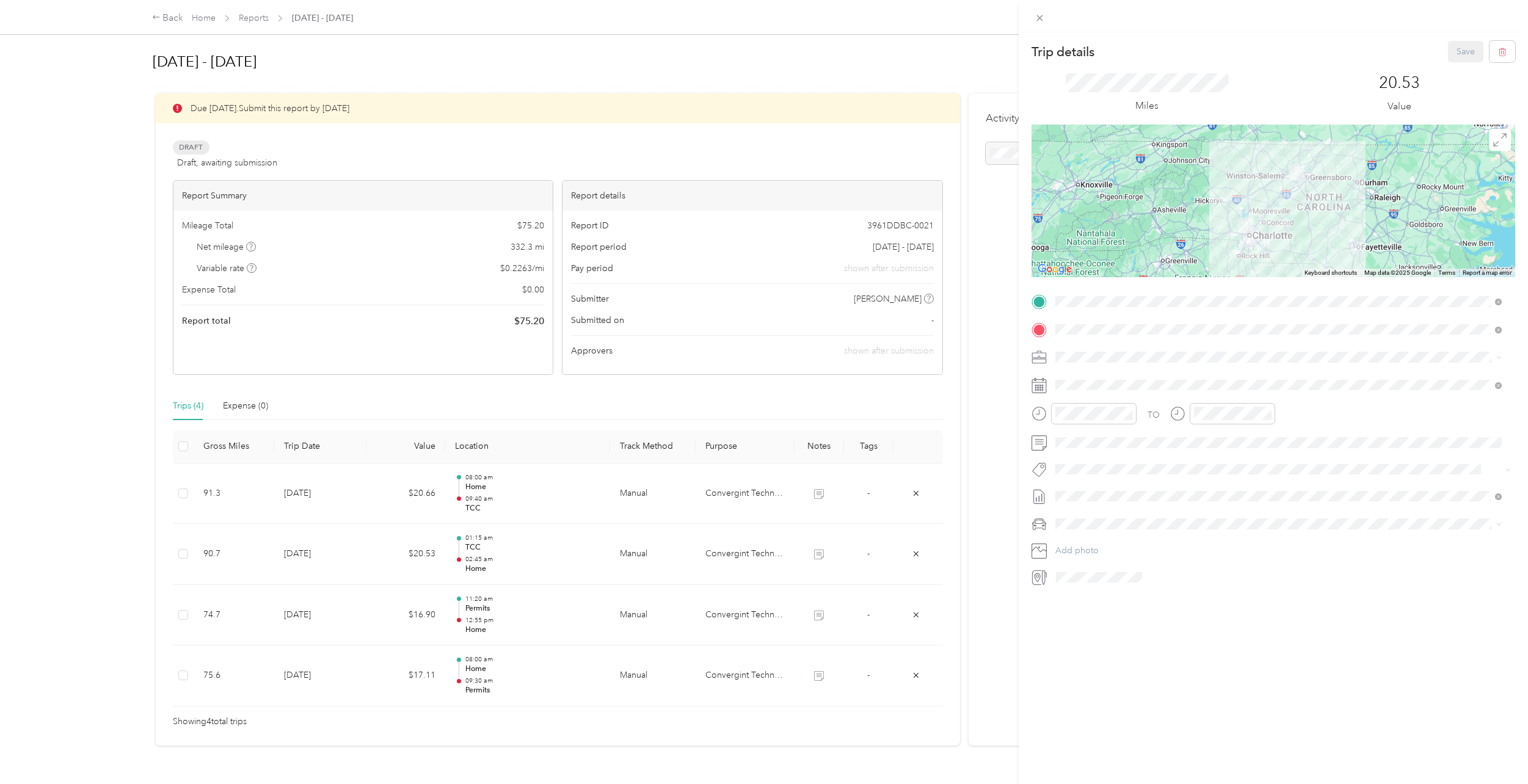
click at [333, 639] on div "Trip details Save This trip cannot be edited because it is either under review,…" at bounding box center [764, 392] width 1528 height 784
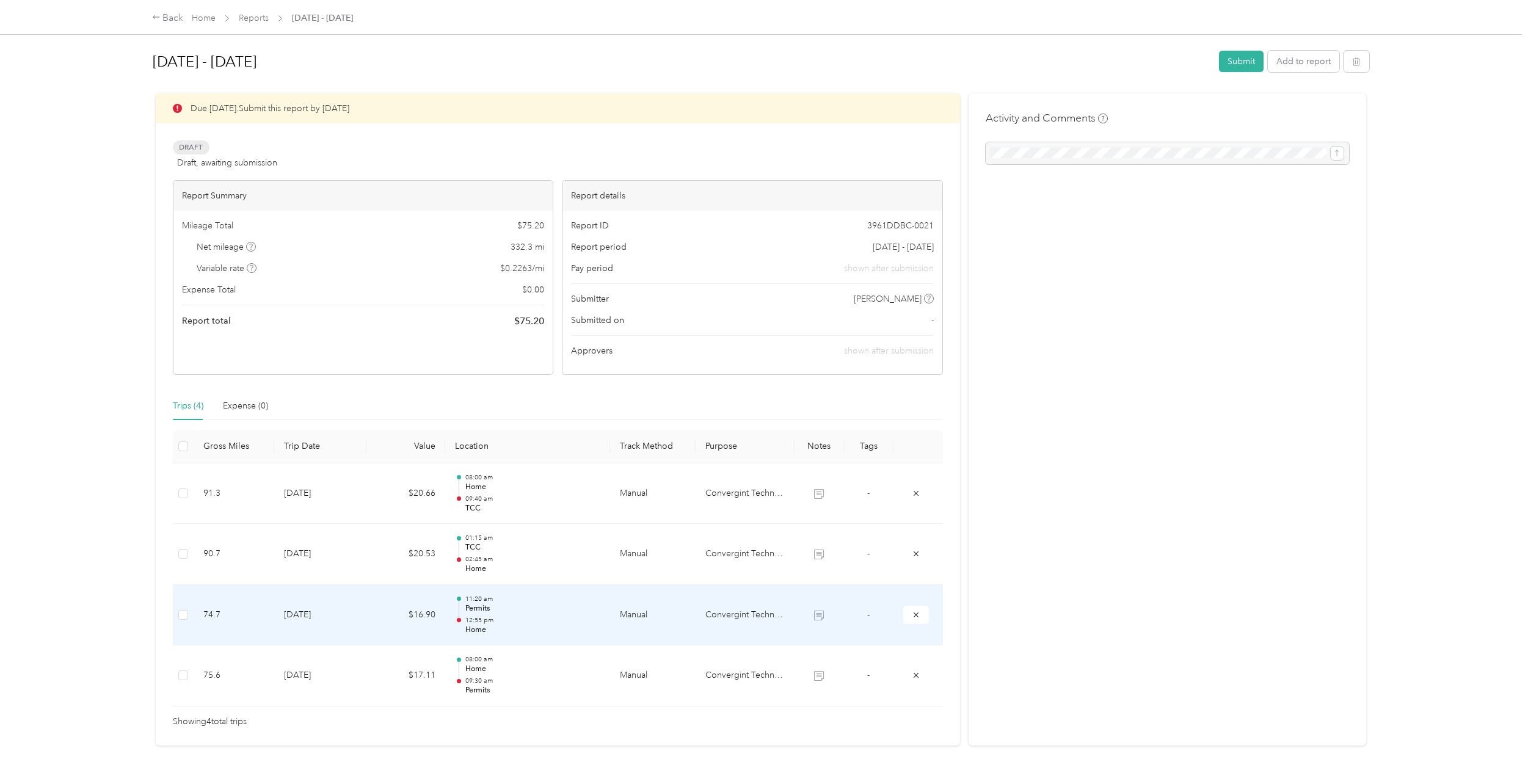
click at [395, 633] on td "$16.90" at bounding box center [405, 615] width 79 height 62
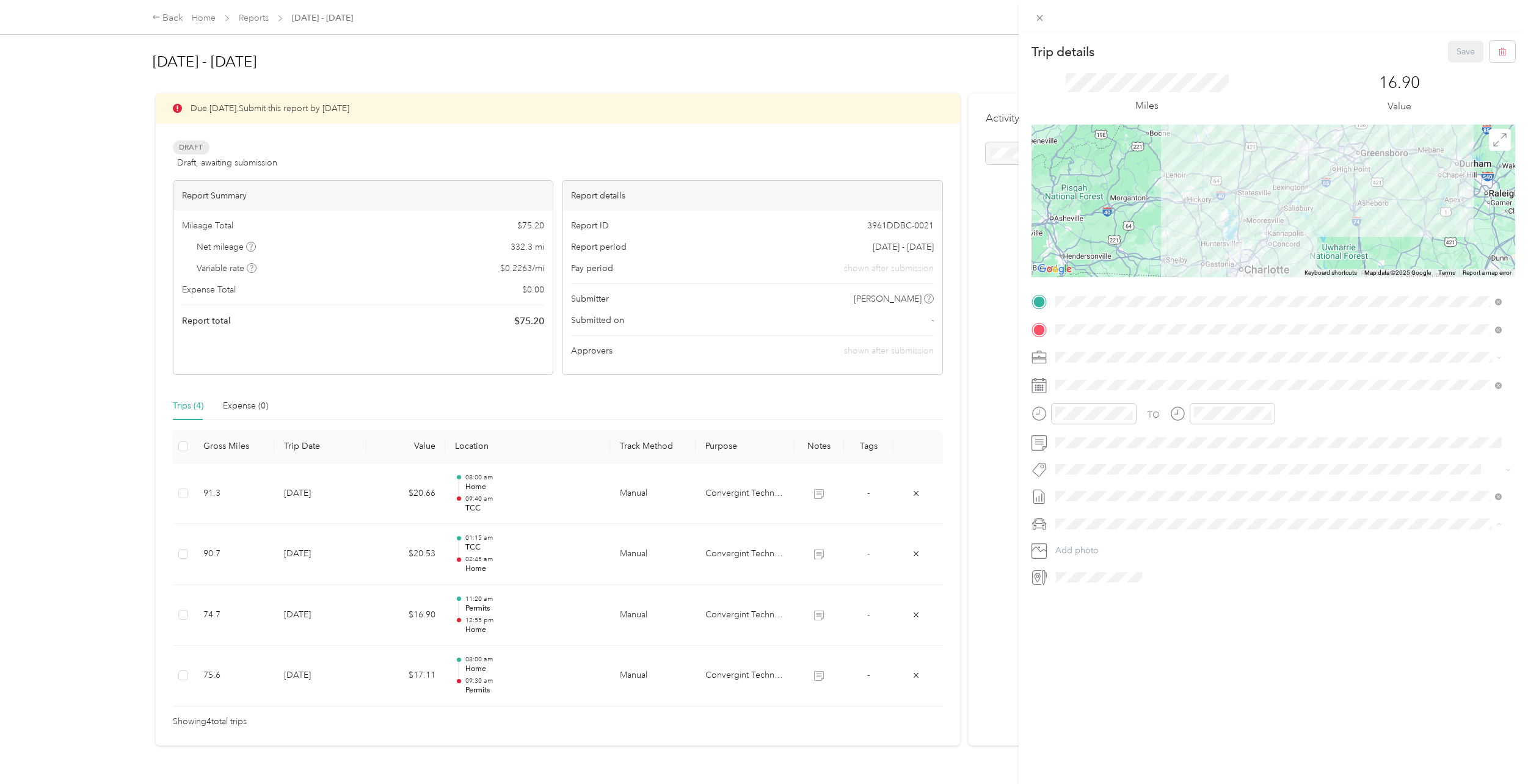
click at [1088, 544] on div "Lexus LS 500" at bounding box center [1278, 545] width 437 height 13
drag, startPoint x: 1452, startPoint y: 48, endPoint x: 1457, endPoint y: 40, distance: 9.4
click at [1452, 47] on button "Save" at bounding box center [1466, 52] width 35 height 21
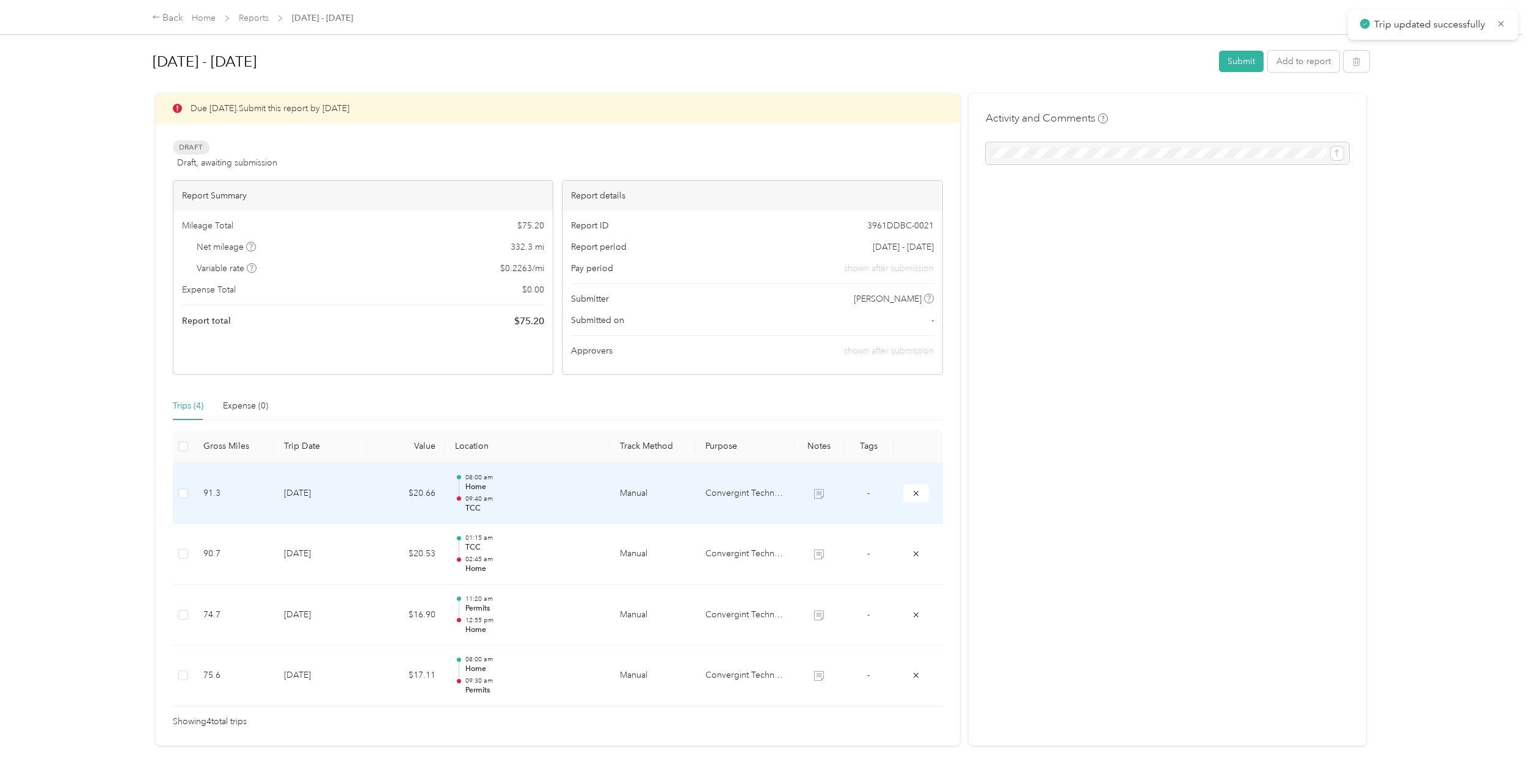
click at [297, 482] on td "[DATE]" at bounding box center [320, 494] width 92 height 62
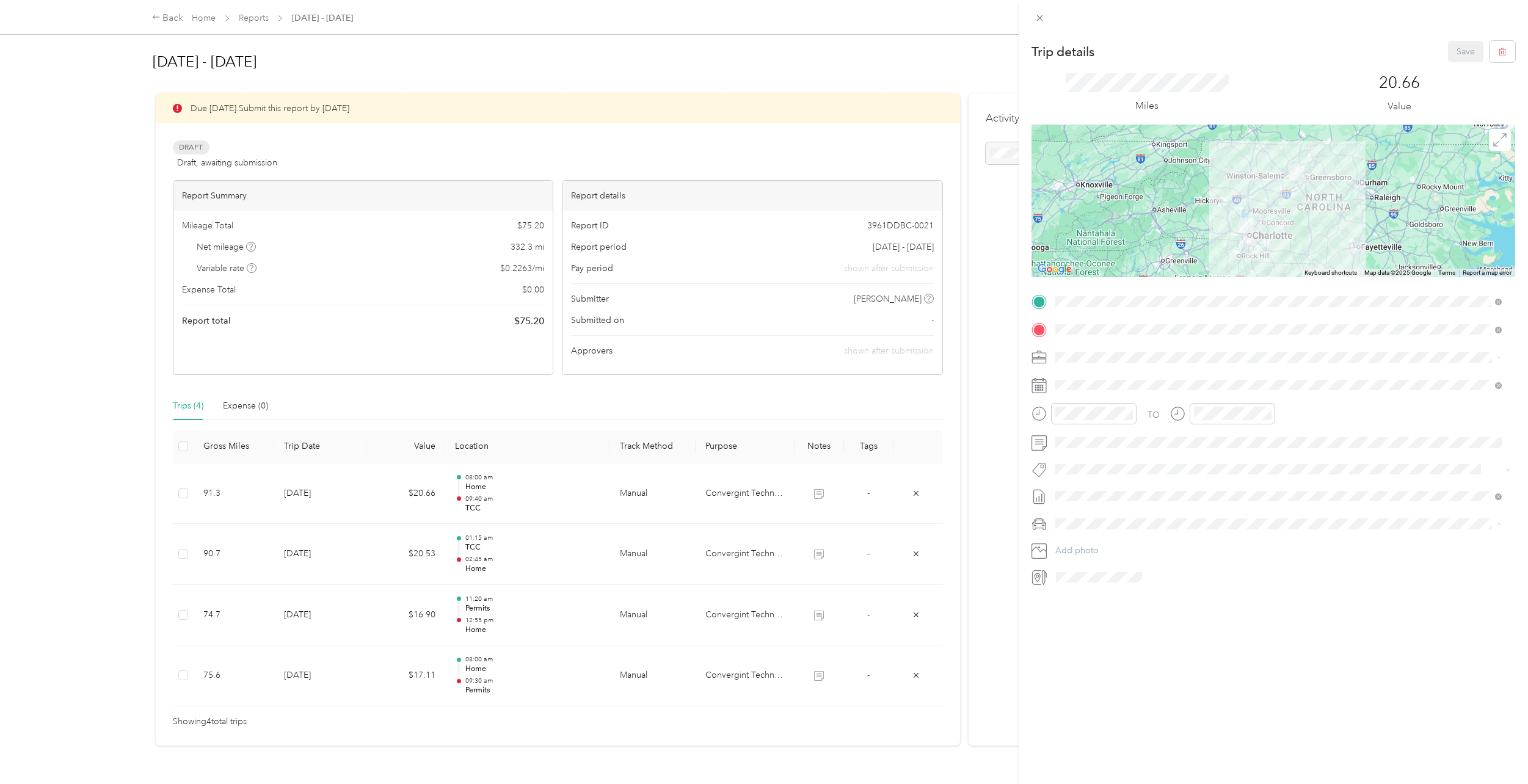
click at [1087, 545] on div "Lexus LS 500" at bounding box center [1278, 545] width 437 height 13
drag, startPoint x: 1464, startPoint y: 52, endPoint x: 1459, endPoint y: 62, distance: 11.2
click at [1461, 50] on button "Save" at bounding box center [1466, 52] width 35 height 21
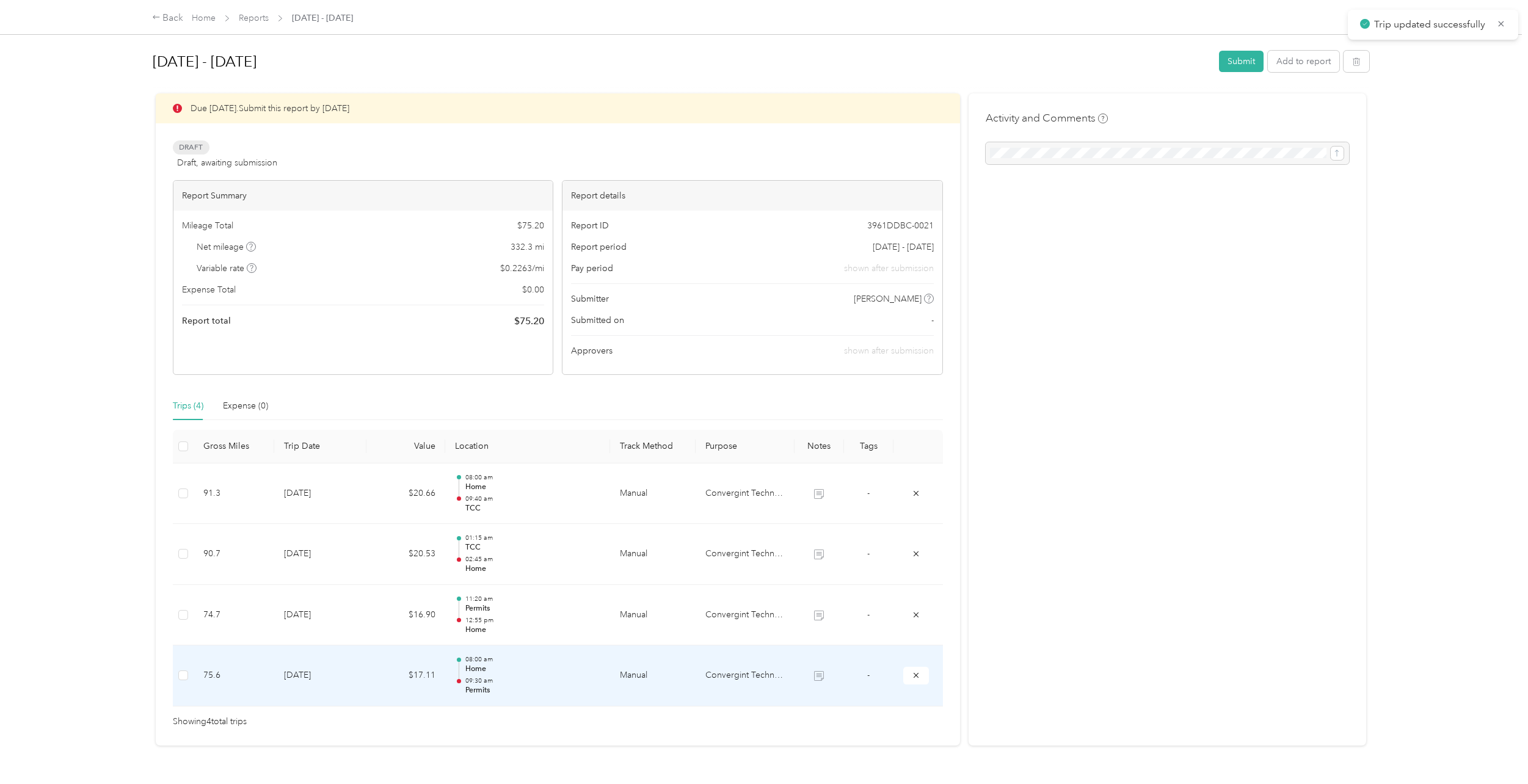
click at [288, 671] on td "[DATE]" at bounding box center [320, 676] width 92 height 62
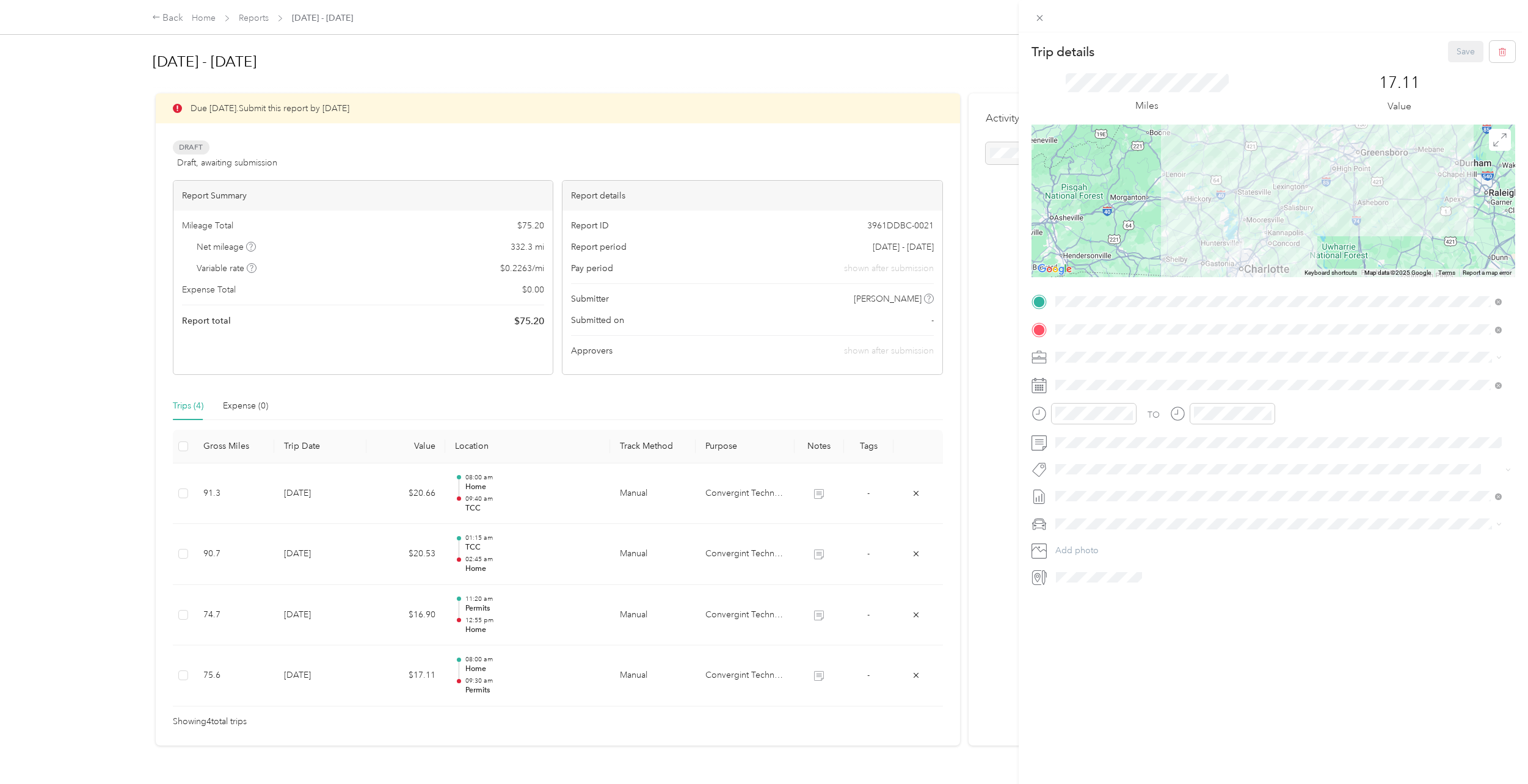
click at [303, 623] on div "Trip details Save This trip cannot be edited because it is either under review,…" at bounding box center [764, 392] width 1528 height 784
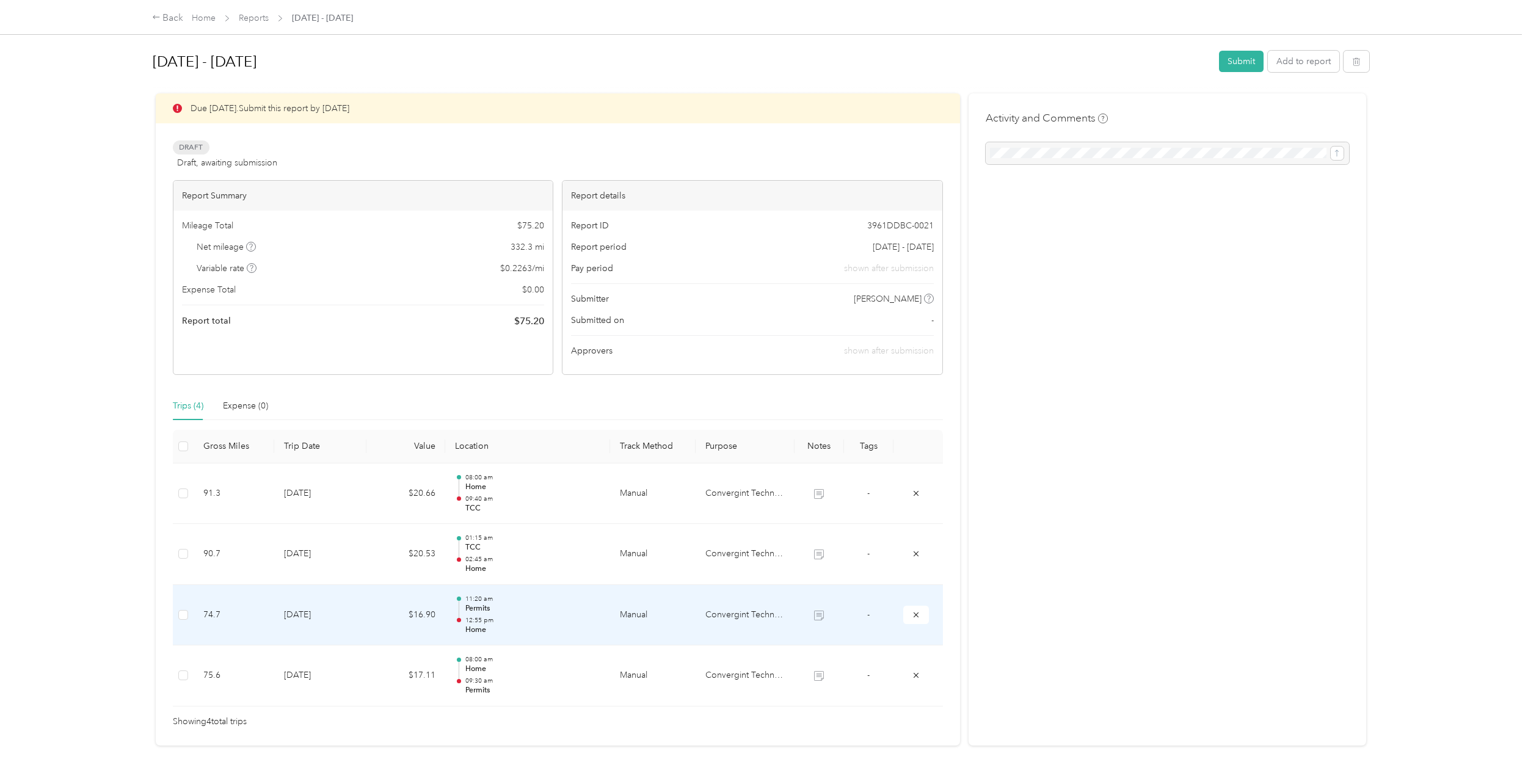
click at [301, 621] on td "[DATE]" at bounding box center [320, 615] width 92 height 62
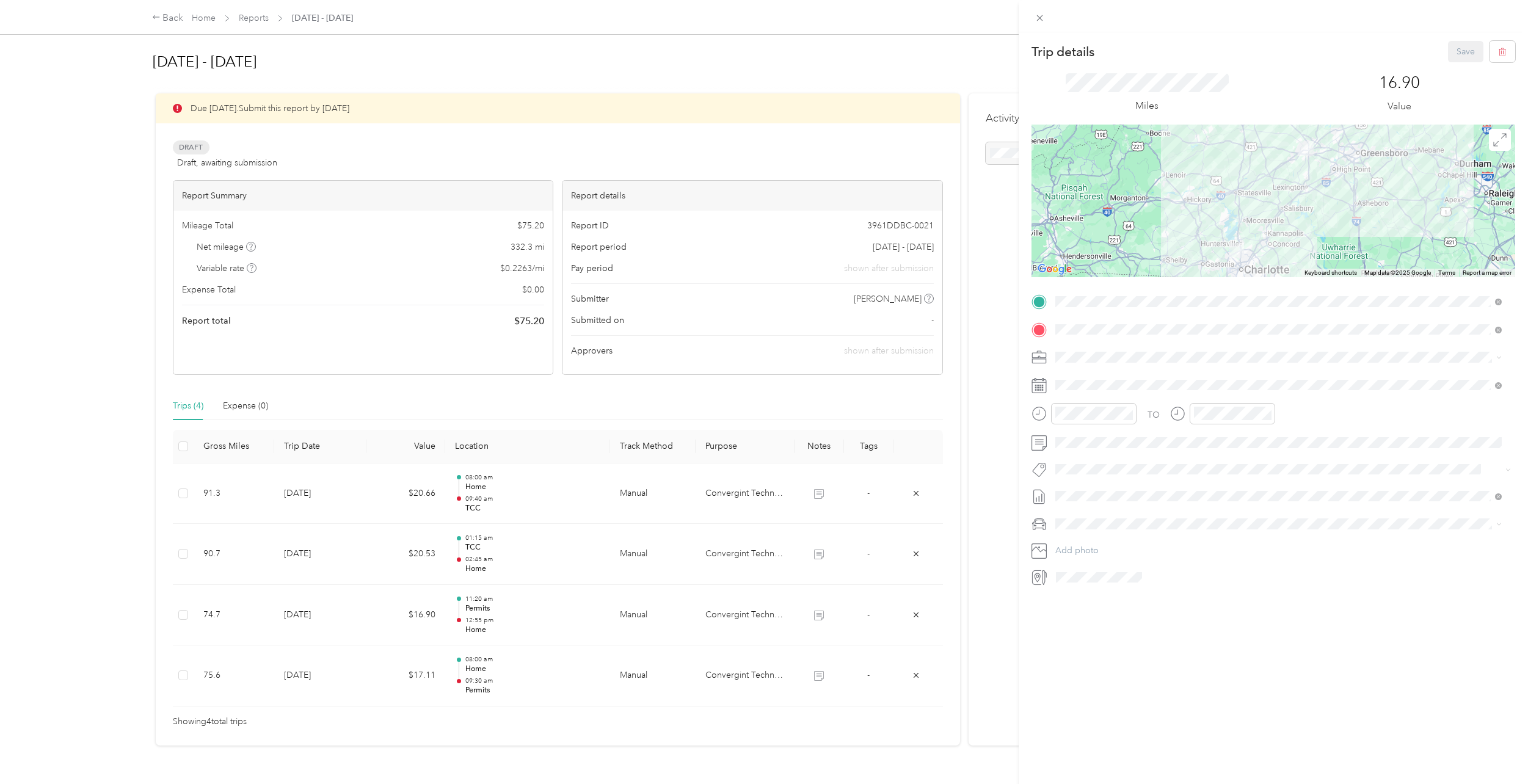
click at [288, 558] on div "Trip details Save This trip cannot be edited because it is either under review,…" at bounding box center [764, 392] width 1528 height 784
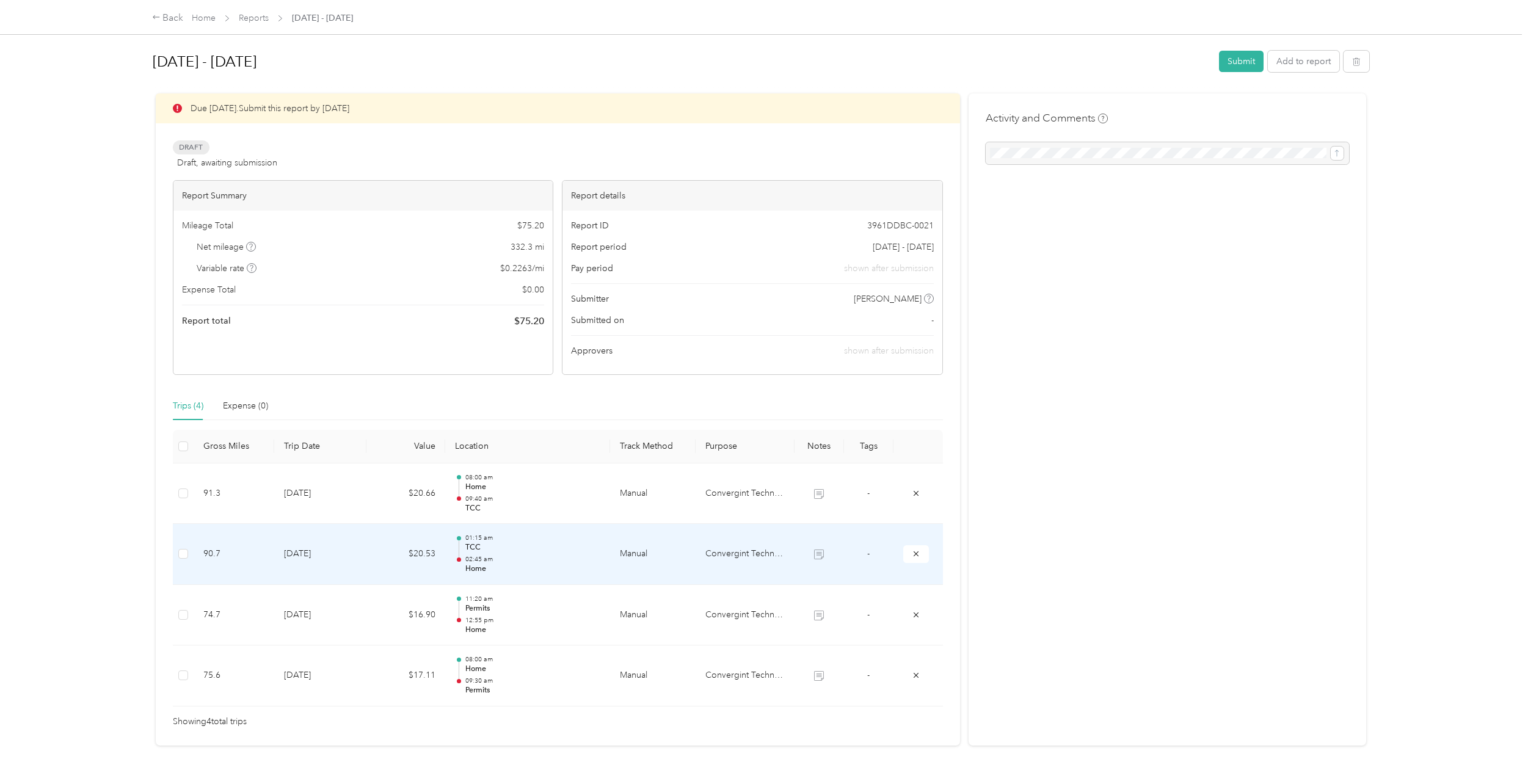
click at [289, 558] on td "[DATE]" at bounding box center [320, 555] width 92 height 62
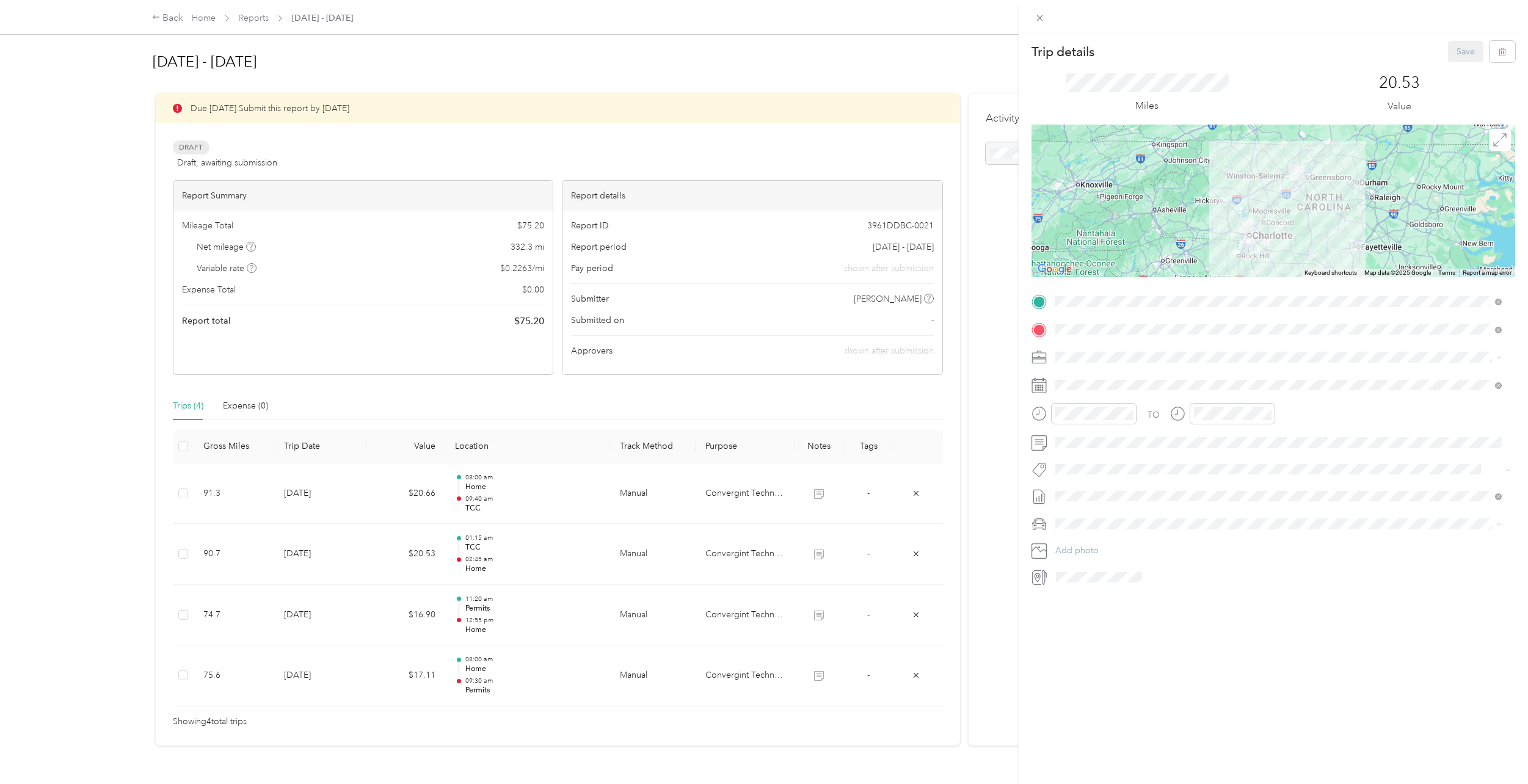
click at [276, 501] on div "Trip details Save This trip cannot be edited because it is either under review,…" at bounding box center [764, 392] width 1528 height 784
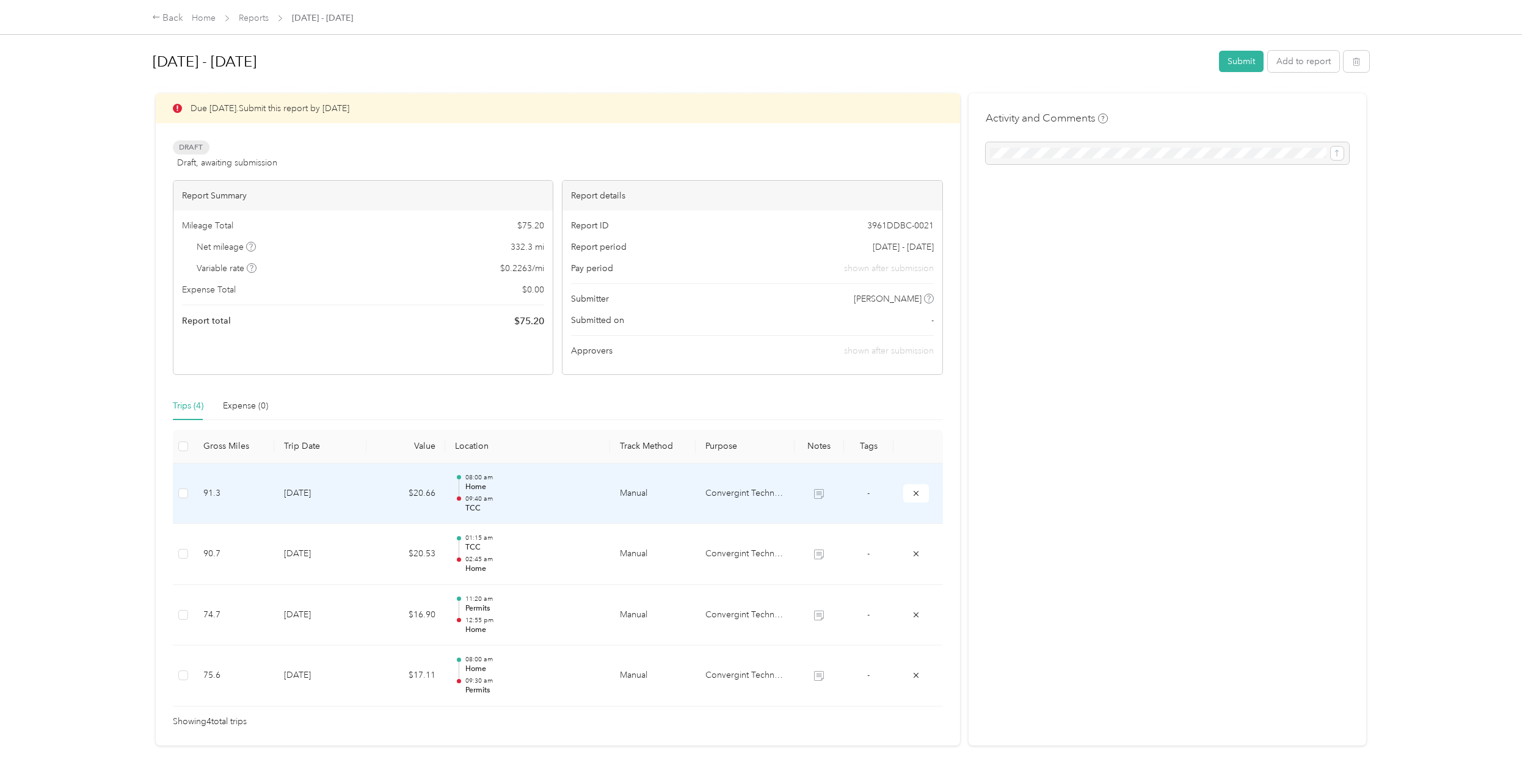
click at [276, 501] on td "[DATE]" at bounding box center [320, 494] width 92 height 62
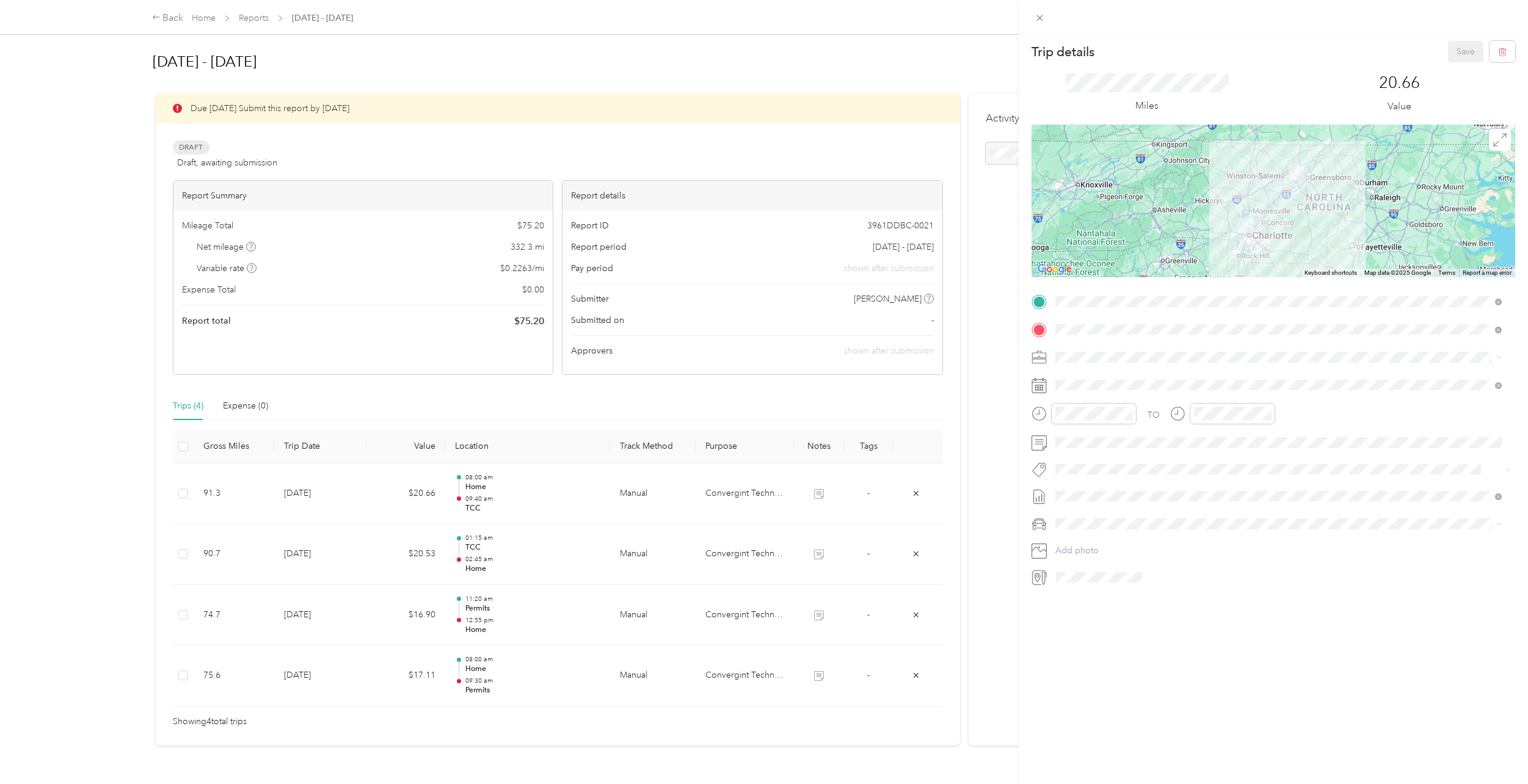
click at [609, 135] on div "Trip details Save This trip cannot be edited because it is either under review,…" at bounding box center [764, 392] width 1528 height 784
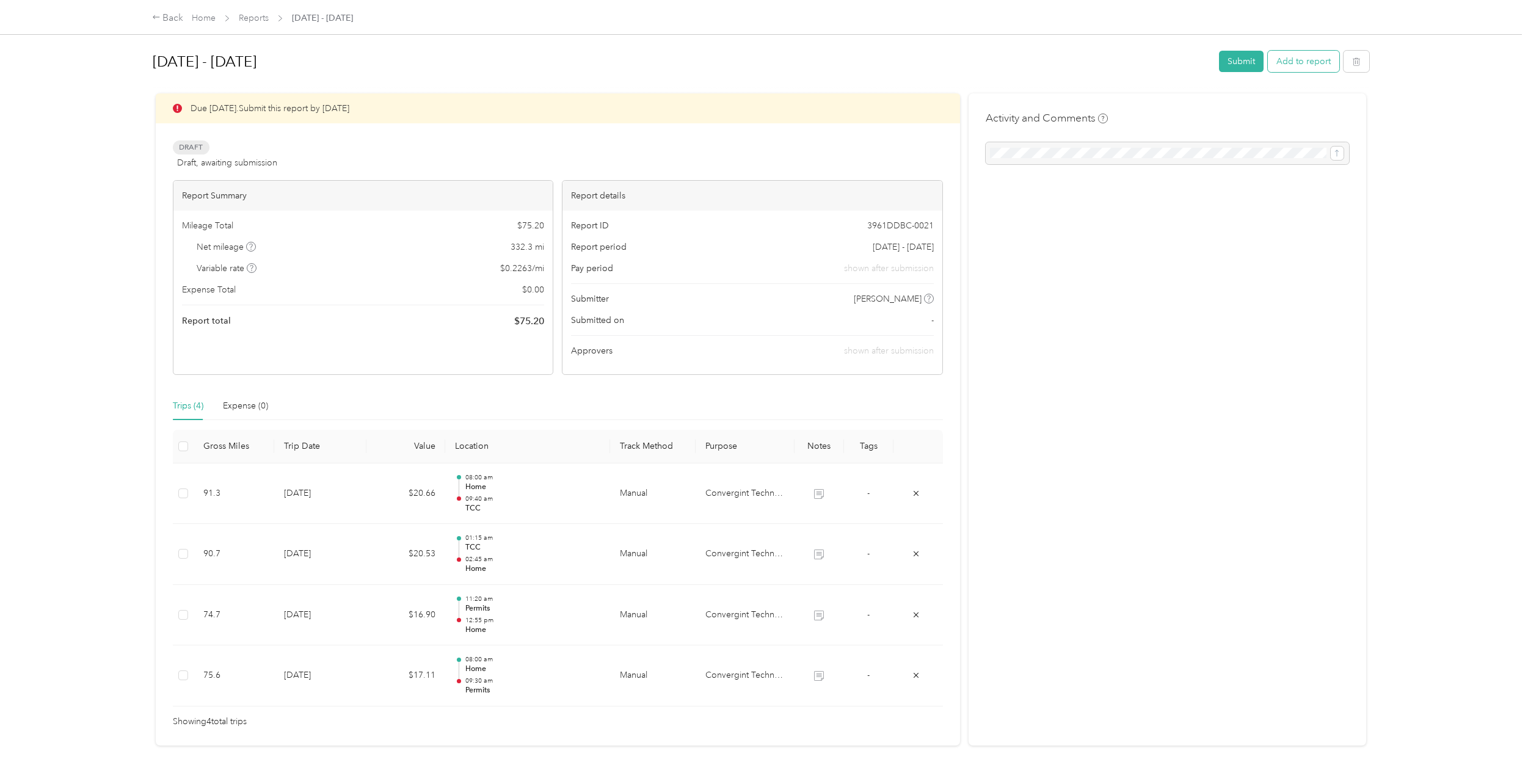
click at [1298, 60] on button "Add to report" at bounding box center [1302, 62] width 71 height 21
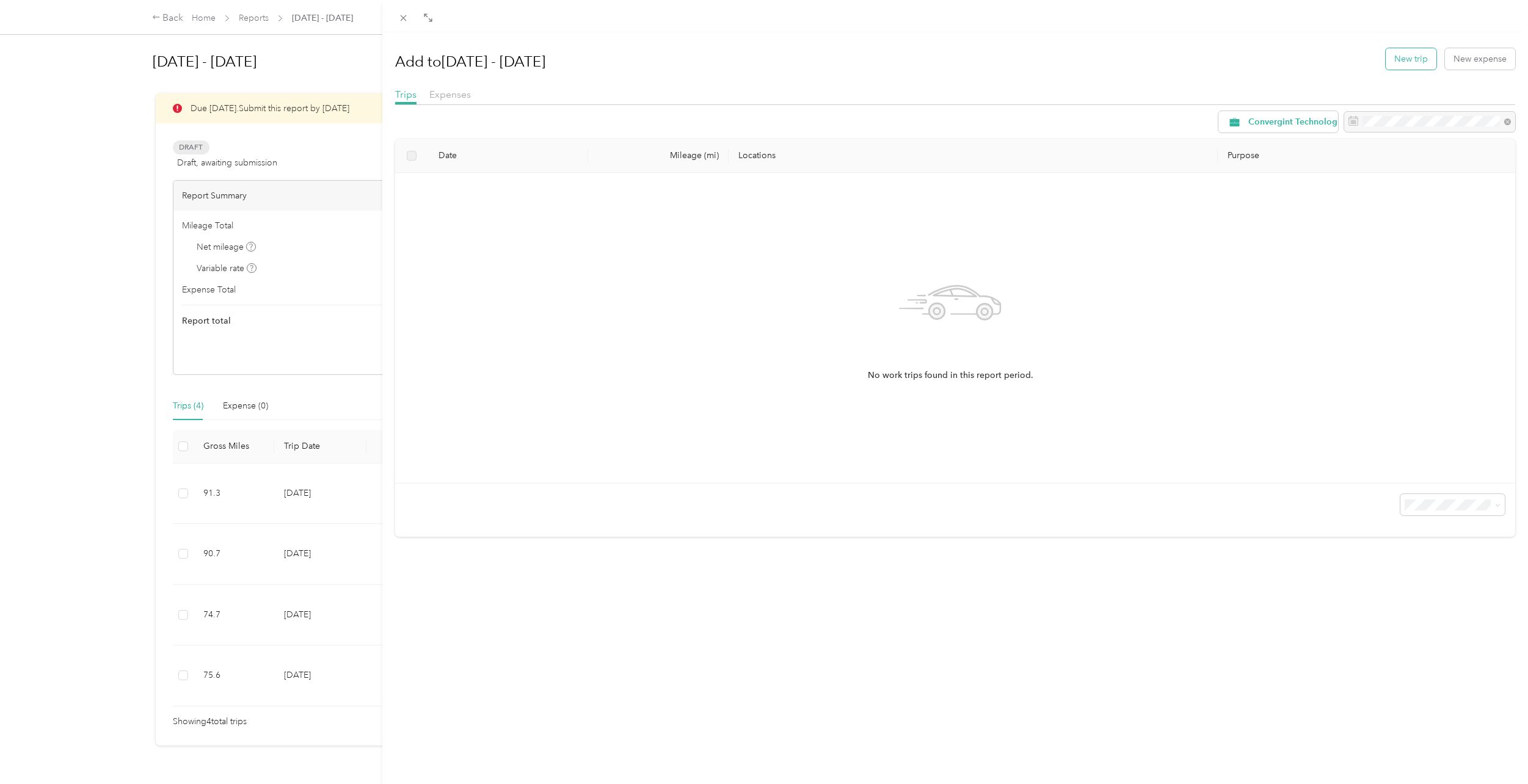
click at [1401, 53] on button "New trip" at bounding box center [1411, 59] width 51 height 21
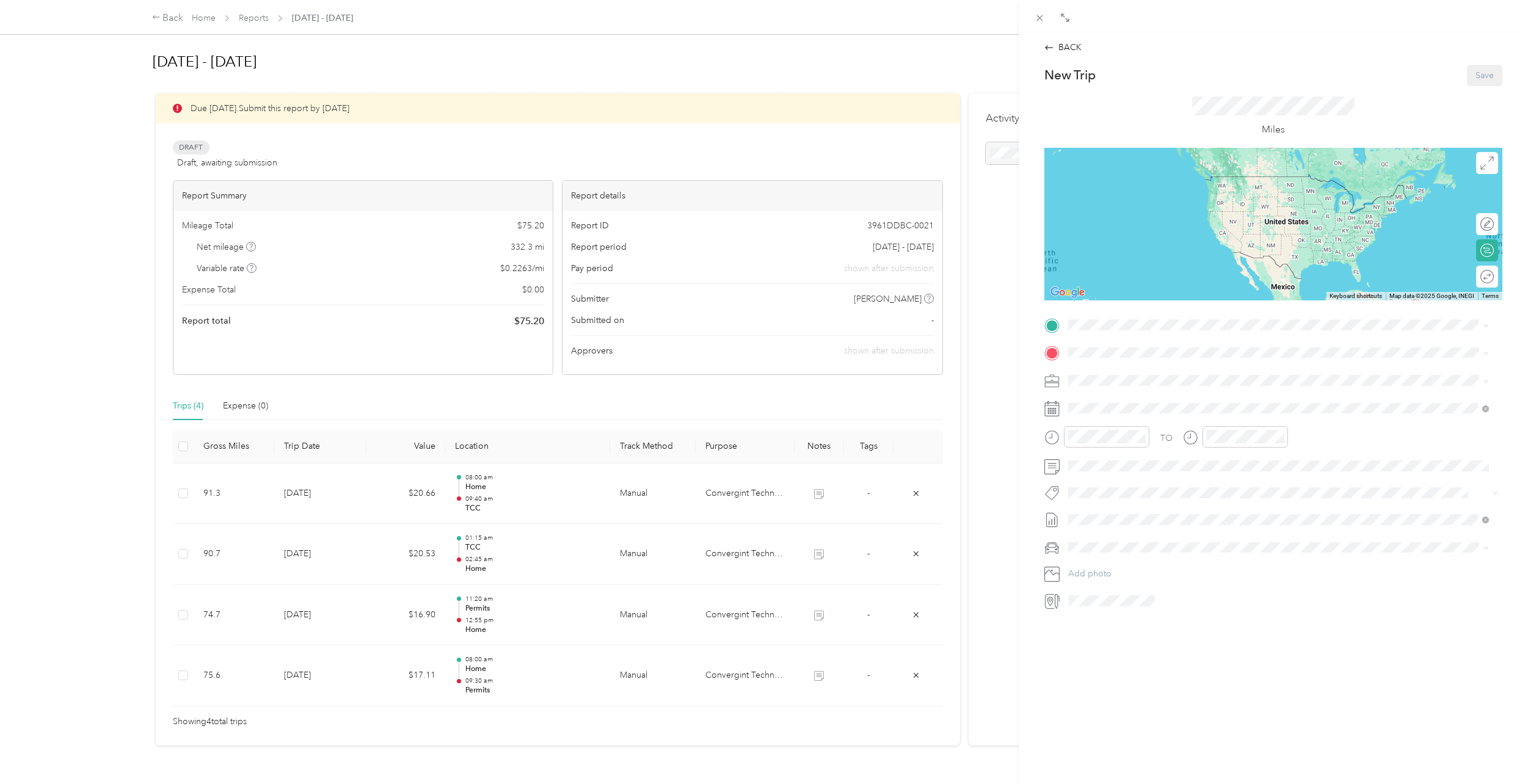
click at [1114, 418] on div "Home [STREET_ADDRESS][PERSON_NAME]" at bounding box center [1288, 434] width 393 height 38
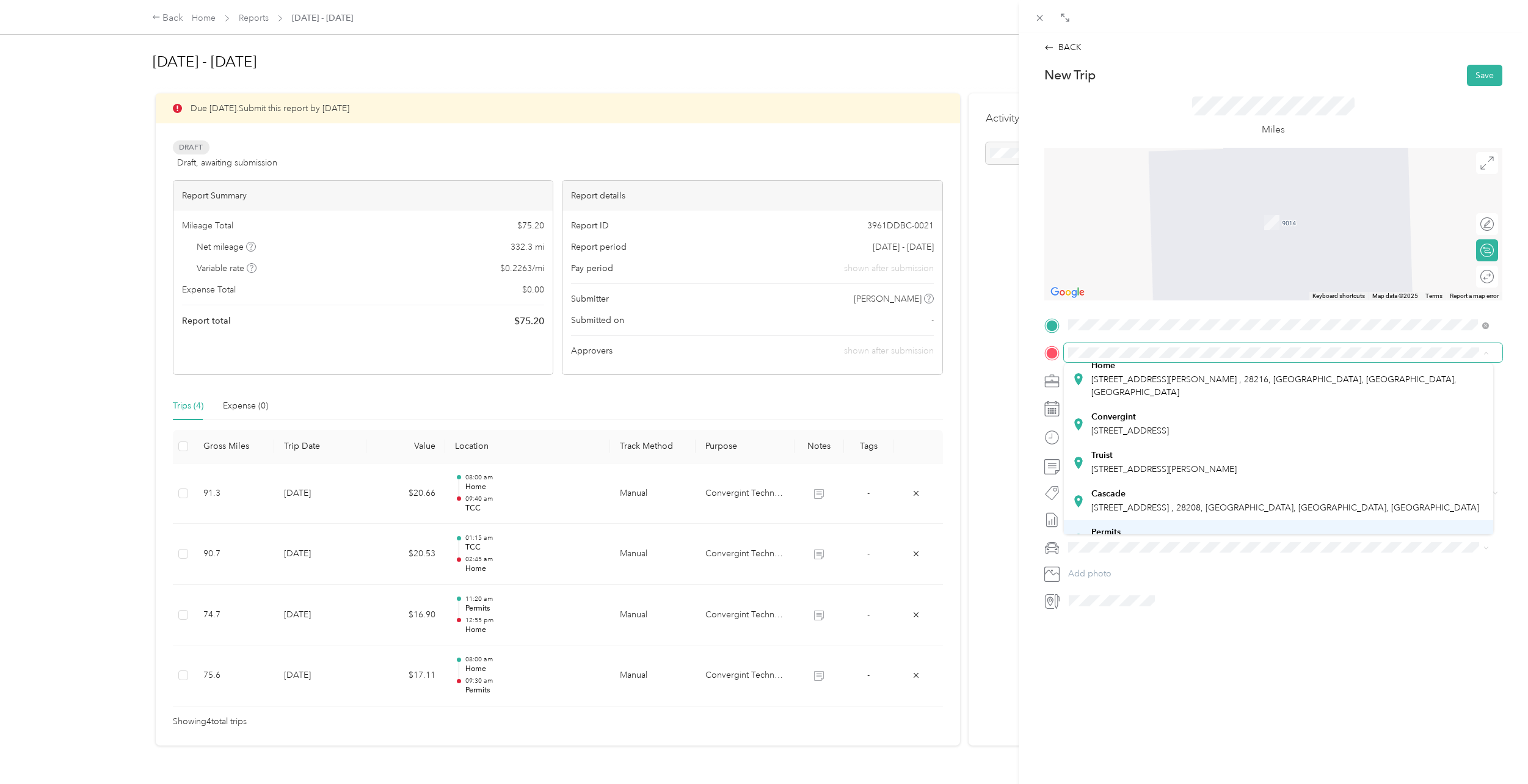
scroll to position [78, 0]
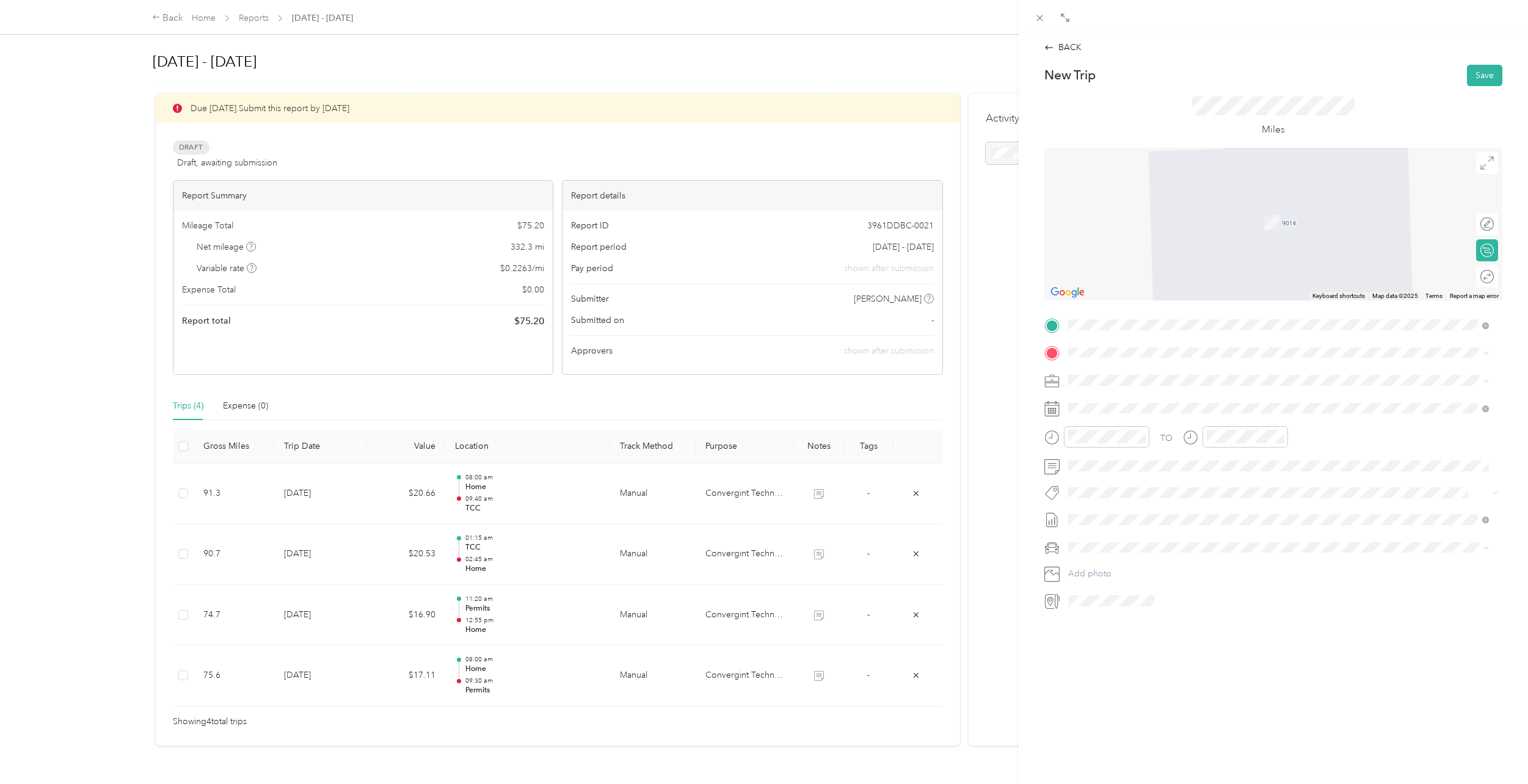
click at [1103, 455] on li "Truist [STREET_ADDRESS][PERSON_NAME]" at bounding box center [1279, 465] width 430 height 38
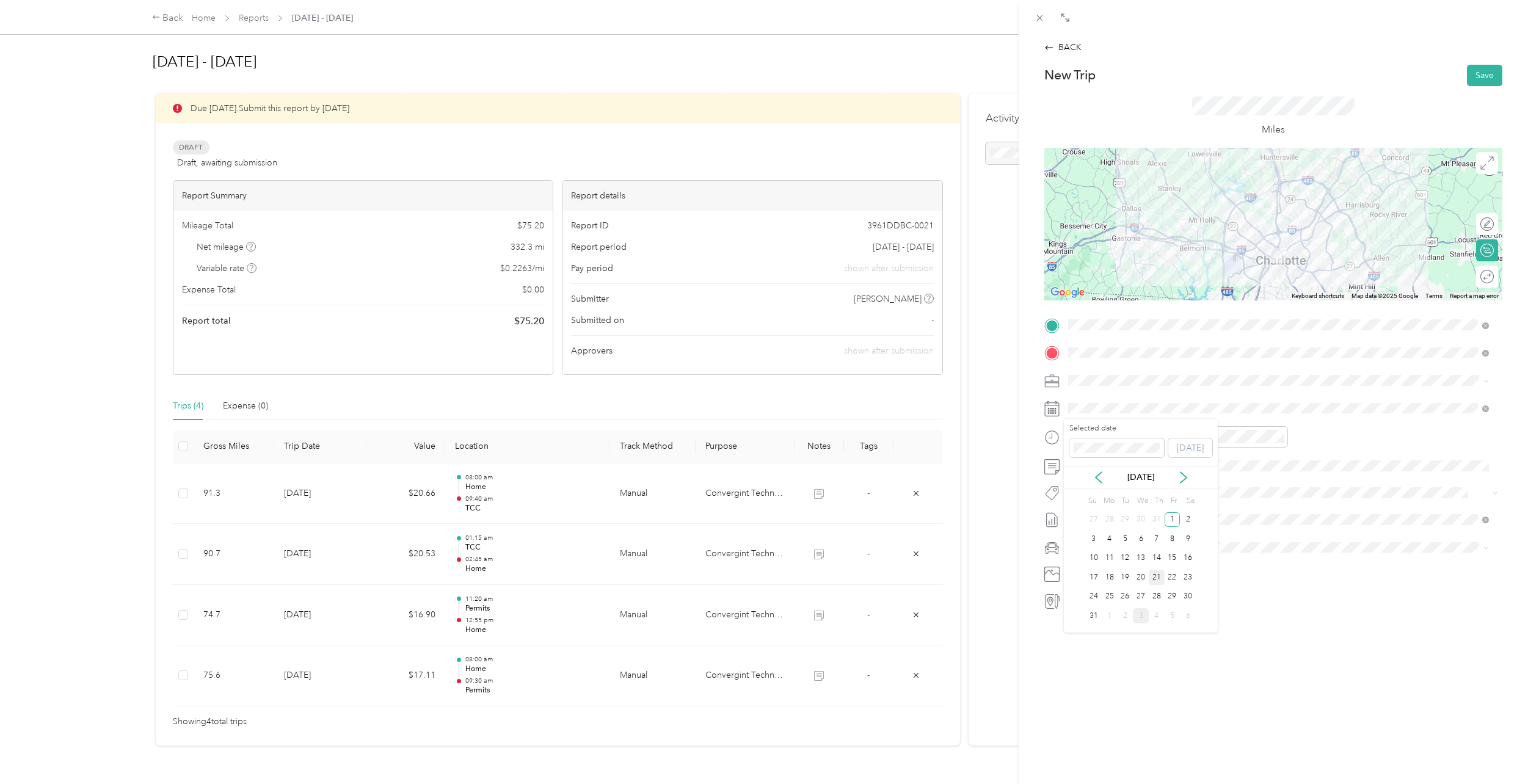
click at [1158, 576] on div "21" at bounding box center [1156, 578] width 16 height 16
click at [1115, 532] on div "20" at bounding box center [1116, 532] width 29 height 18
click at [1218, 574] on div "11" at bounding box center [1218, 579] width 29 height 18
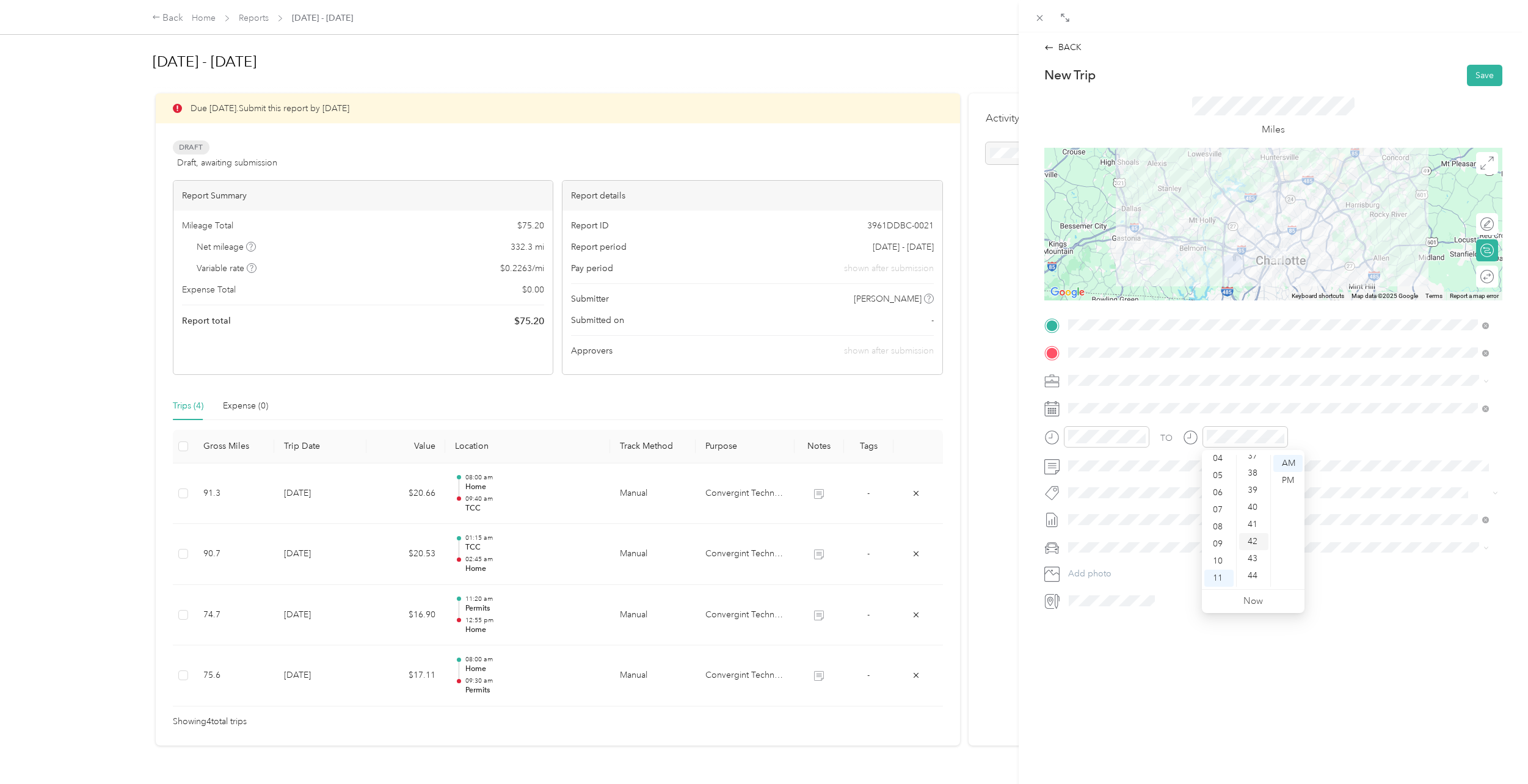
click at [1255, 506] on div "40" at bounding box center [1254, 508] width 29 height 18
click at [1273, 635] on div "BACK New Trip Save This trip cannot be edited because it is either under review…" at bounding box center [1273, 424] width 510 height 784
click at [1109, 568] on div "Lexus LS 500" at bounding box center [1278, 567] width 412 height 13
click at [1474, 77] on button "Save" at bounding box center [1484, 75] width 35 height 21
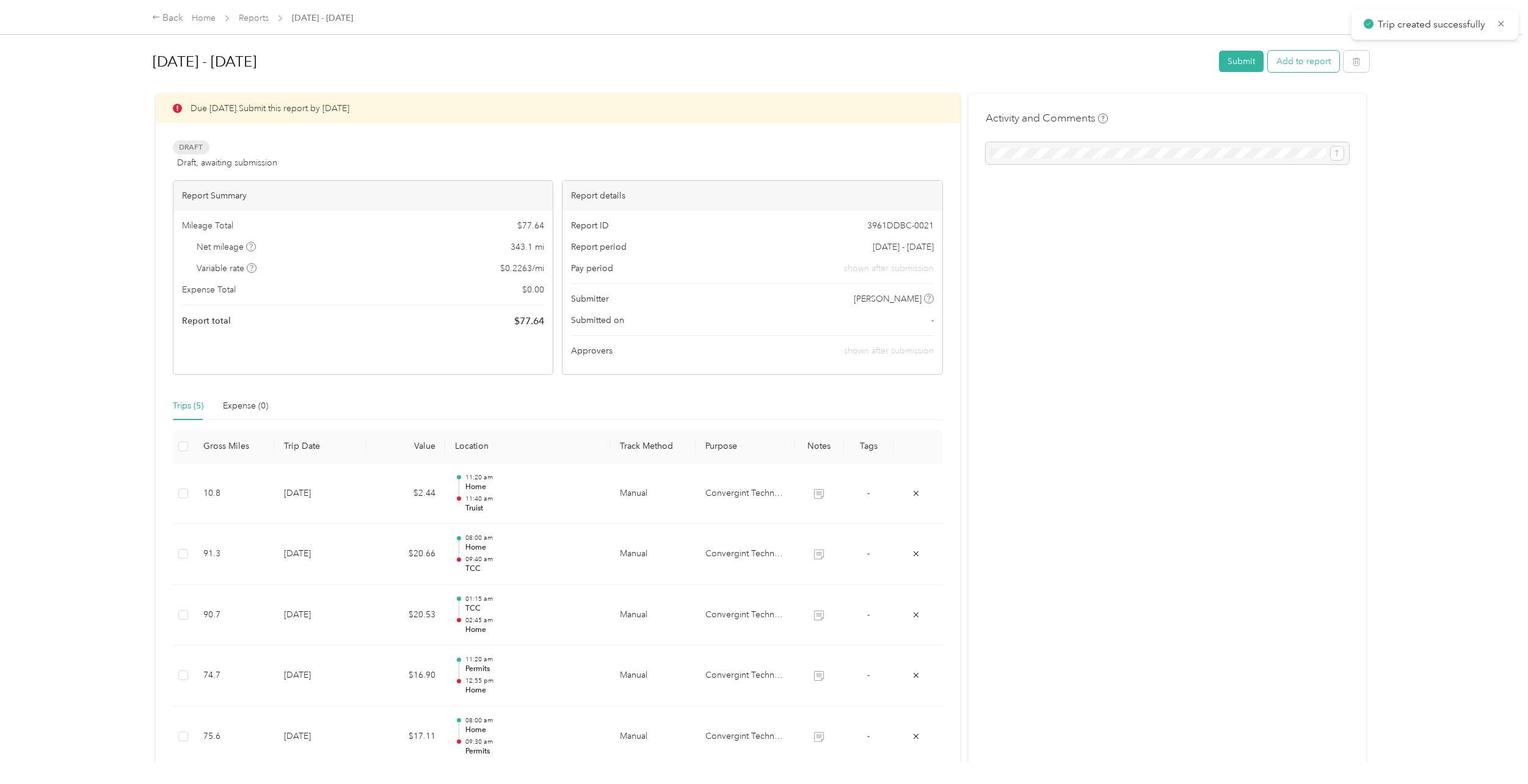
click at [1294, 54] on button "Add to report" at bounding box center [1302, 62] width 71 height 21
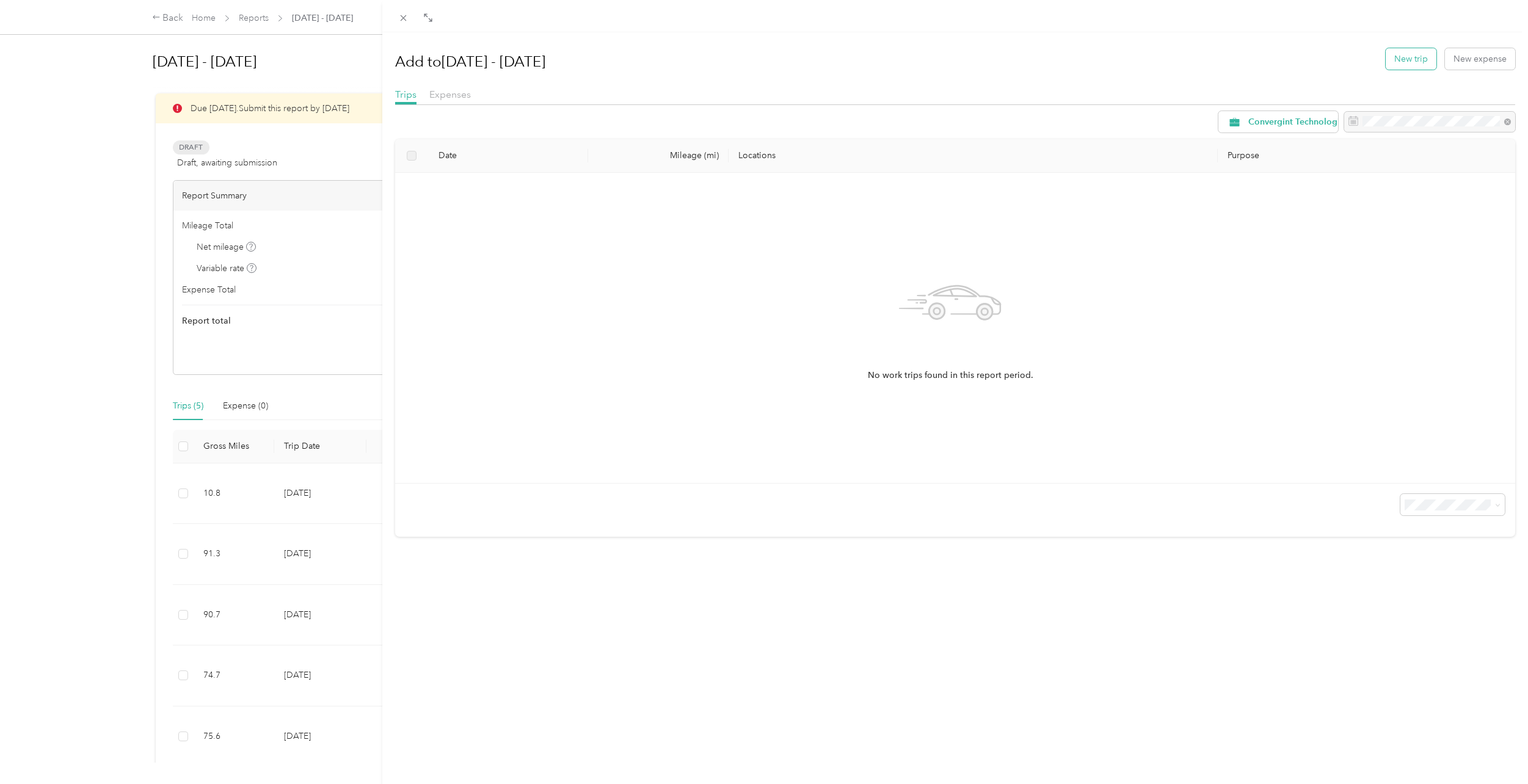
click at [1406, 56] on button "New trip" at bounding box center [1411, 59] width 51 height 21
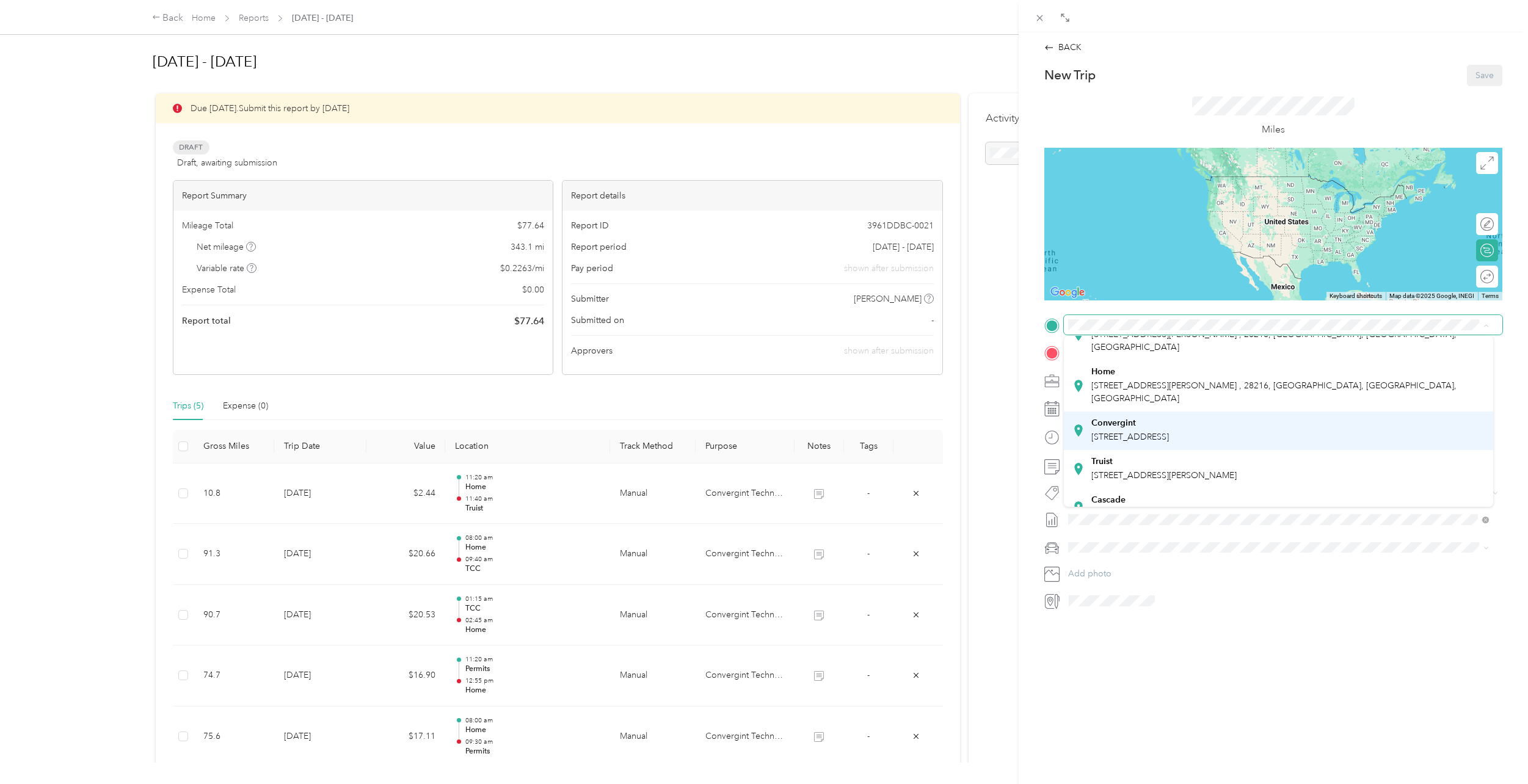
scroll to position [62, 0]
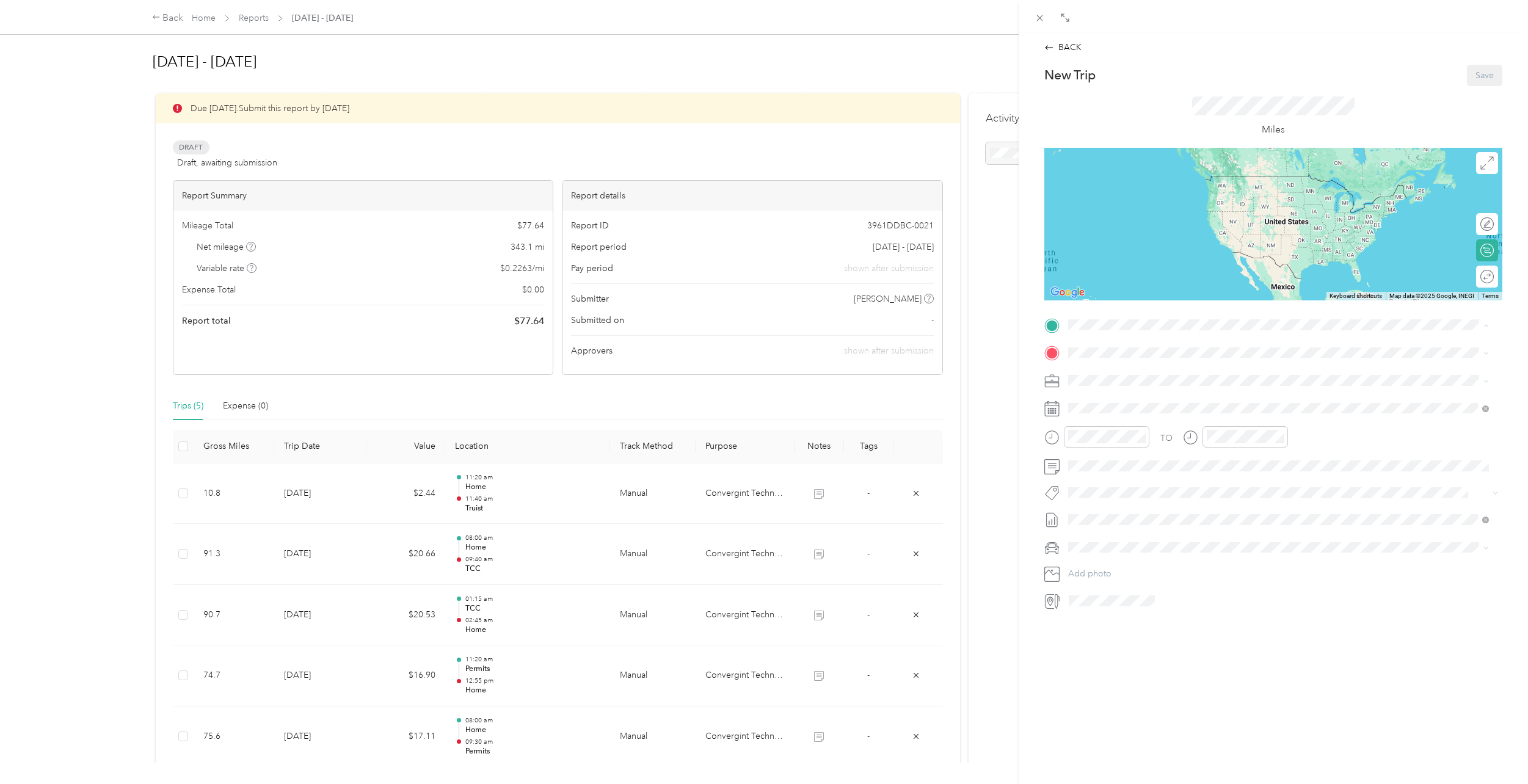
click at [1174, 462] on span "[STREET_ADDRESS][PERSON_NAME]" at bounding box center [1164, 467] width 145 height 11
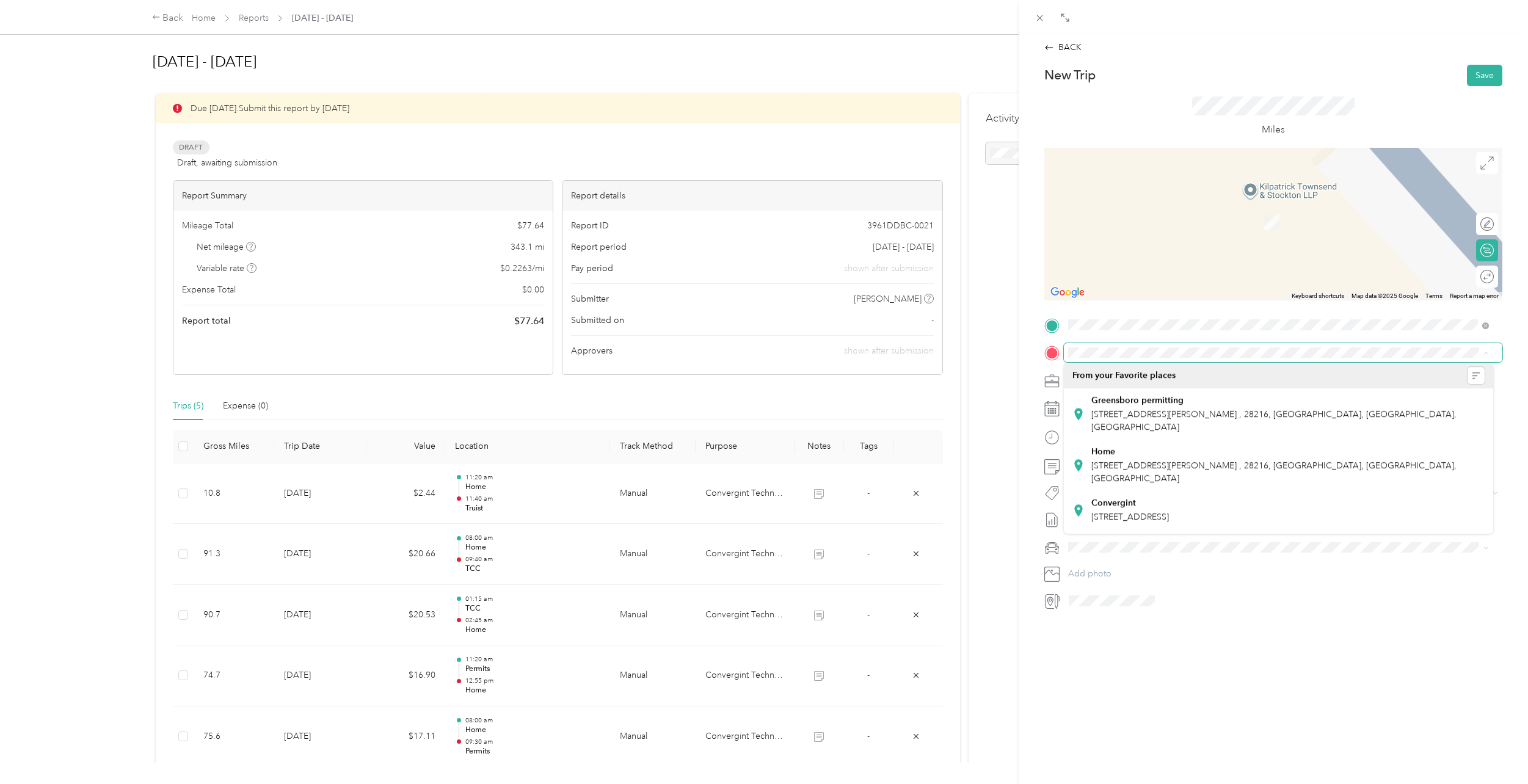
click at [1105, 347] on span at bounding box center [1283, 352] width 438 height 20
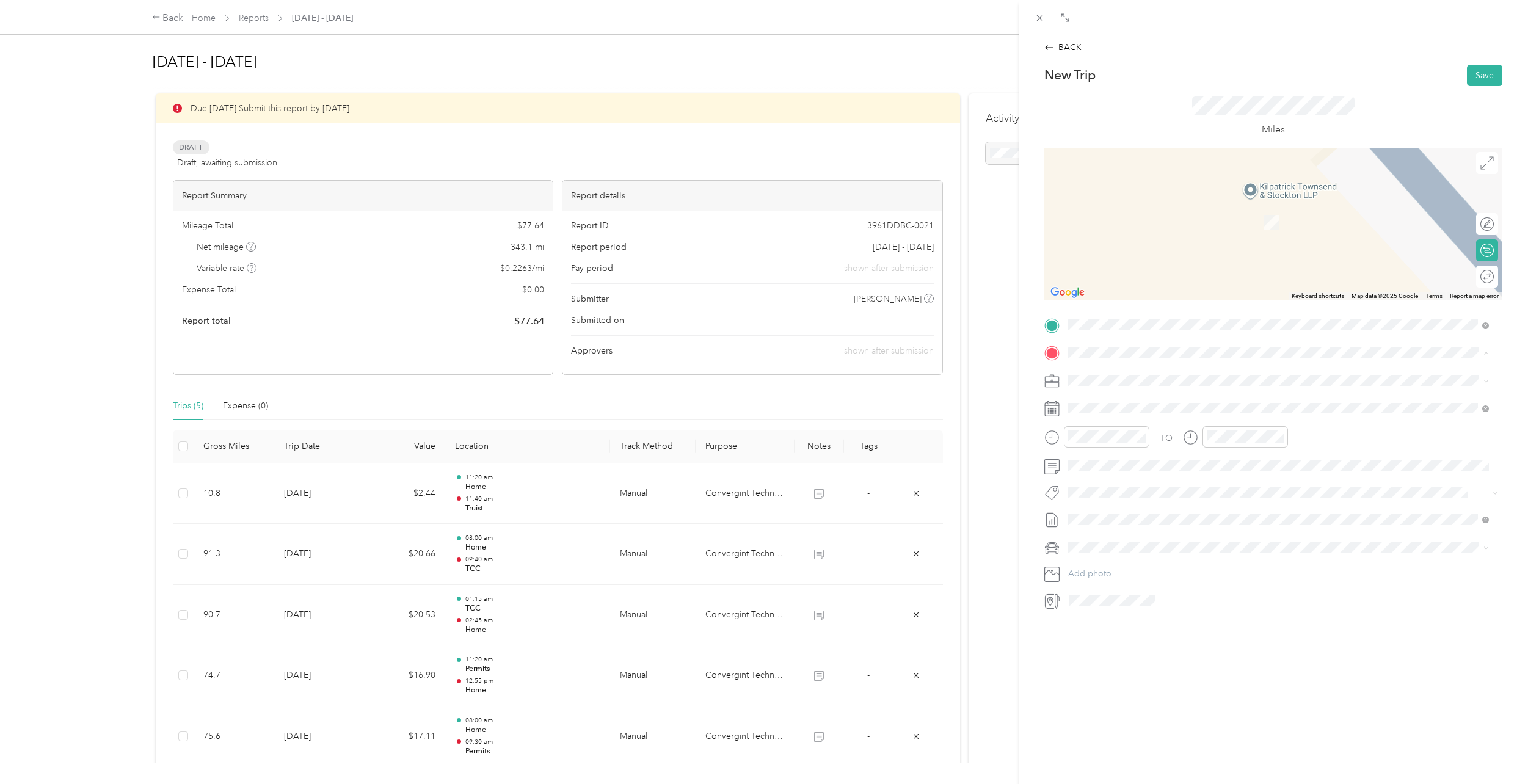
click at [1167, 437] on div "Convergint [STREET_ADDRESS]" at bounding box center [1130, 450] width 77 height 25
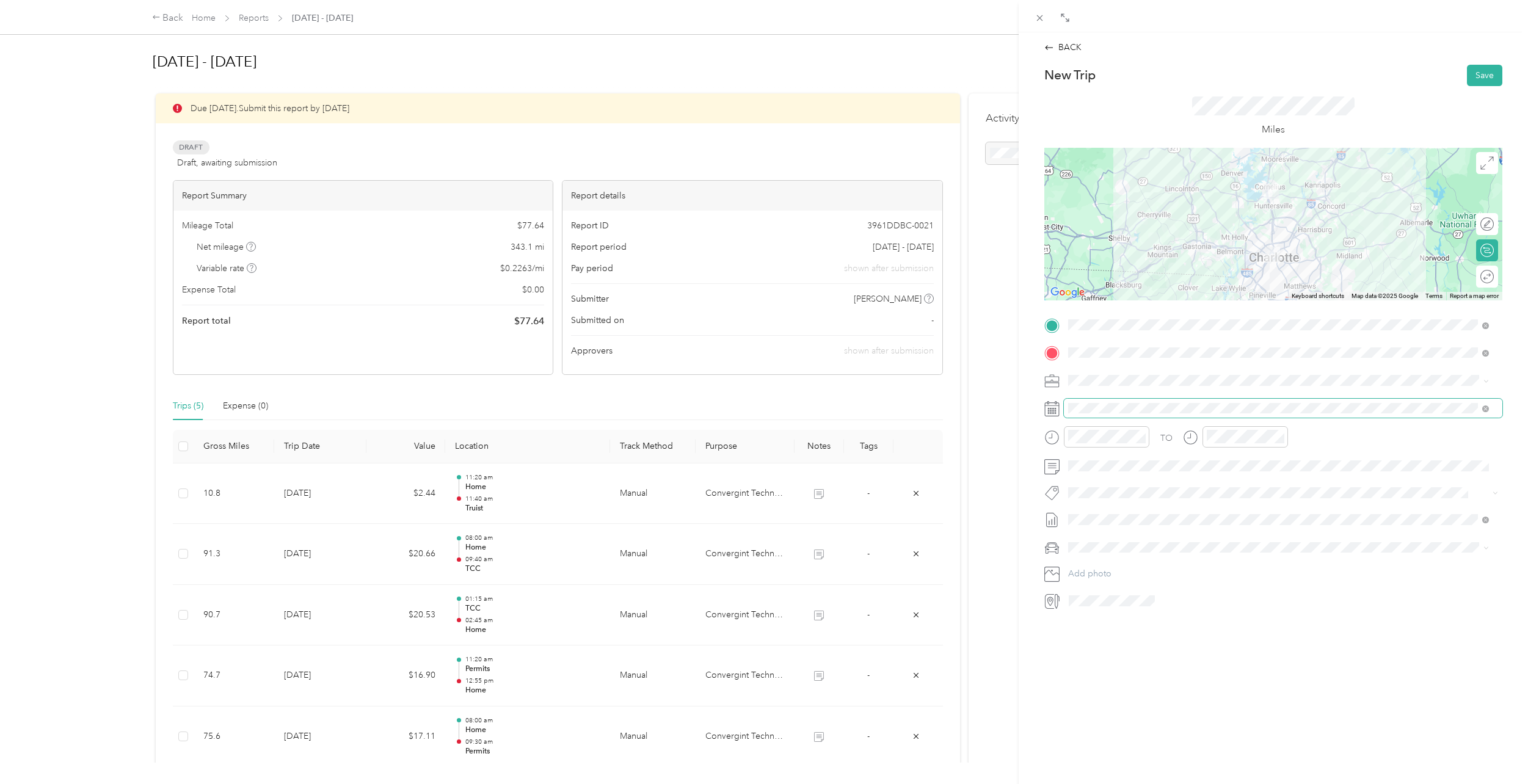
click at [1112, 413] on span at bounding box center [1283, 408] width 438 height 20
click at [1133, 418] on div "TO Add photo" at bounding box center [1272, 463] width 458 height 295
click at [1158, 579] on div "21" at bounding box center [1156, 578] width 16 height 16
click at [1053, 429] on div at bounding box center [1096, 437] width 105 height 21
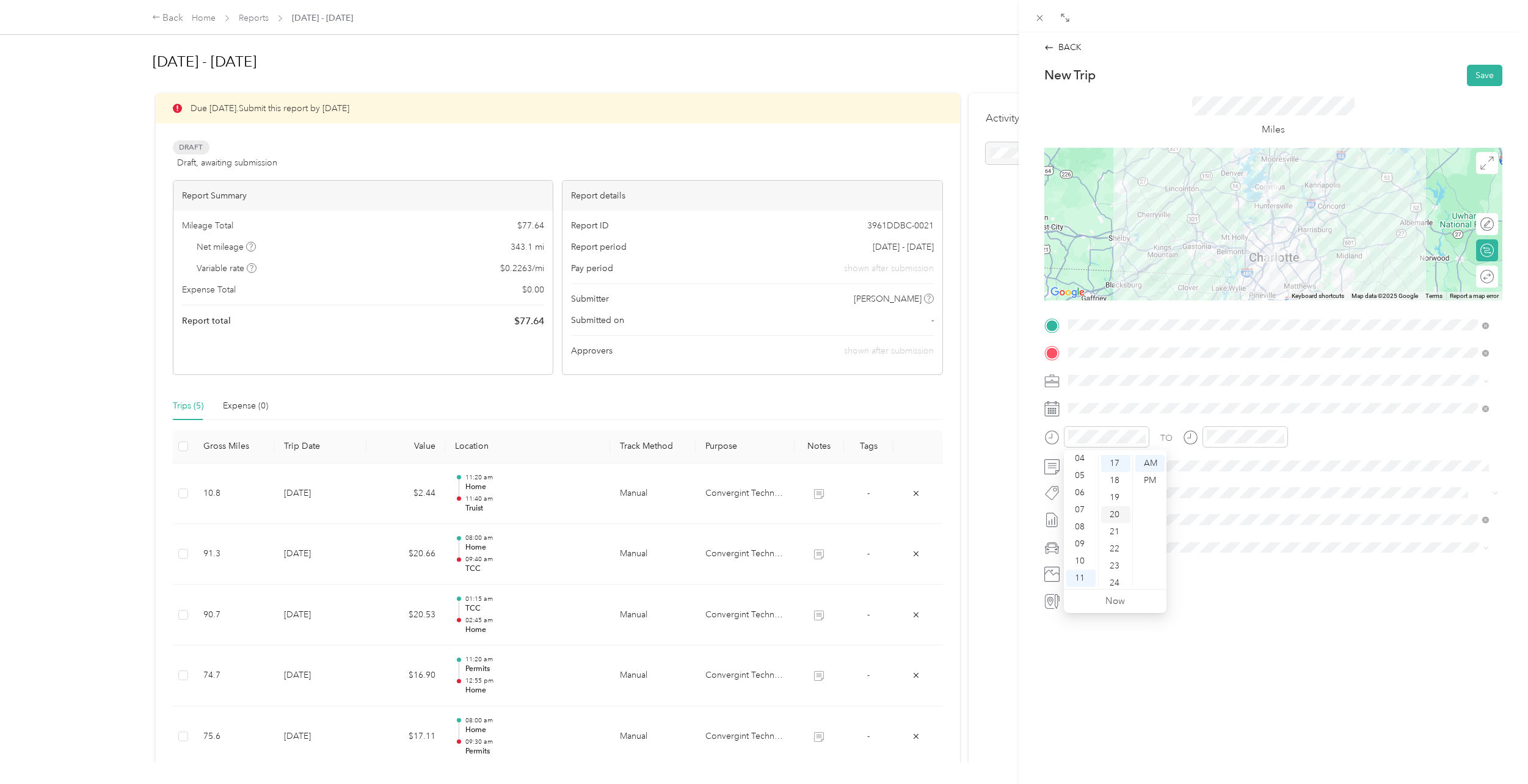
click at [1113, 519] on div "20" at bounding box center [1116, 515] width 29 height 18
click at [1080, 486] on div "02" at bounding box center [1081, 485] width 29 height 18
click at [1125, 464] on div "20" at bounding box center [1116, 464] width 29 height 18
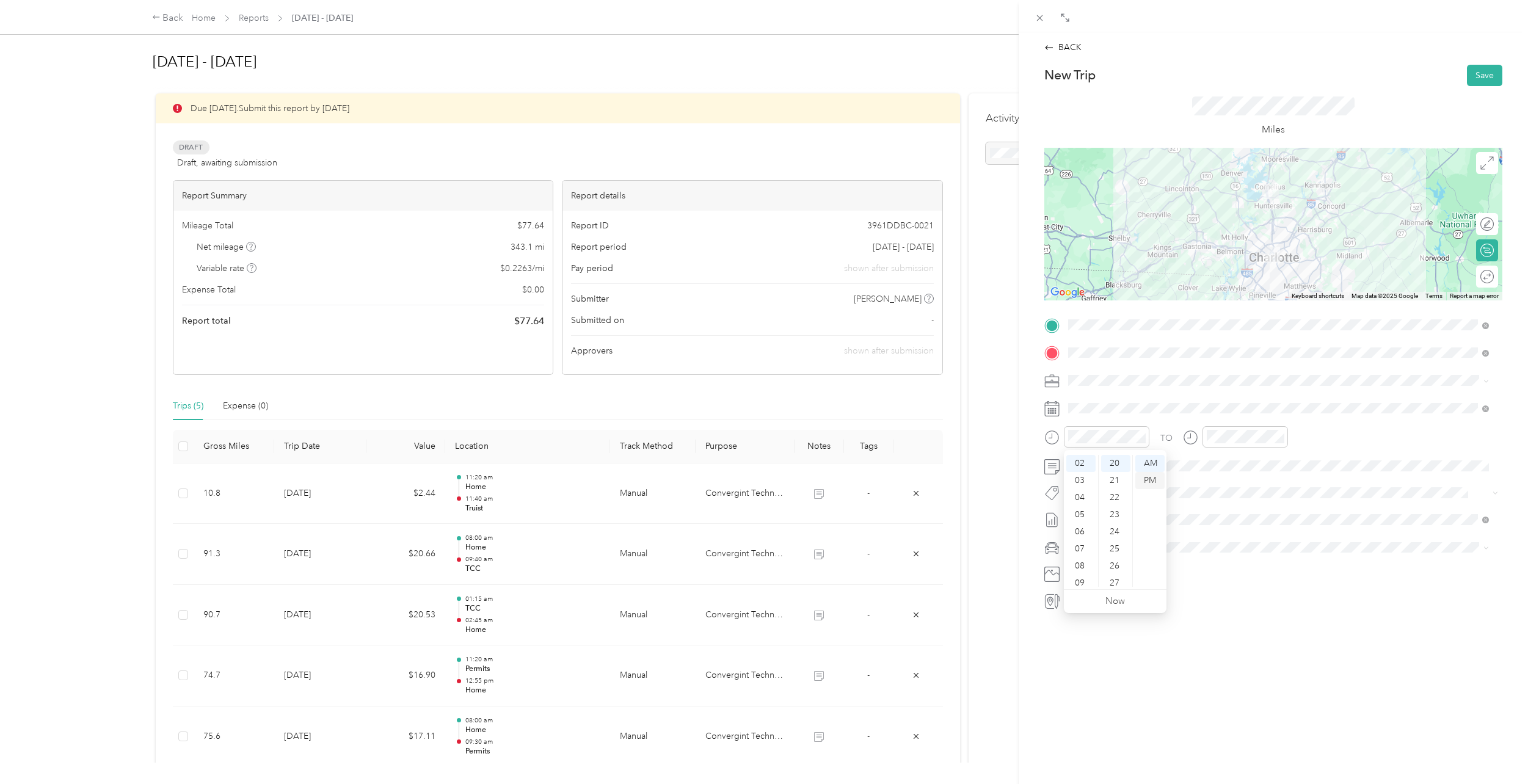
click at [1149, 478] on div "PM" at bounding box center [1150, 480] width 29 height 18
click at [1216, 486] on div "02" at bounding box center [1218, 485] width 29 height 18
click at [1286, 480] on div "PM" at bounding box center [1288, 480] width 29 height 18
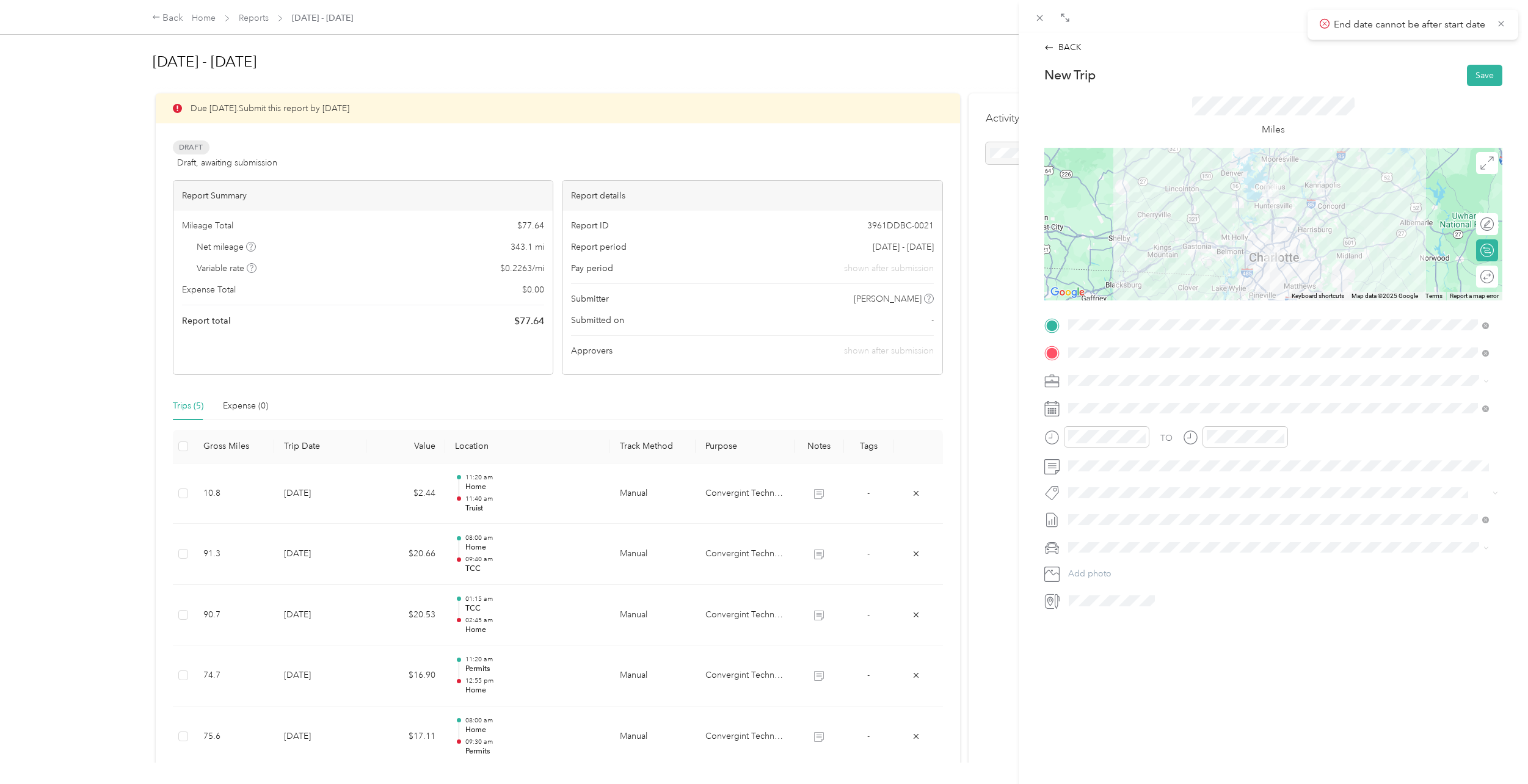
drag, startPoint x: 1203, startPoint y: 634, endPoint x: 1205, endPoint y: 625, distance: 9.2
click at [1203, 632] on div "BACK New Trip Save This trip cannot be edited because it is either under review…" at bounding box center [1273, 424] width 510 height 784
drag, startPoint x: 1247, startPoint y: 537, endPoint x: 1235, endPoint y: 530, distance: 13.9
click at [1235, 531] on div "TO Add photo" at bounding box center [1272, 463] width 458 height 295
drag, startPoint x: 1116, startPoint y: 565, endPoint x: 1126, endPoint y: 564, distance: 10.0
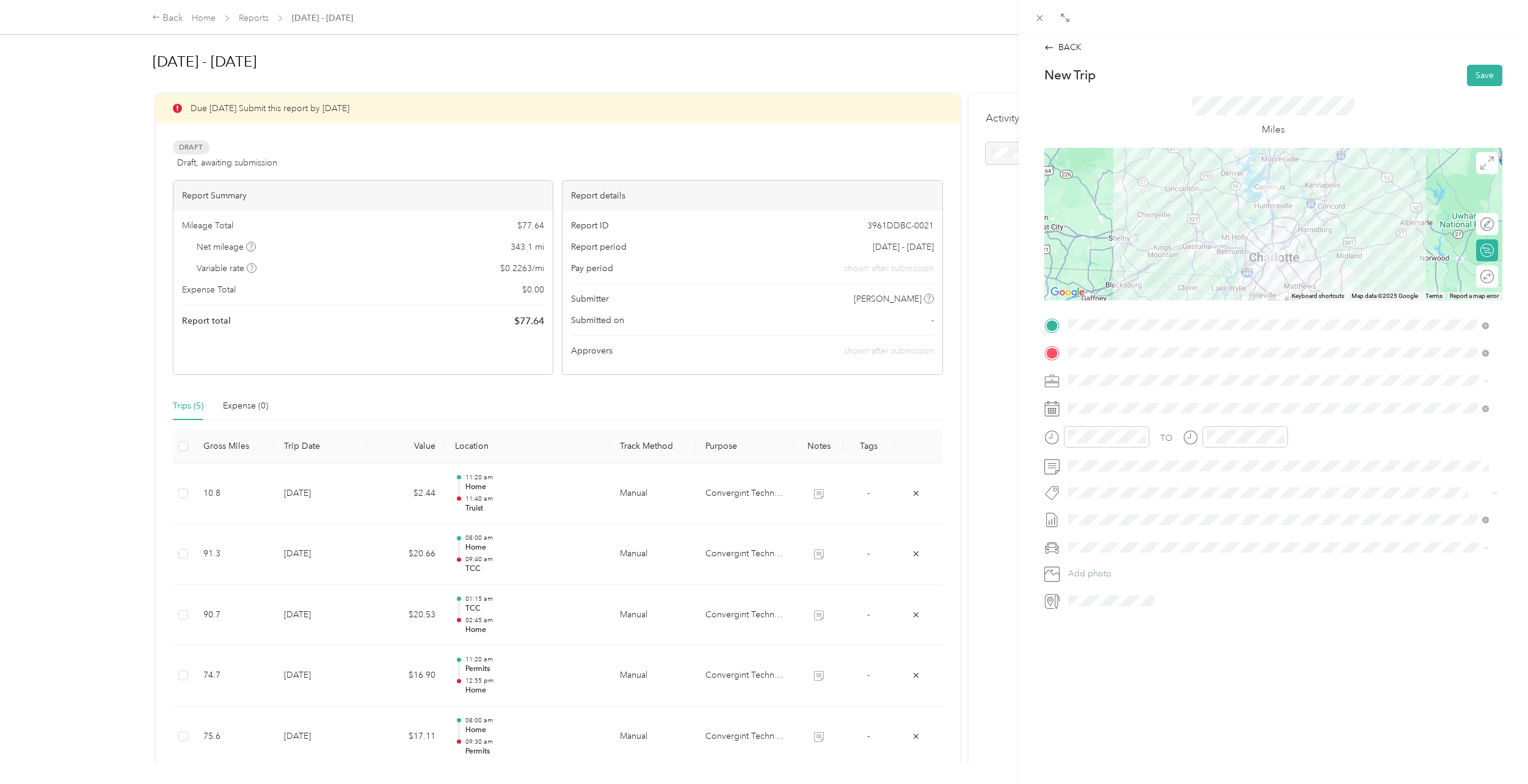
click at [1115, 564] on span "Lexus LS 500" at bounding box center [1097, 564] width 51 height 11
click at [1474, 71] on button "Save" at bounding box center [1484, 75] width 35 height 21
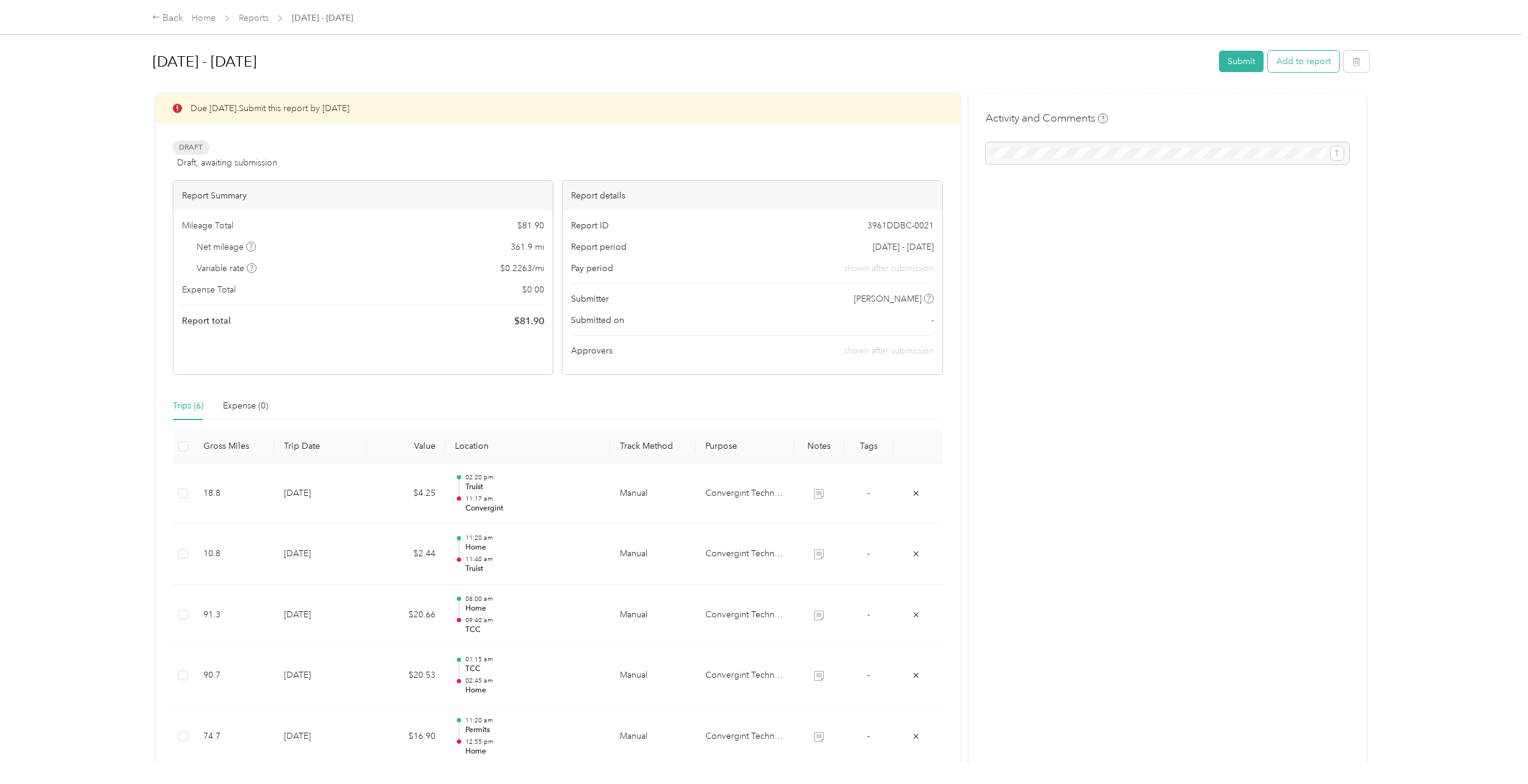
click at [1304, 63] on button "Add to report" at bounding box center [1302, 62] width 71 height 21
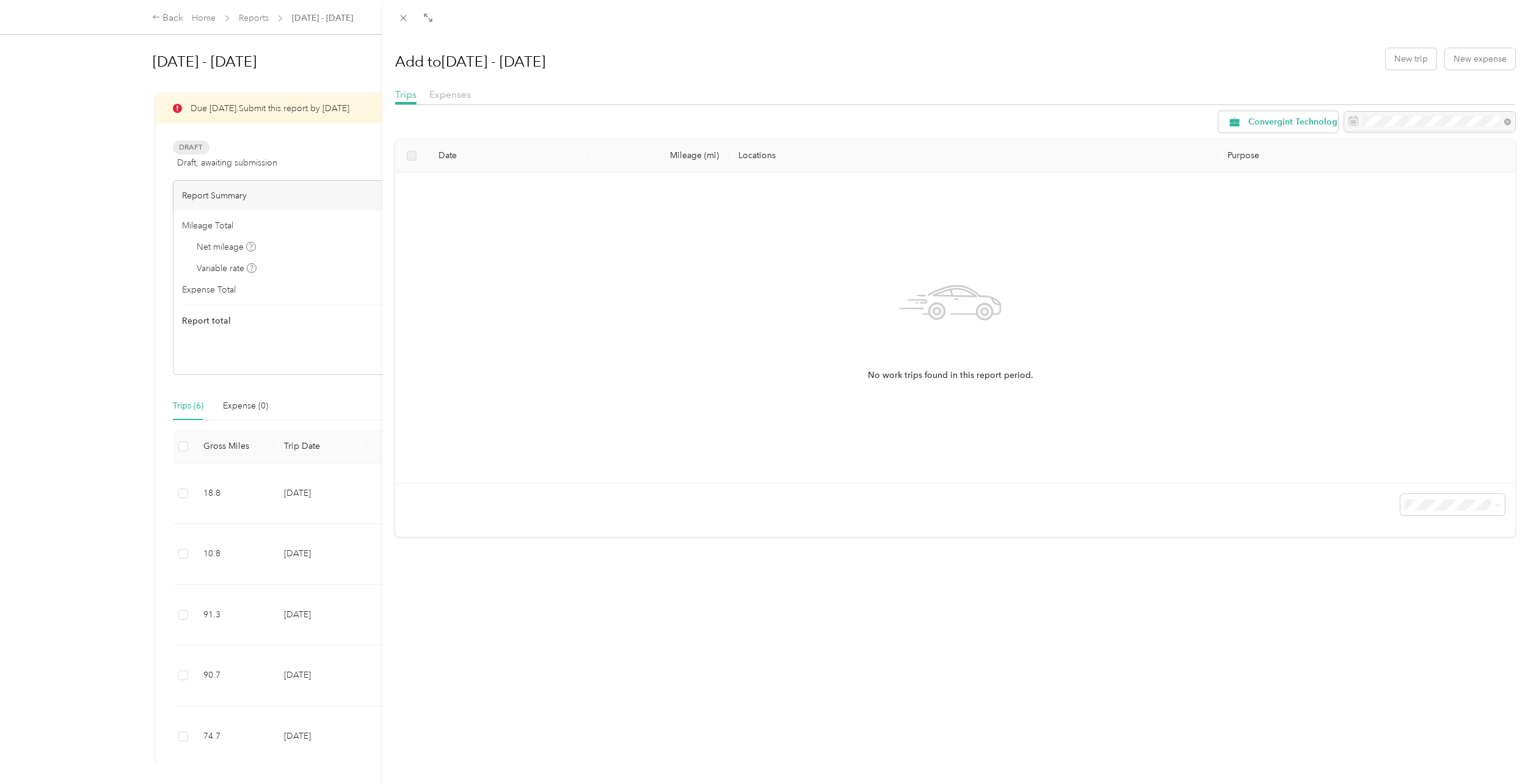
click at [1400, 45] on div "Add to [DATE] - [DATE] New trip New expense" at bounding box center [956, 59] width 1121 height 35
click at [1405, 59] on button "New trip" at bounding box center [1411, 59] width 51 height 21
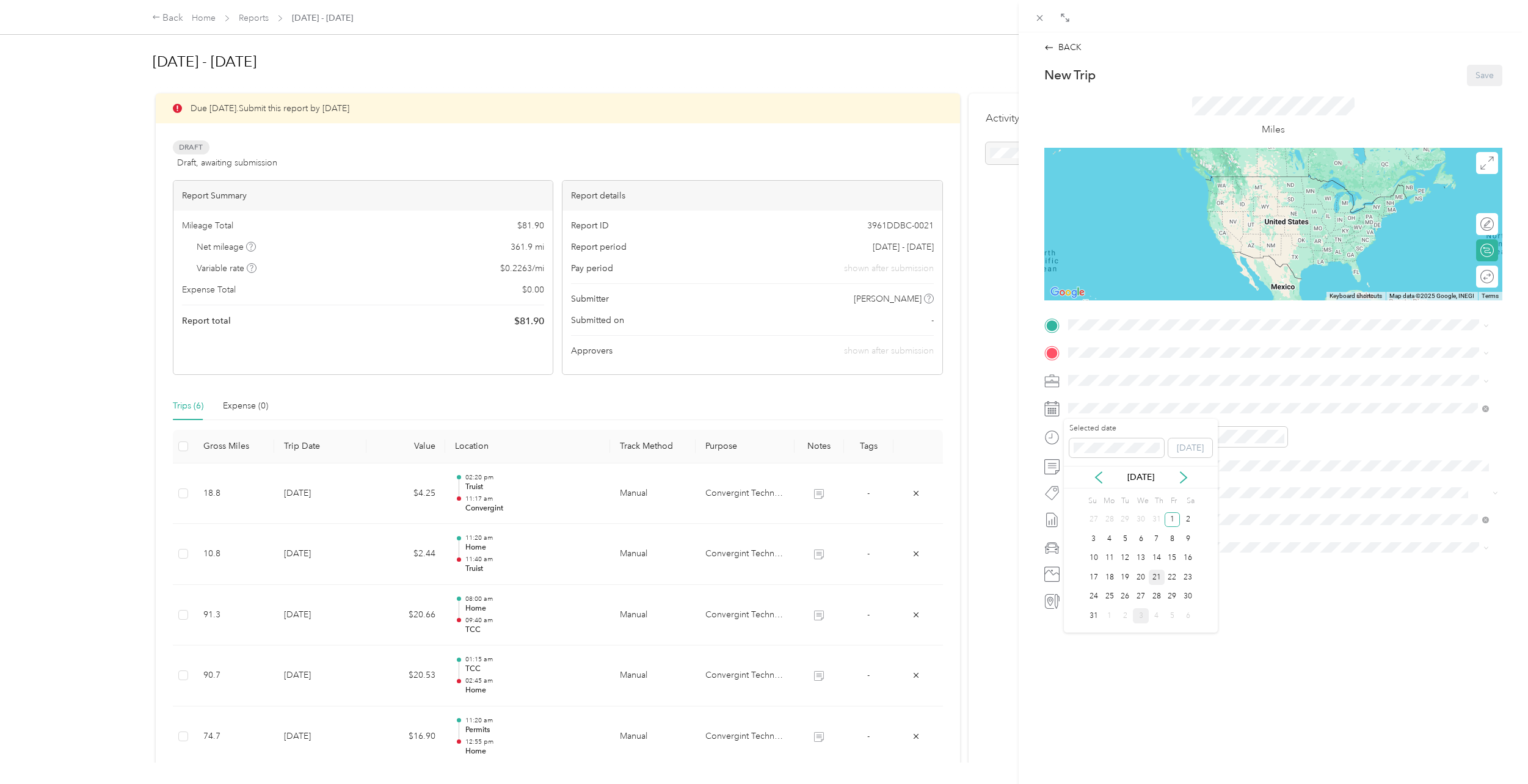
click at [1158, 581] on div "21" at bounding box center [1156, 578] width 16 height 16
click at [1050, 437] on div at bounding box center [1096, 437] width 105 height 21
click at [1092, 443] on div at bounding box center [1107, 437] width 86 height 21
click at [1075, 501] on div "03" at bounding box center [1081, 503] width 29 height 18
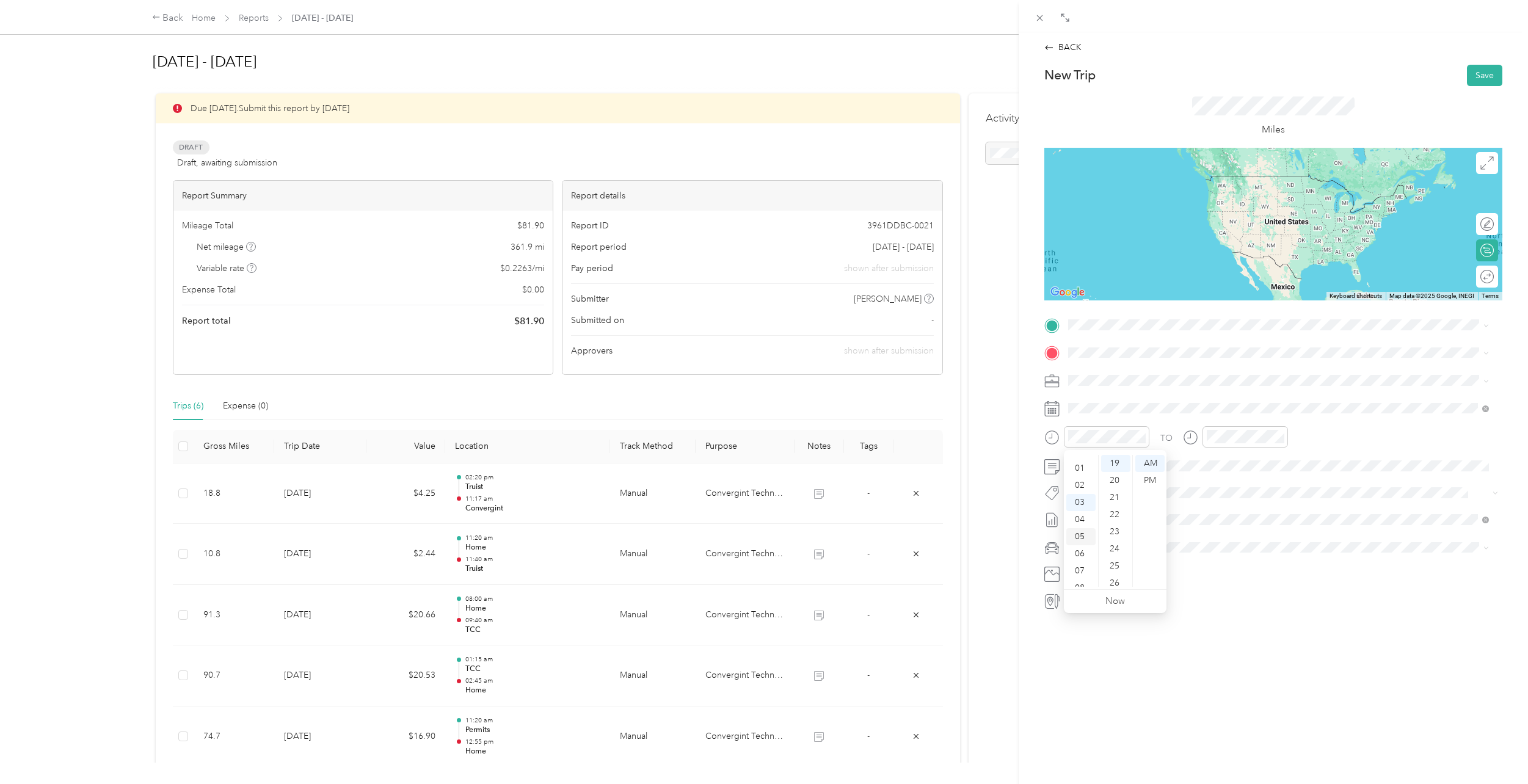
scroll to position [52, 0]
drag, startPoint x: 1118, startPoint y: 566, endPoint x: 1125, endPoint y: 557, distance: 11.4
click at [1120, 563] on div "25" at bounding box center [1116, 566] width 29 height 18
click at [1152, 479] on div "PM" at bounding box center [1150, 480] width 29 height 18
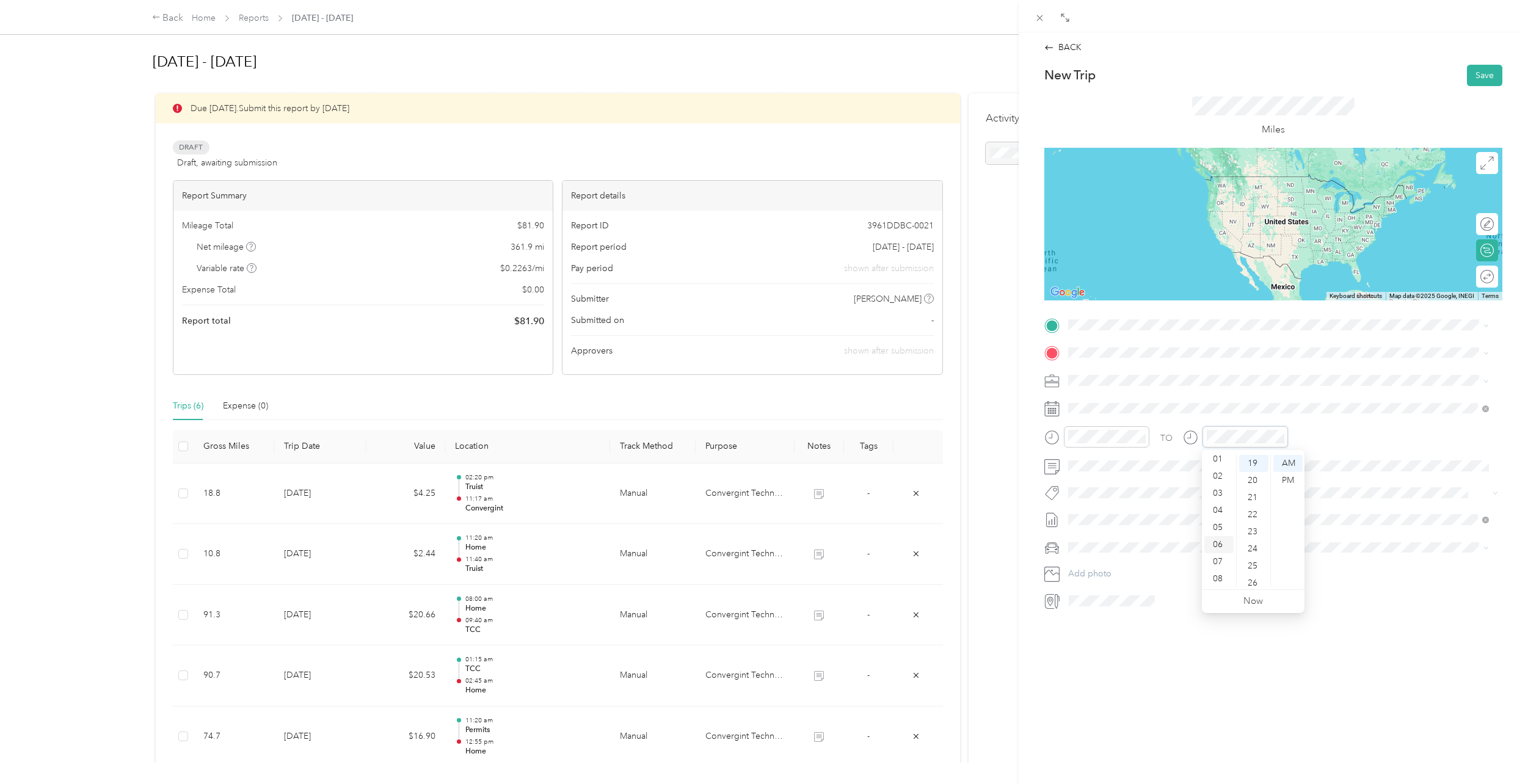
scroll to position [13, 0]
click at [1218, 505] on div "03" at bounding box center [1218, 503] width 29 height 18
click at [1256, 527] on div "55" at bounding box center [1254, 529] width 29 height 18
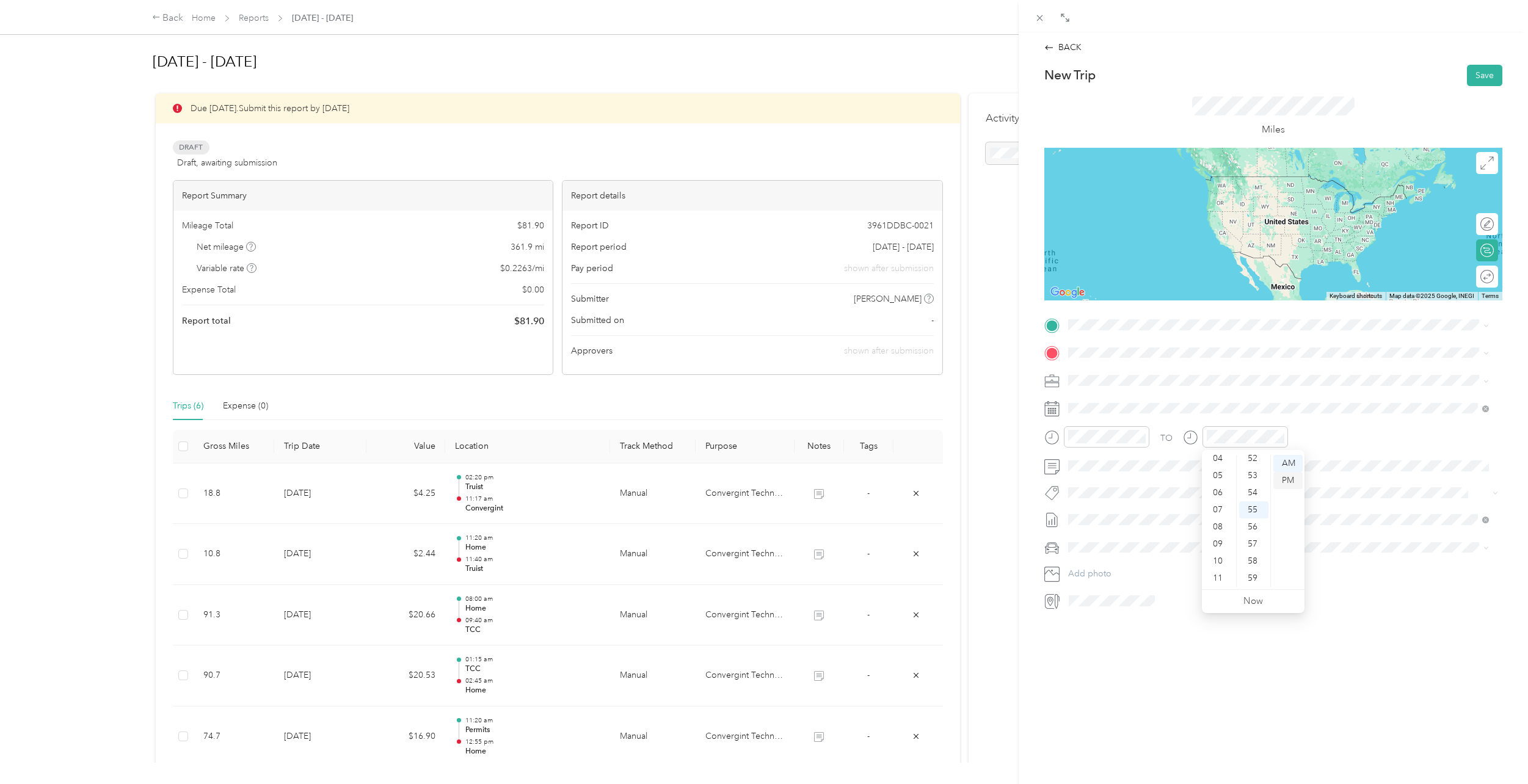
click at [1291, 476] on div "PM" at bounding box center [1288, 480] width 29 height 18
click at [1079, 645] on div "BACK New Trip Save This trip cannot be edited because it is either under review…" at bounding box center [1273, 424] width 510 height 784
click at [1094, 570] on li "Lexus LS 500" at bounding box center [1279, 564] width 430 height 21
click at [1474, 75] on button "Save" at bounding box center [1484, 75] width 35 height 21
